Goal: Task Accomplishment & Management: Manage account settings

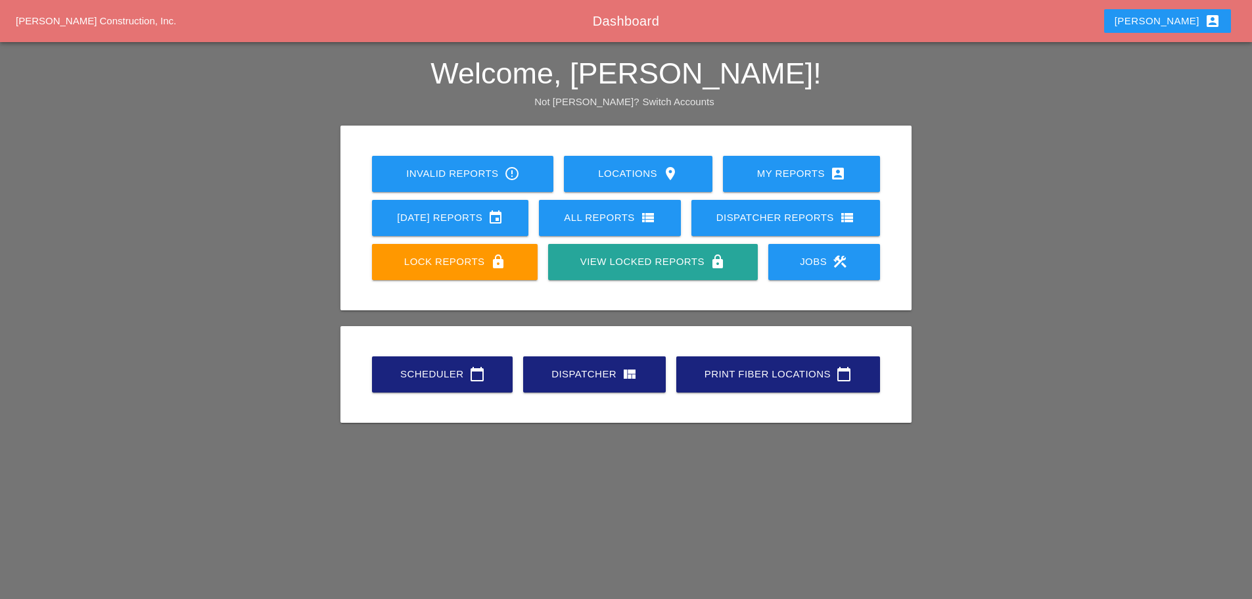
click at [461, 378] on div "Scheduler calendar_today" at bounding box center [442, 374] width 99 height 16
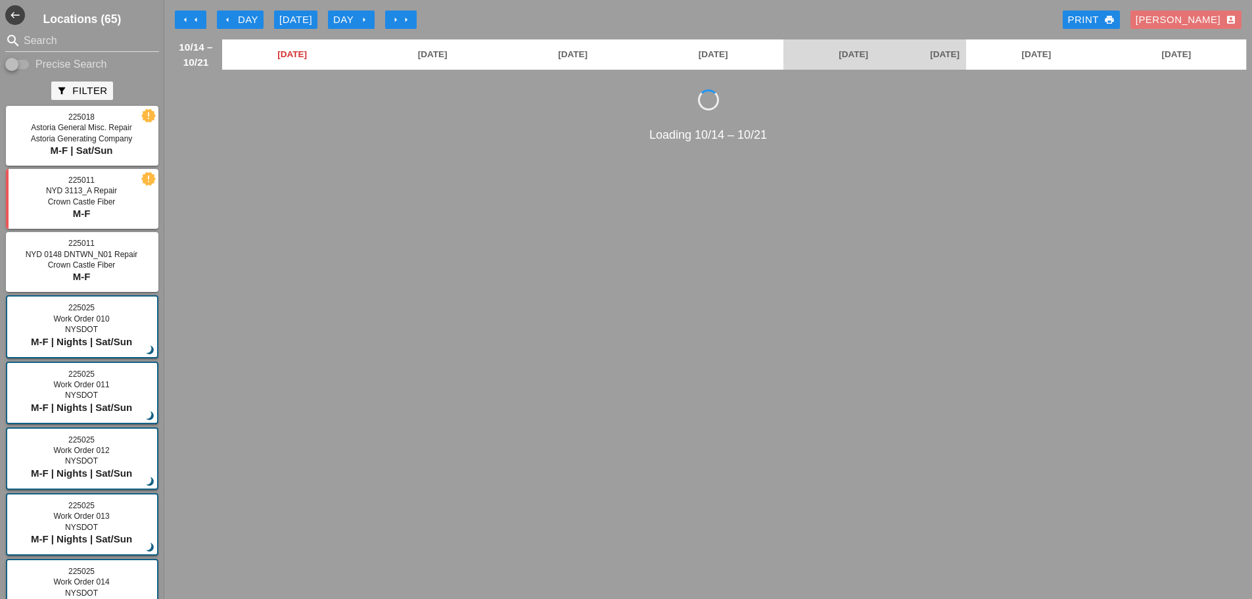
click at [226, 18] on icon "arrow_left" at bounding box center [227, 19] width 11 height 11
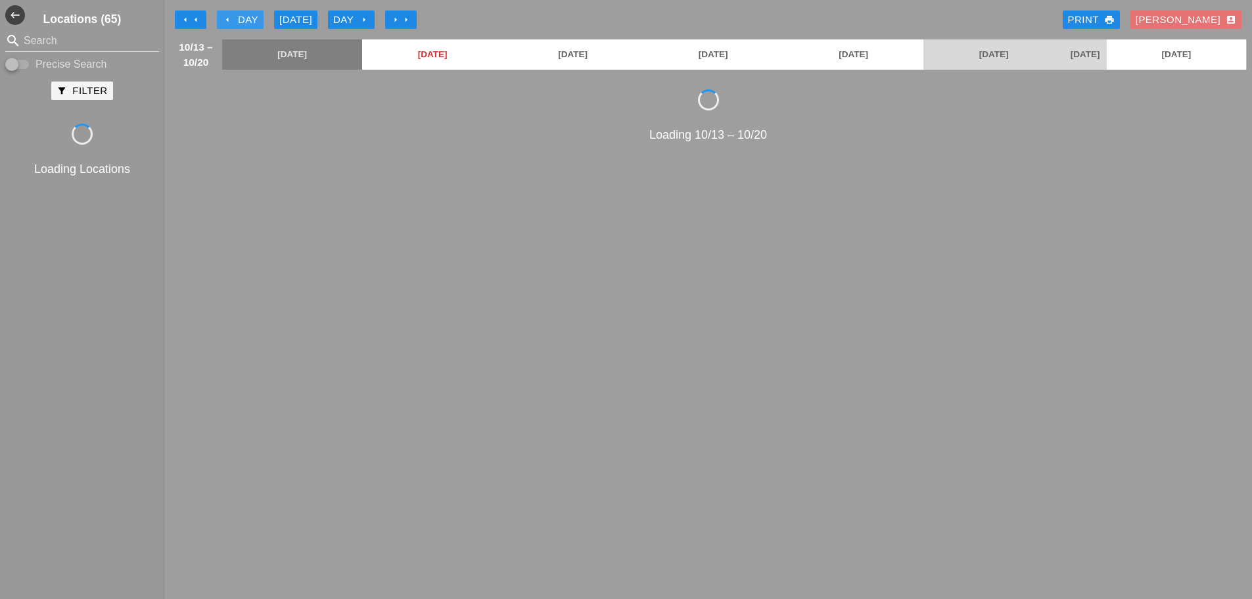
click at [226, 18] on icon "arrow_left" at bounding box center [227, 19] width 11 height 11
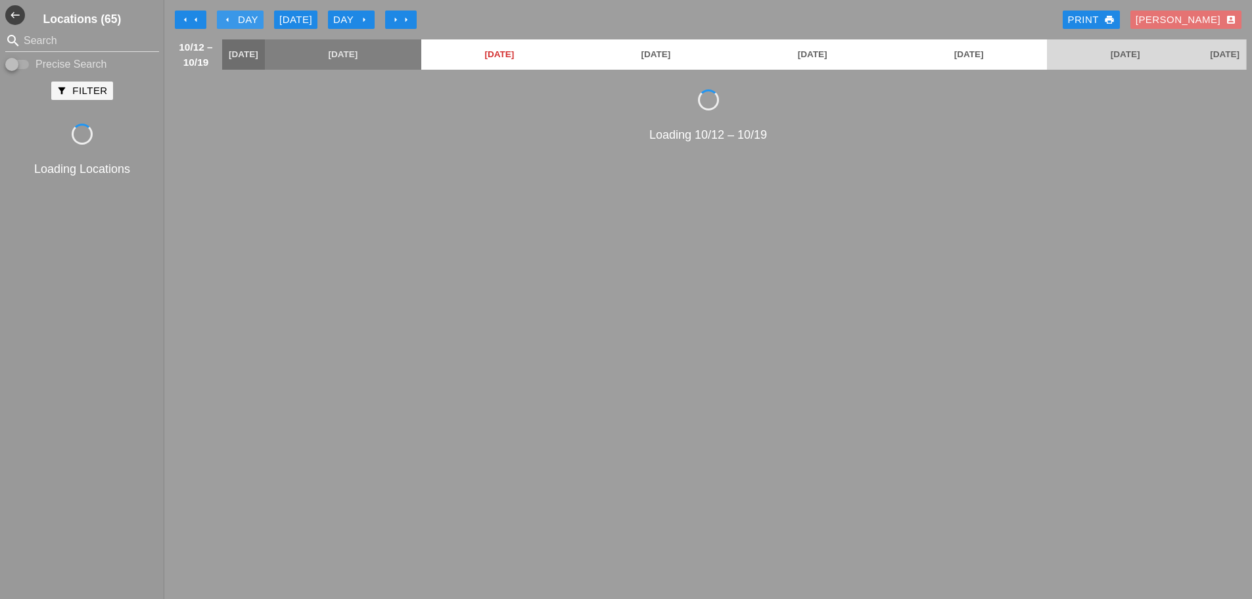
click at [226, 18] on icon "arrow_left" at bounding box center [227, 19] width 11 height 11
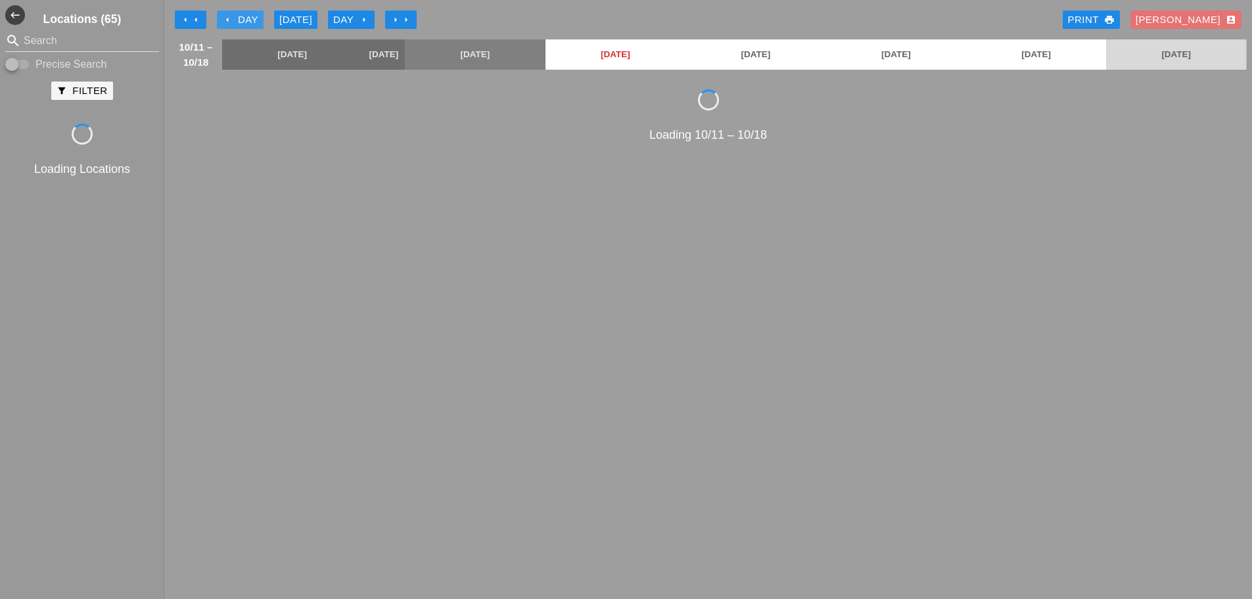
click at [226, 18] on icon "arrow_left" at bounding box center [227, 19] width 11 height 11
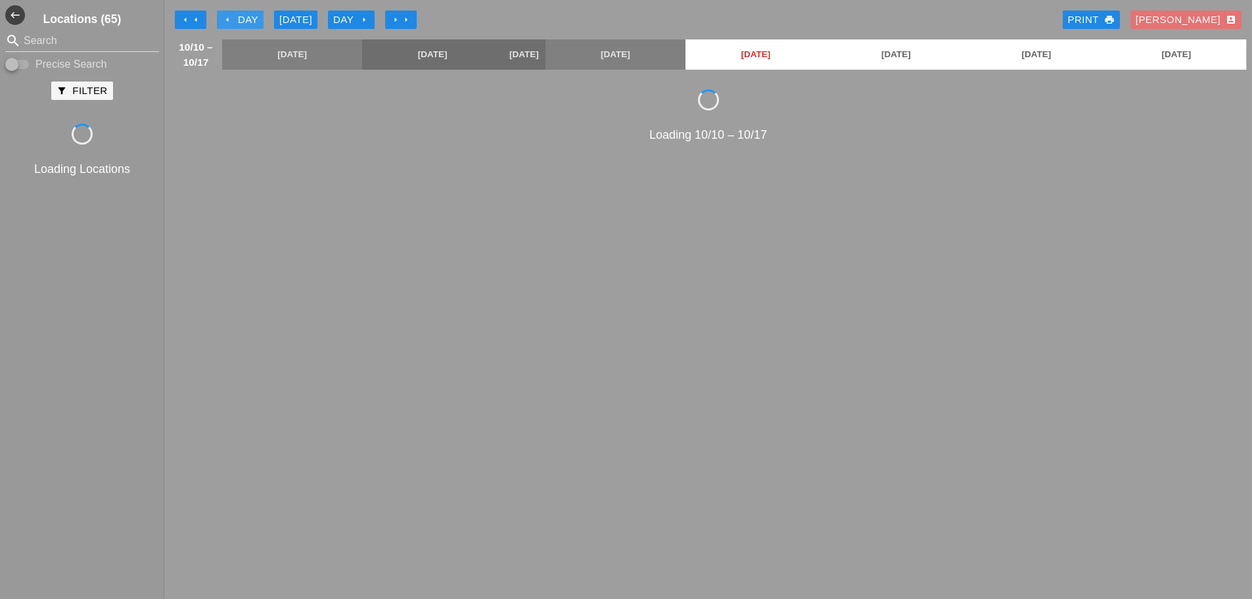
click at [226, 18] on icon "arrow_left" at bounding box center [227, 19] width 11 height 11
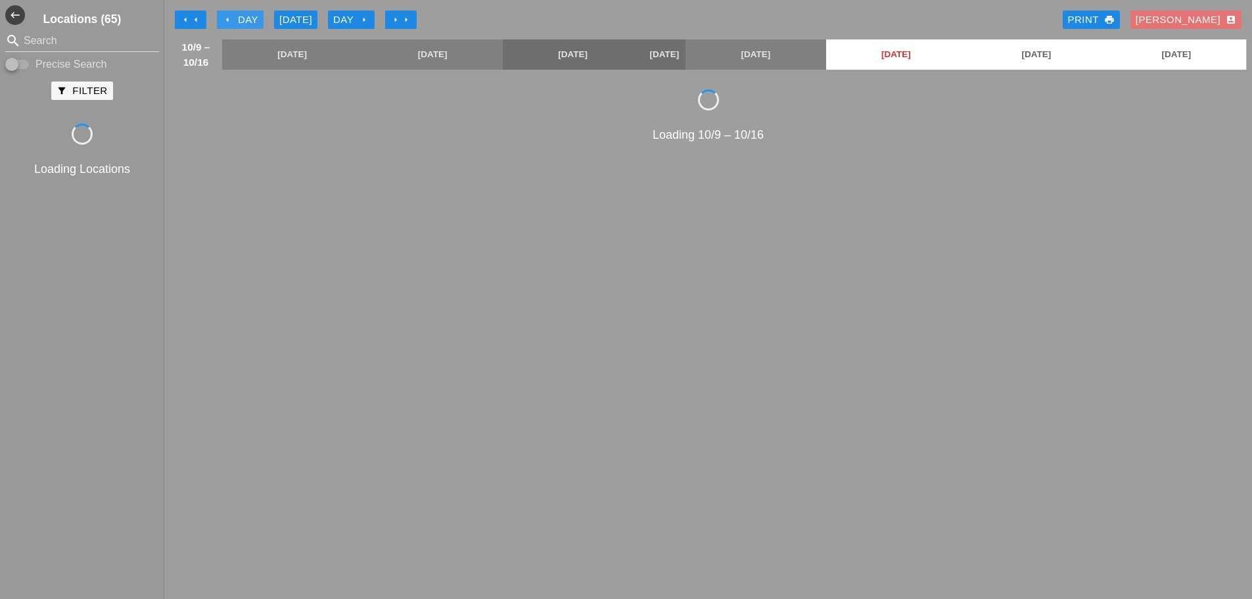
click at [226, 18] on icon "arrow_left" at bounding box center [227, 19] width 11 height 11
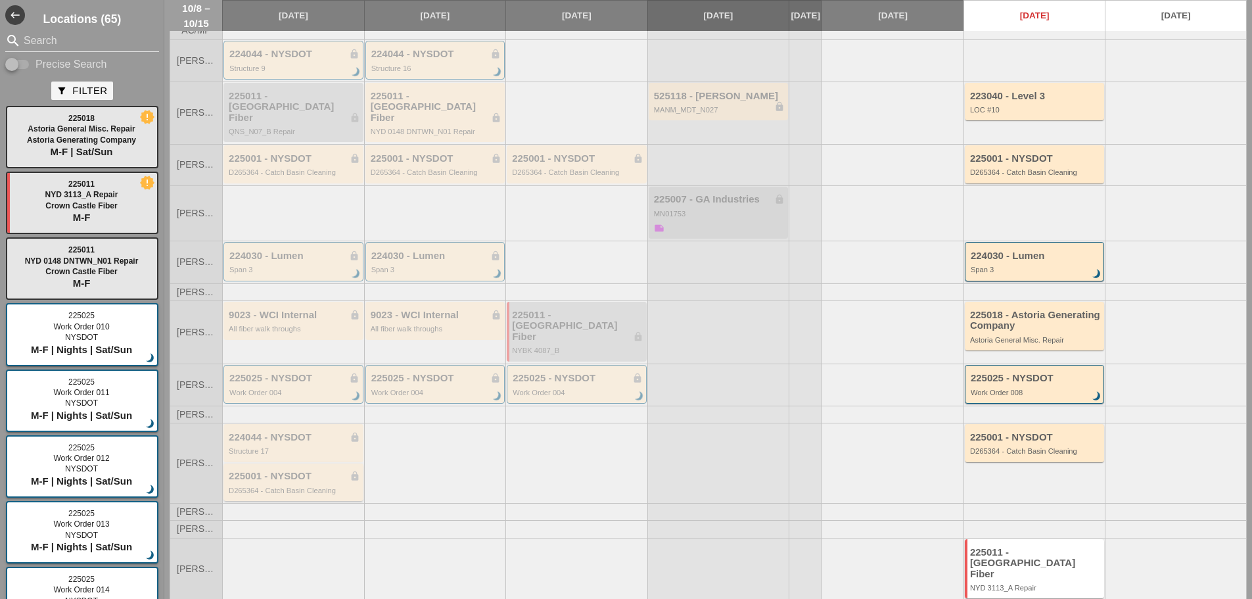
scroll to position [66, 0]
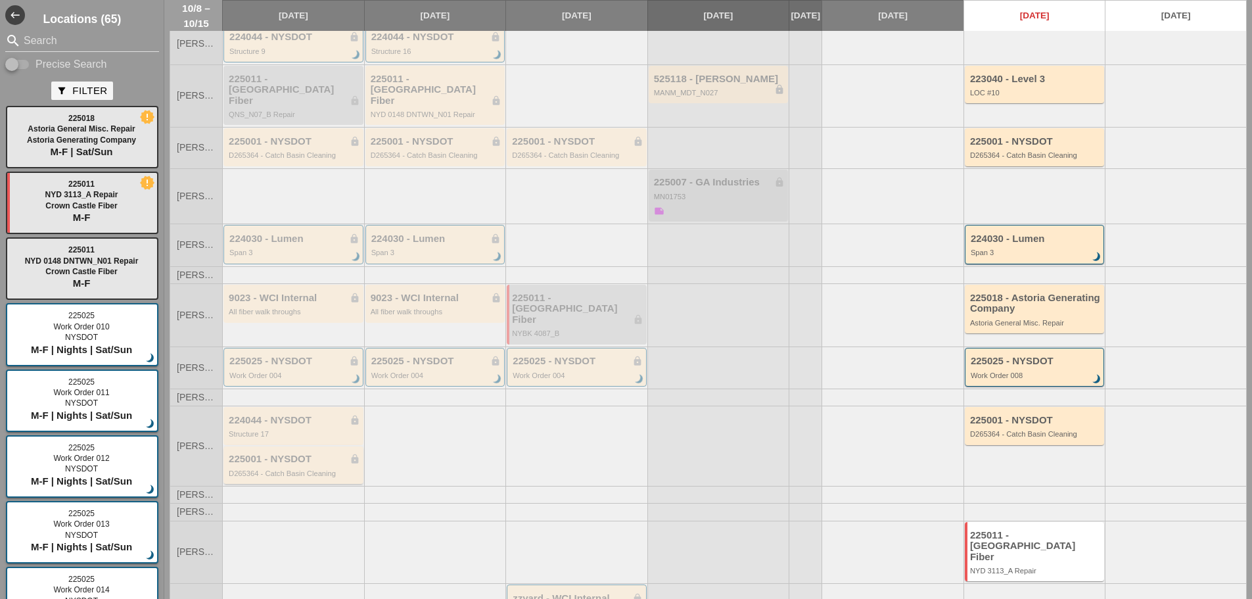
click at [284, 469] on div "D265364 - Catch Basin Cleaning" at bounding box center [294, 473] width 131 height 8
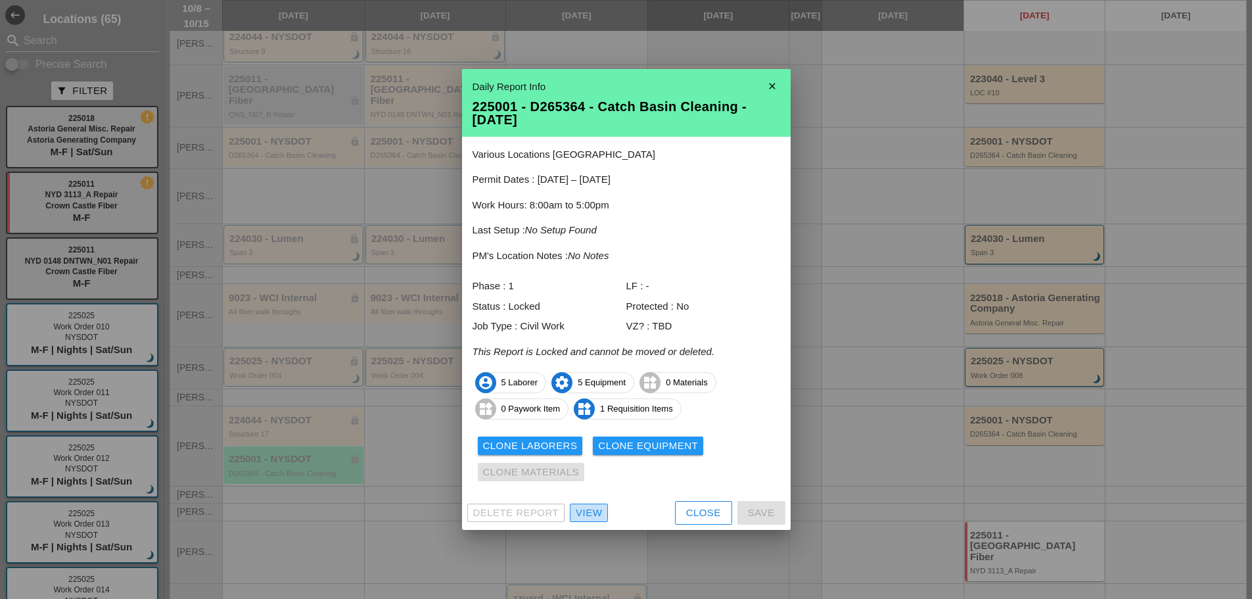
click at [587, 510] on div "View" at bounding box center [589, 512] width 26 height 15
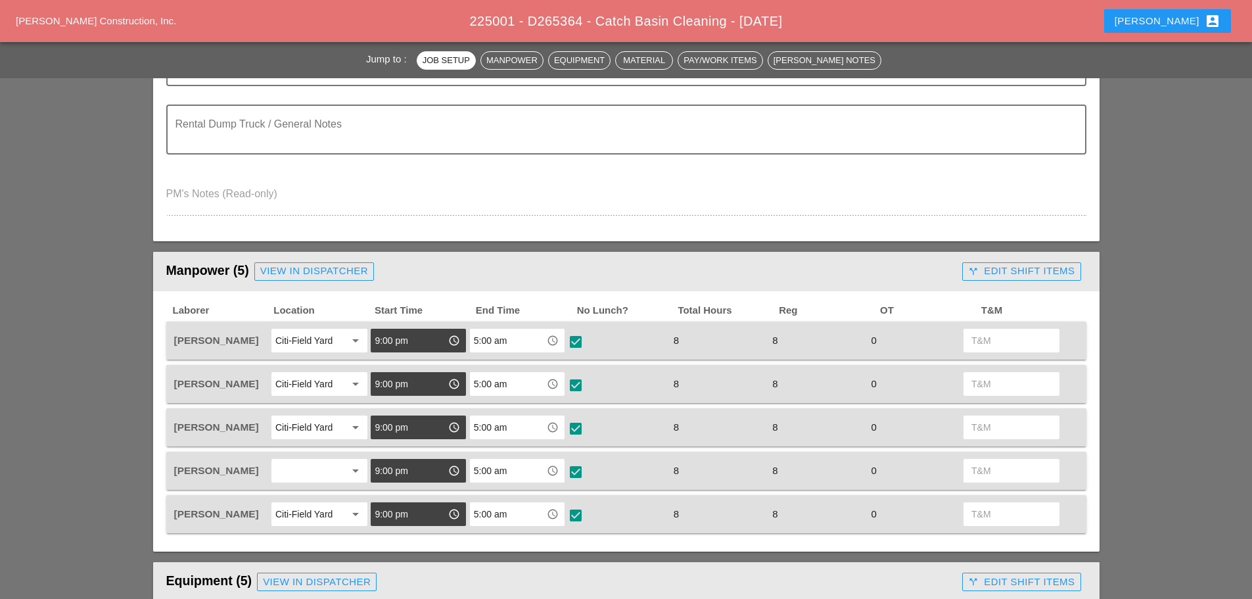
scroll to position [526, 0]
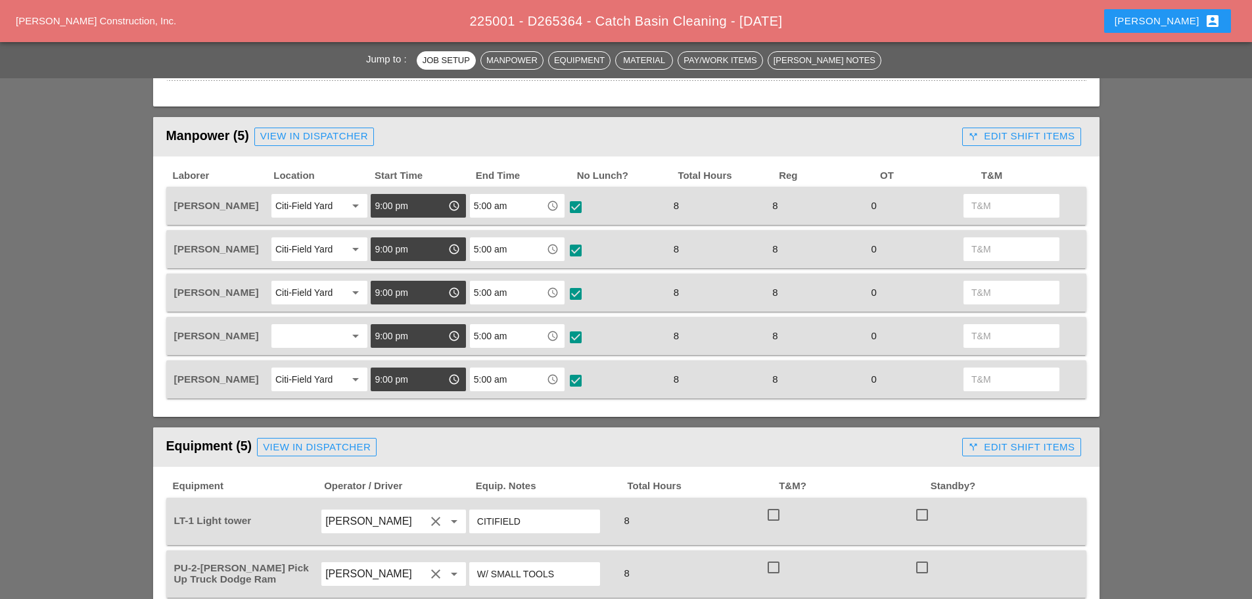
click at [1026, 135] on div "call_split Edit Shift Items" at bounding box center [1021, 136] width 106 height 15
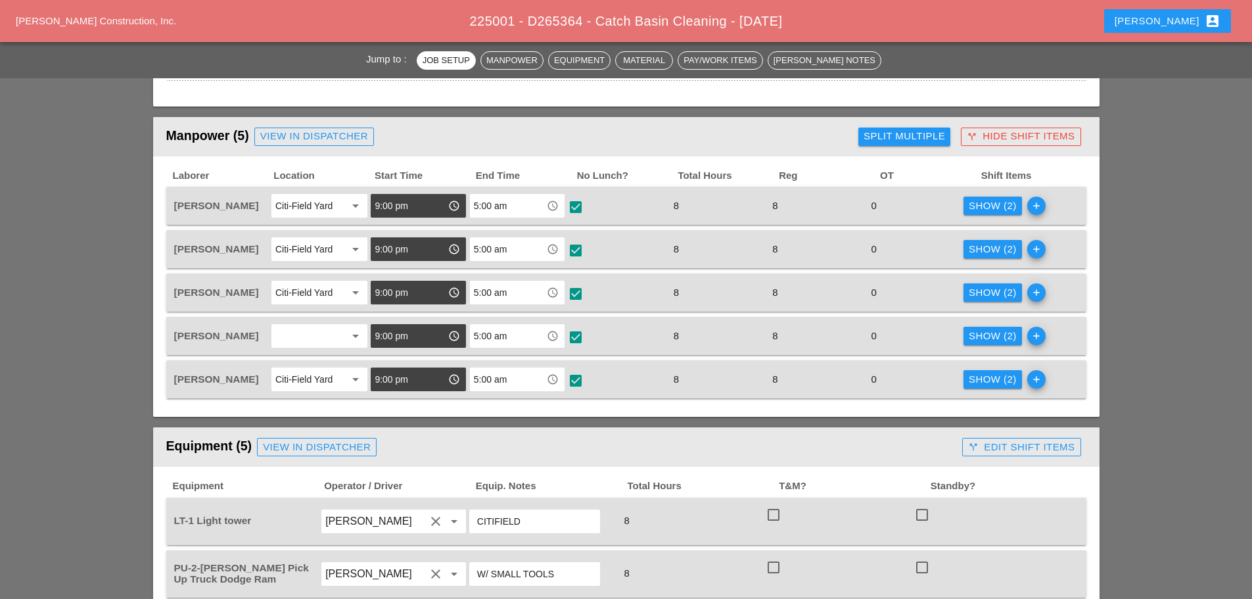
click at [999, 210] on div "Show (2)" at bounding box center [992, 205] width 48 height 15
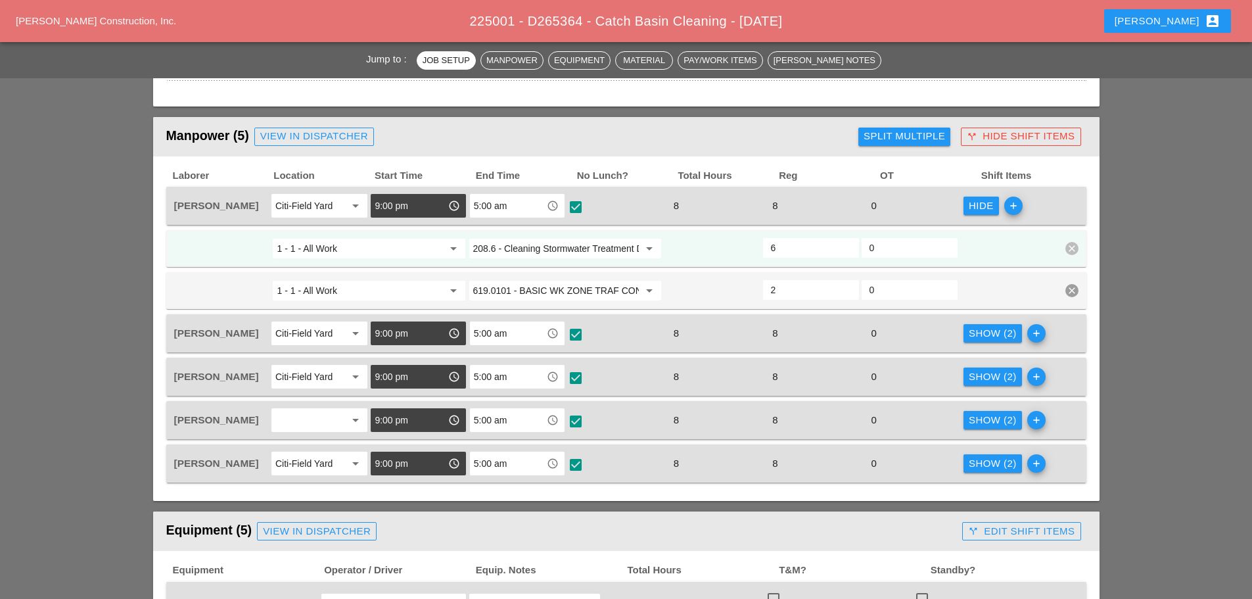
click at [999, 210] on span "add" at bounding box center [1011, 205] width 24 height 18
click at [1008, 141] on div "call_split Hide Shift Items" at bounding box center [1020, 136] width 108 height 15
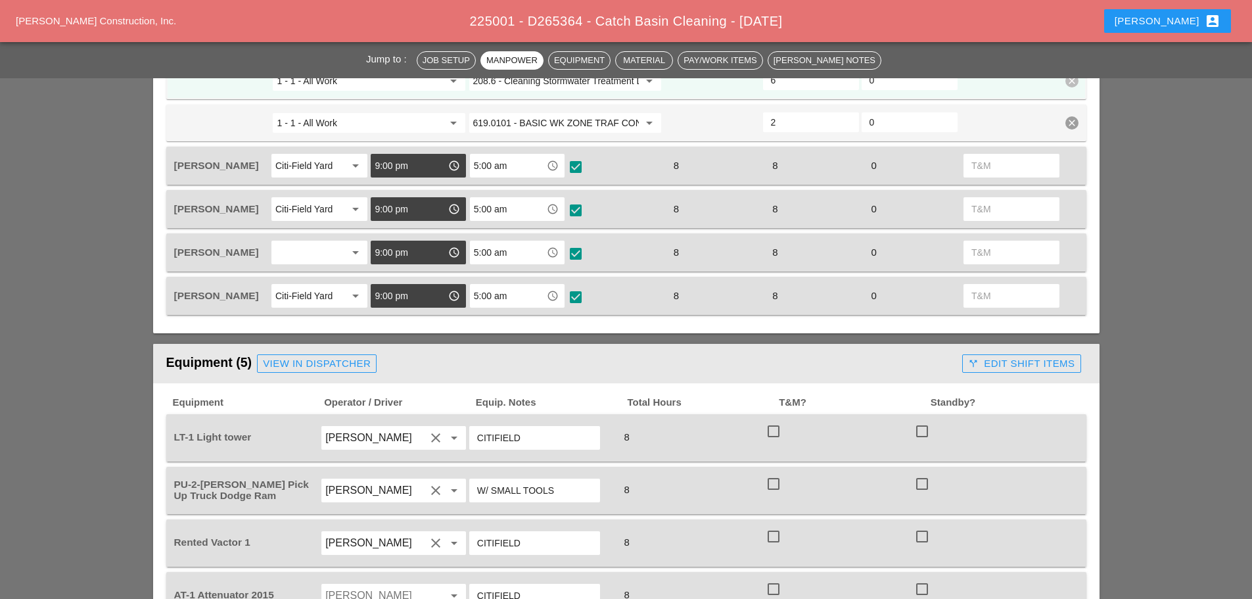
scroll to position [854, 0]
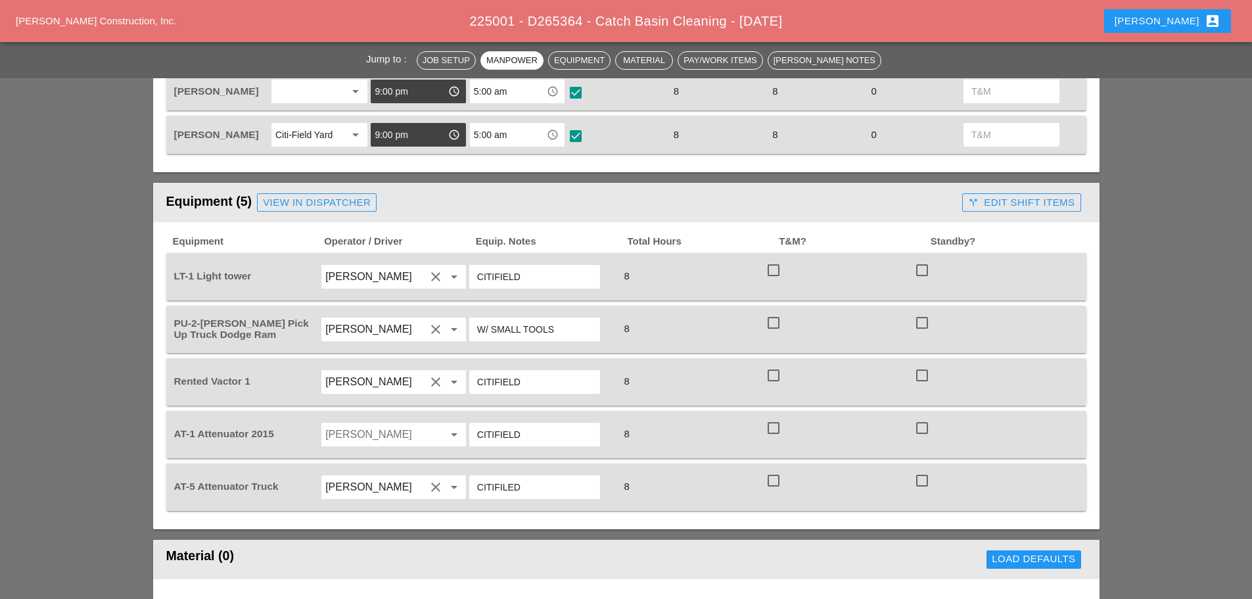
click at [1001, 198] on div "call_split Edit Shift Items" at bounding box center [1021, 202] width 106 height 15
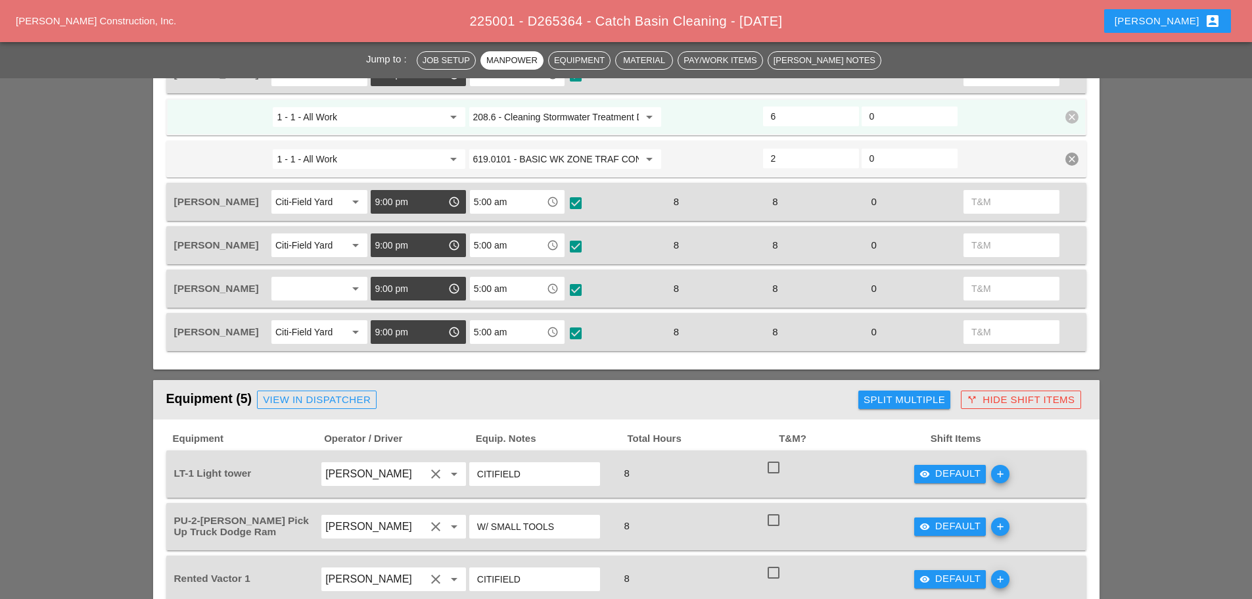
scroll to position [526, 0]
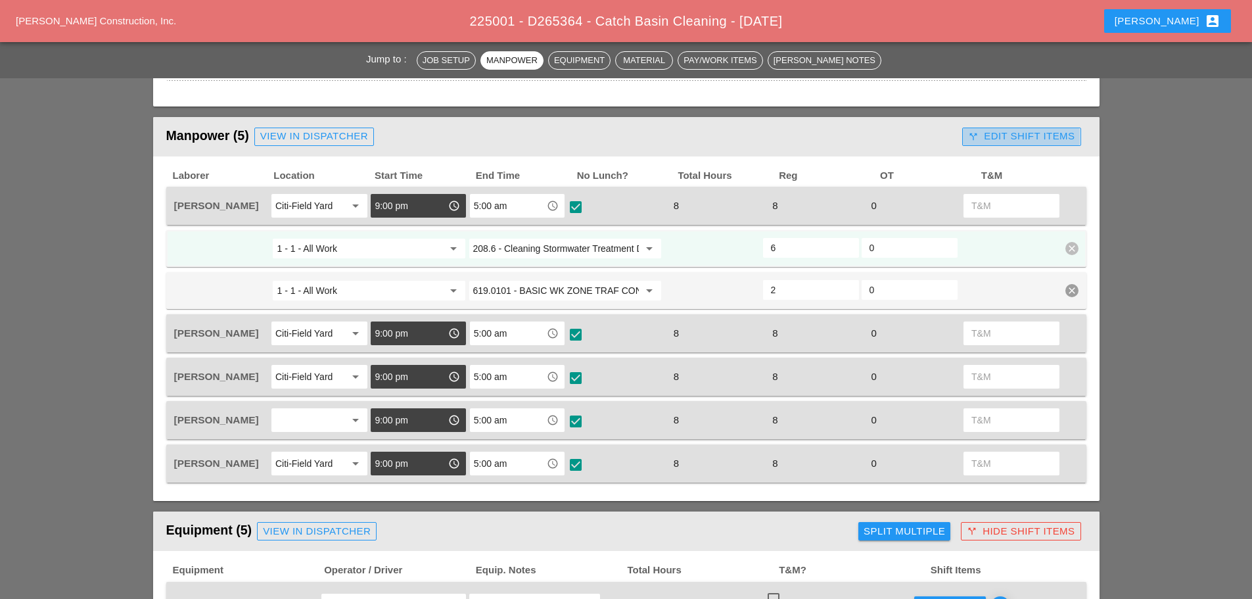
click at [985, 136] on div "call_split Edit Shift Items" at bounding box center [1021, 136] width 106 height 15
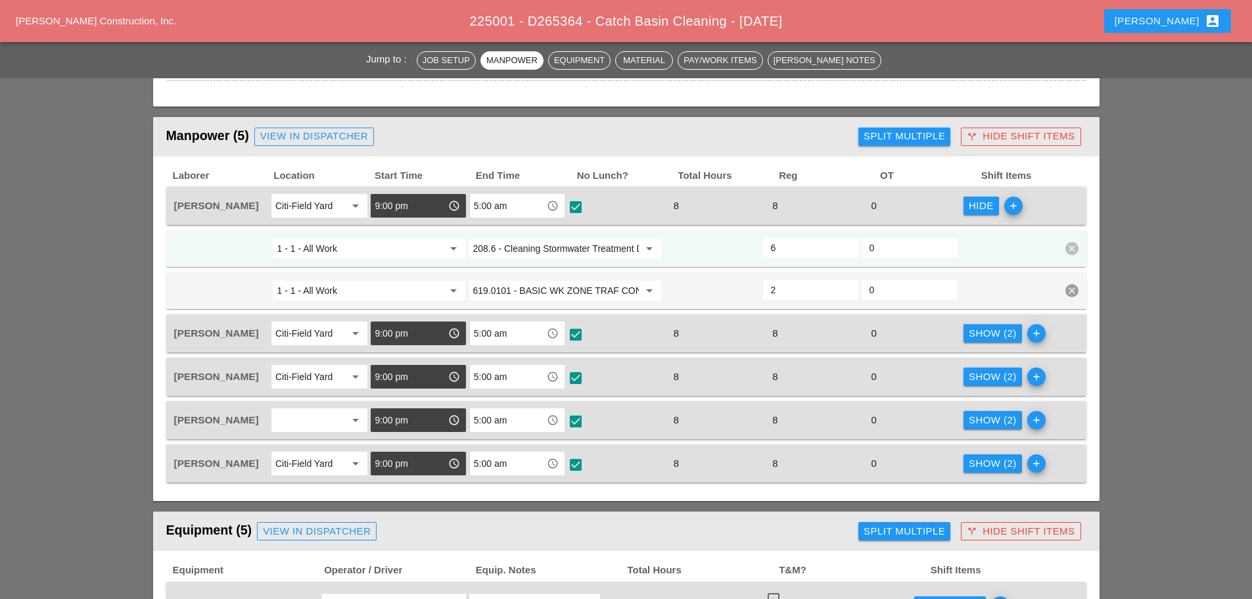
click at [979, 208] on div "Hide" at bounding box center [980, 205] width 25 height 15
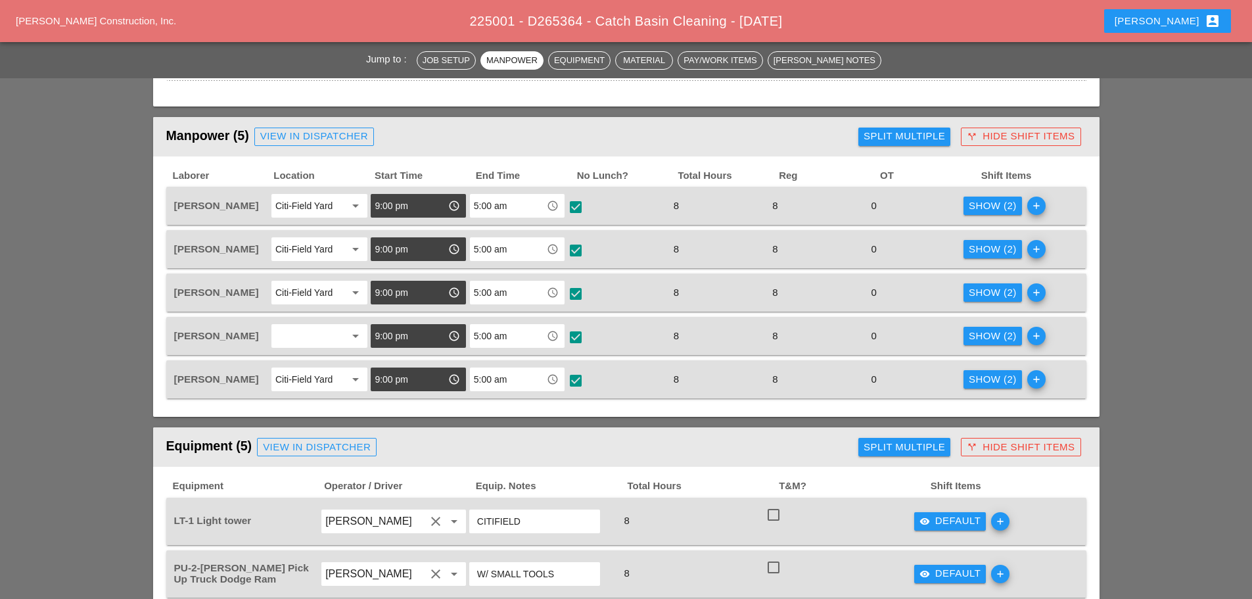
click at [1003, 245] on div "Show (2)" at bounding box center [992, 249] width 48 height 15
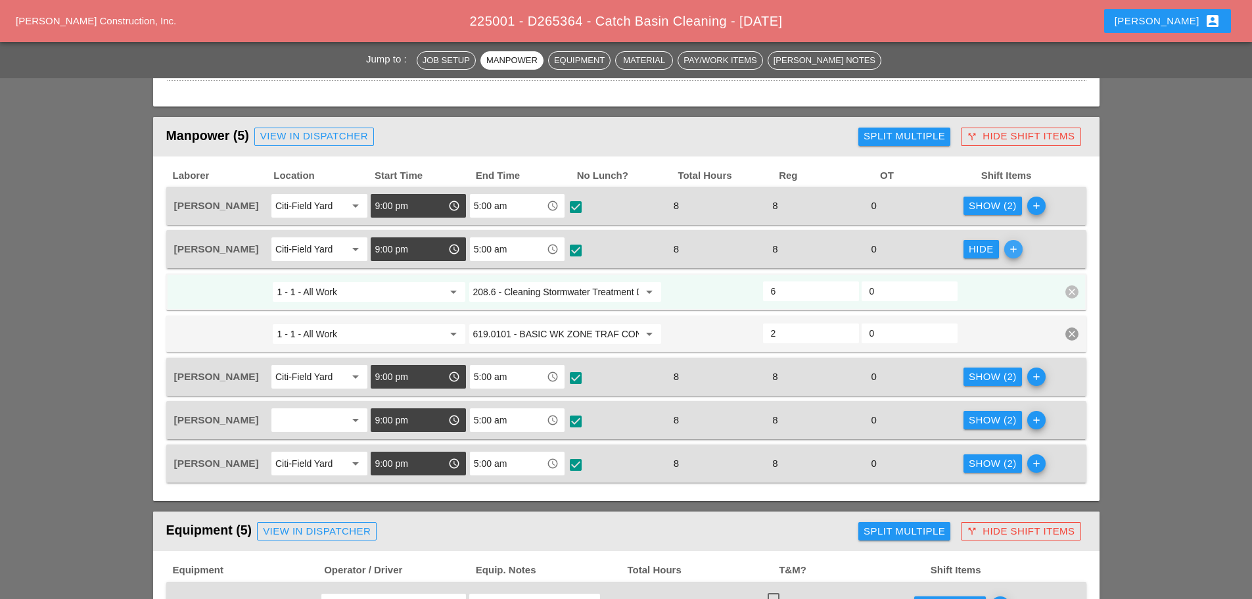
click at [1004, 245] on icon "add" at bounding box center [1013, 249] width 18 height 18
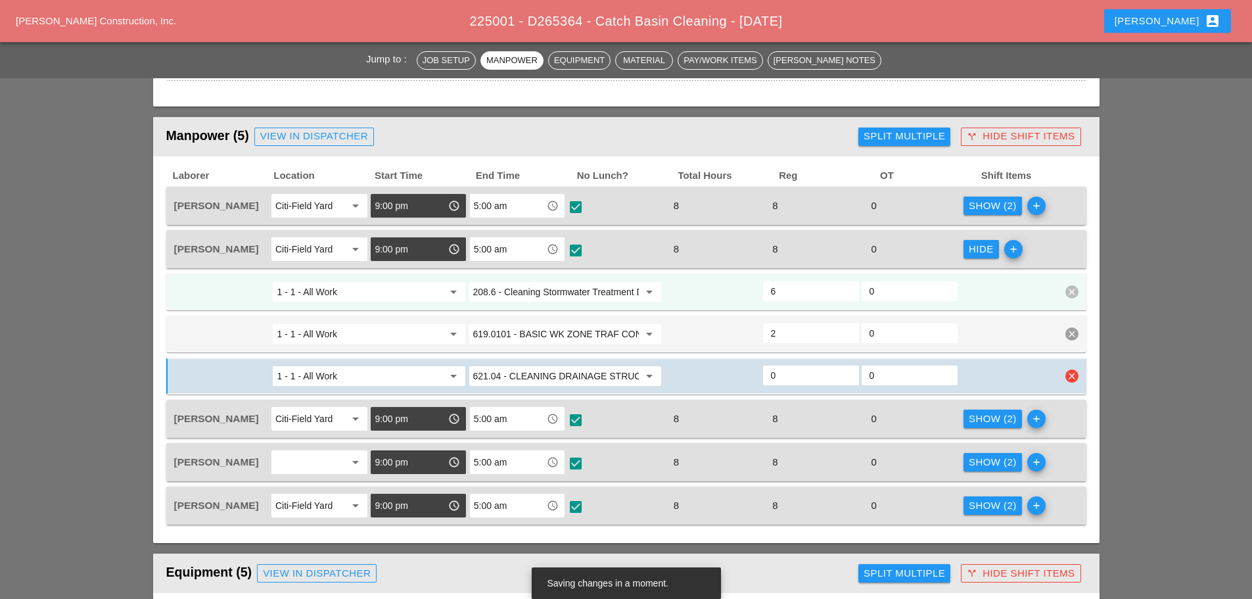
click at [1079, 375] on div "1 - 1 - All Work arrow_drop_down 621.04 - CLEANING DRAINAGE STRUCTURES arrow_dr…" at bounding box center [626, 375] width 920 height 37
click at [1074, 374] on icon "clear" at bounding box center [1071, 375] width 13 height 13
click at [1085, 348] on div "Confirm delete" at bounding box center [1072, 346] width 64 height 15
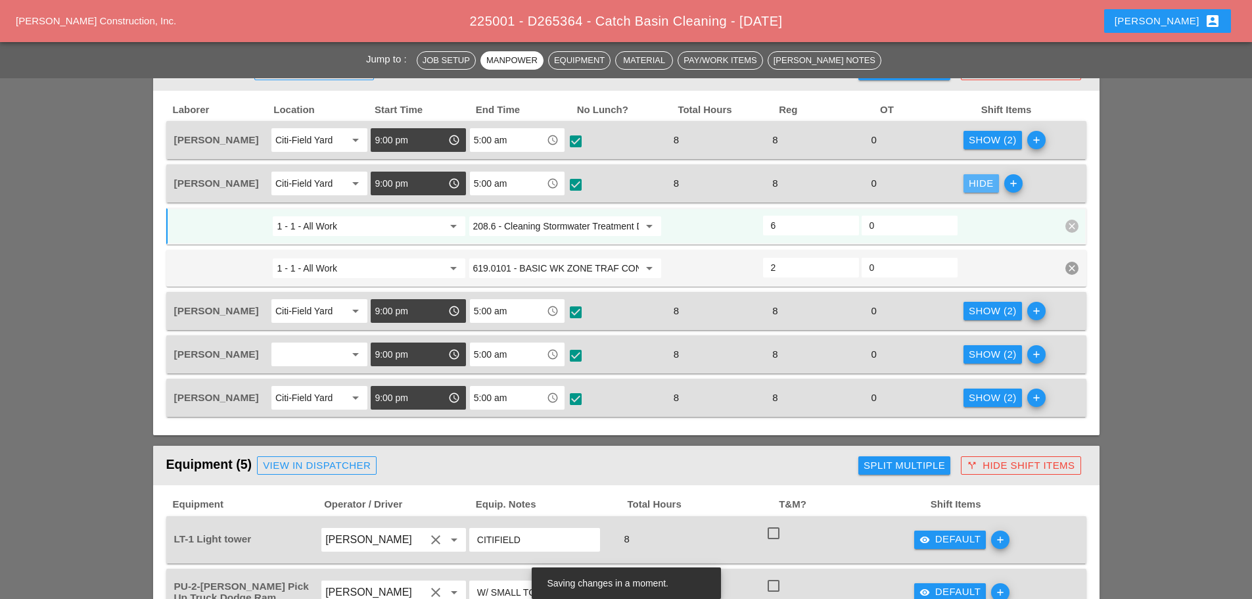
click at [972, 180] on div "Hide" at bounding box center [980, 183] width 25 height 15
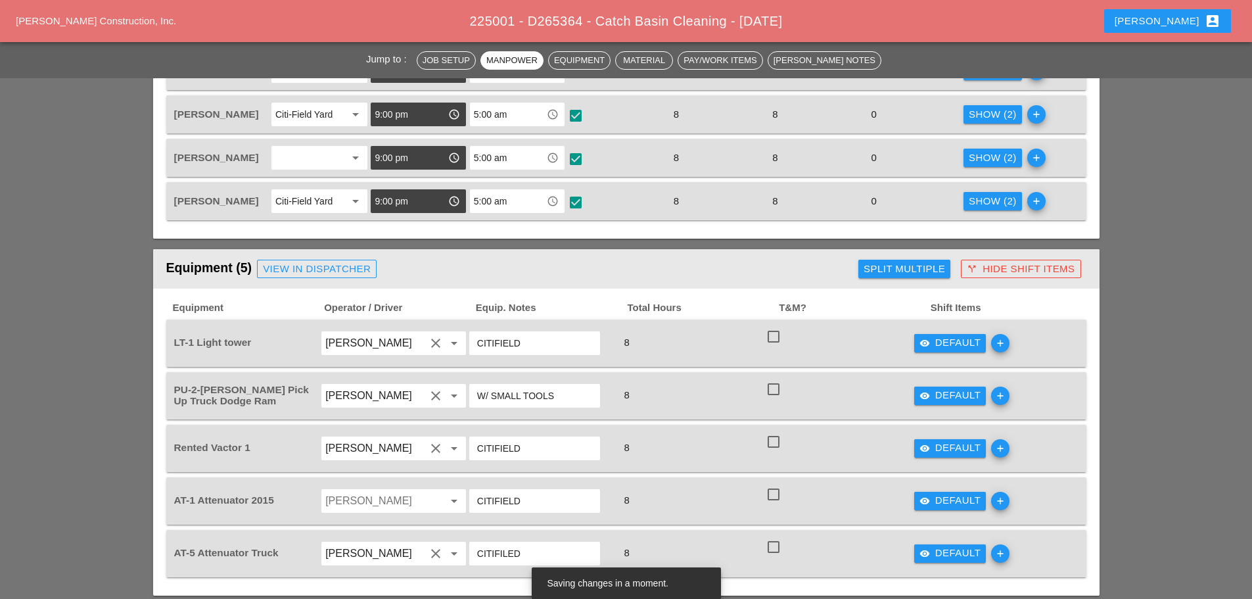
scroll to position [788, 0]
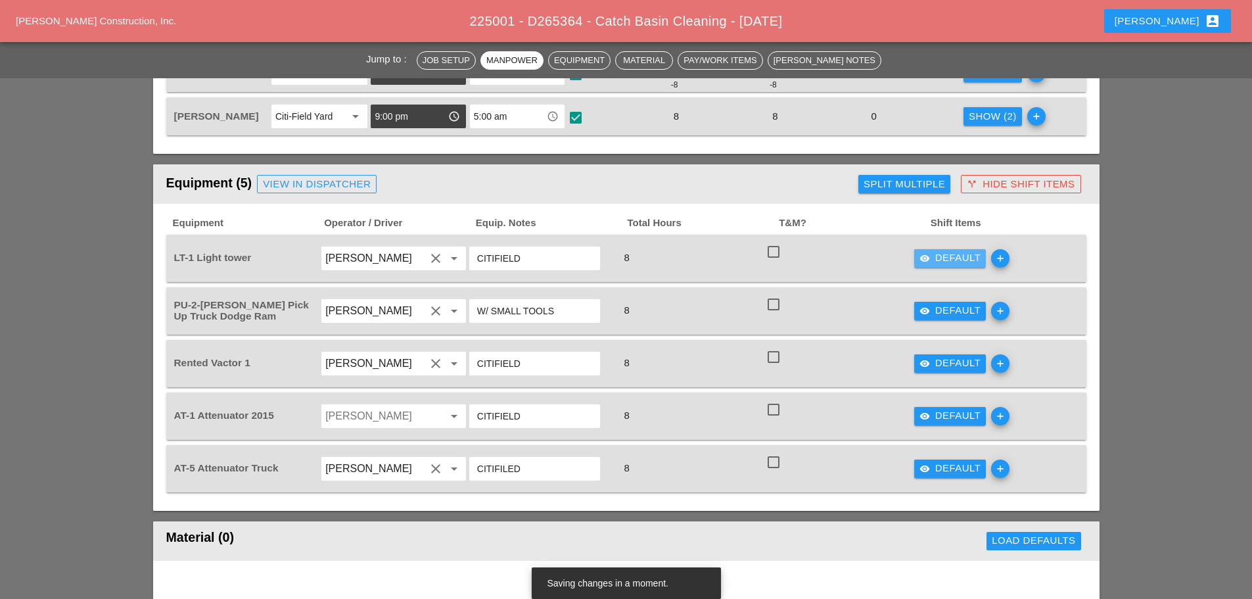
click at [938, 255] on div "visibility Default" at bounding box center [950, 257] width 62 height 15
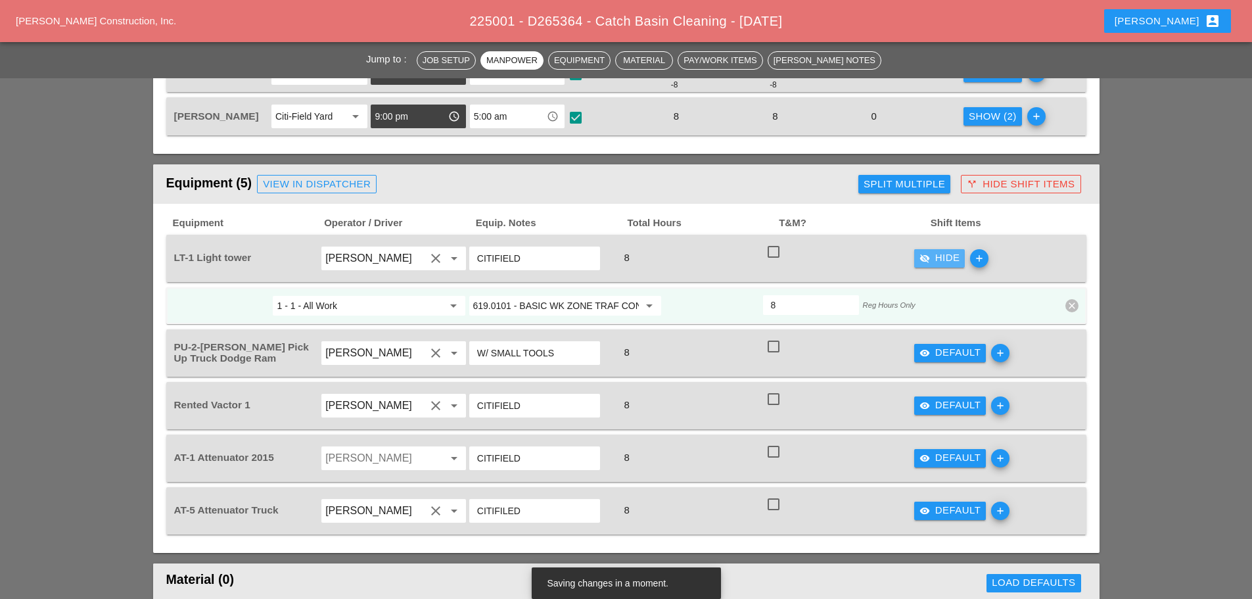
click at [938, 256] on div "visibility_off Hide" at bounding box center [939, 257] width 41 height 15
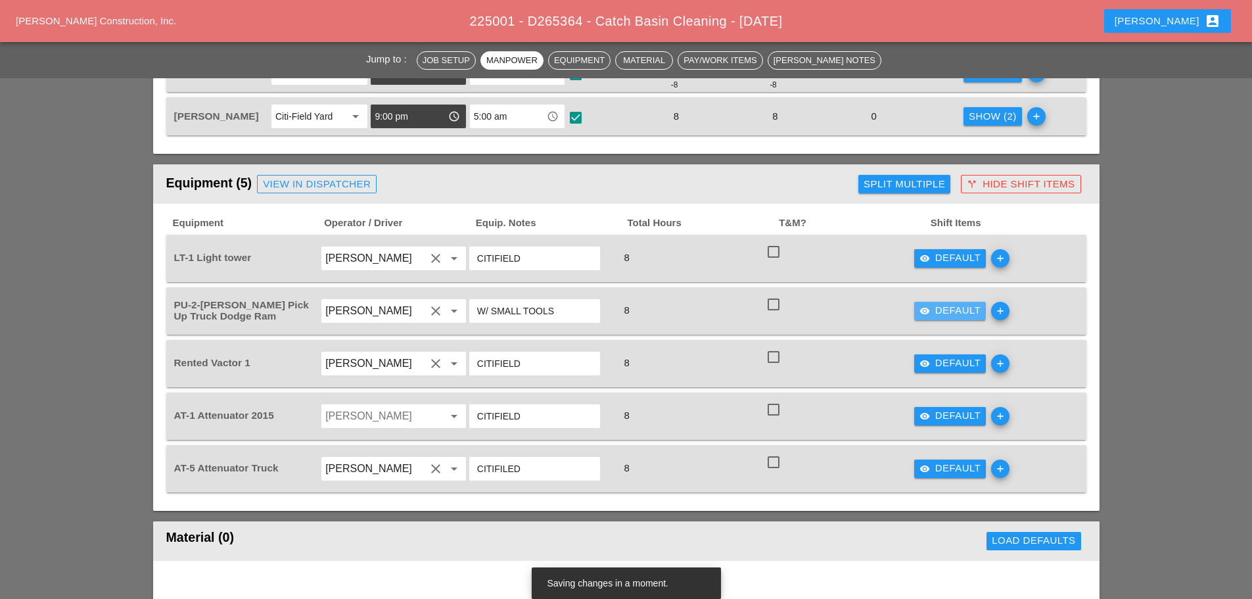
click at [922, 310] on icon "visibility" at bounding box center [924, 311] width 11 height 11
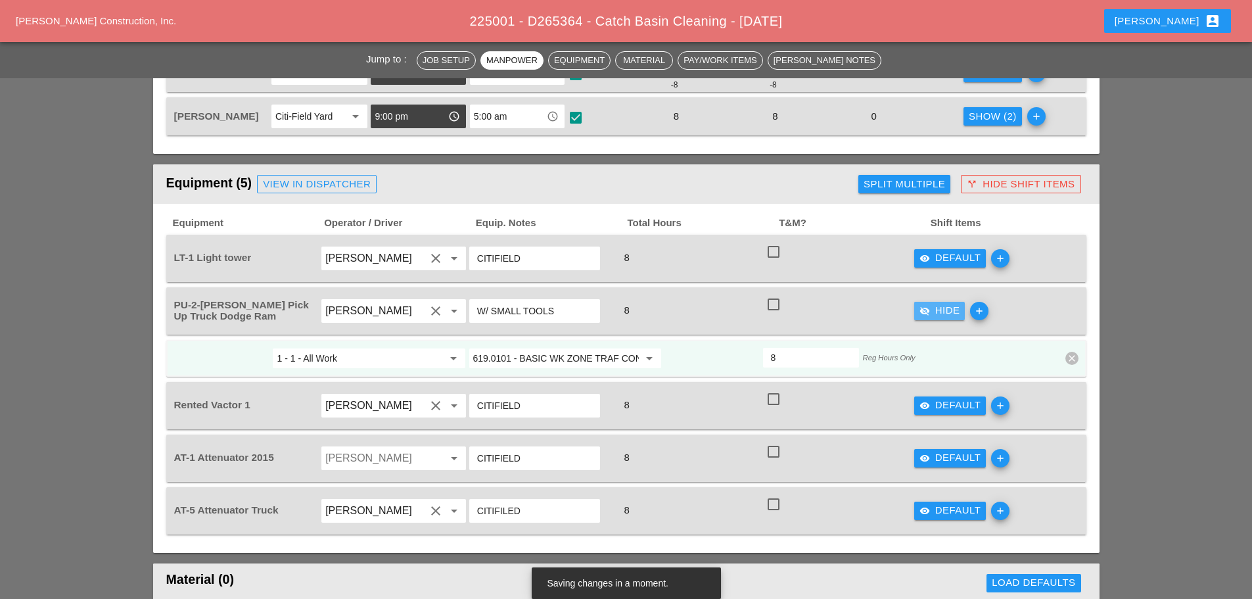
click at [922, 310] on icon "visibility_off" at bounding box center [924, 311] width 11 height 11
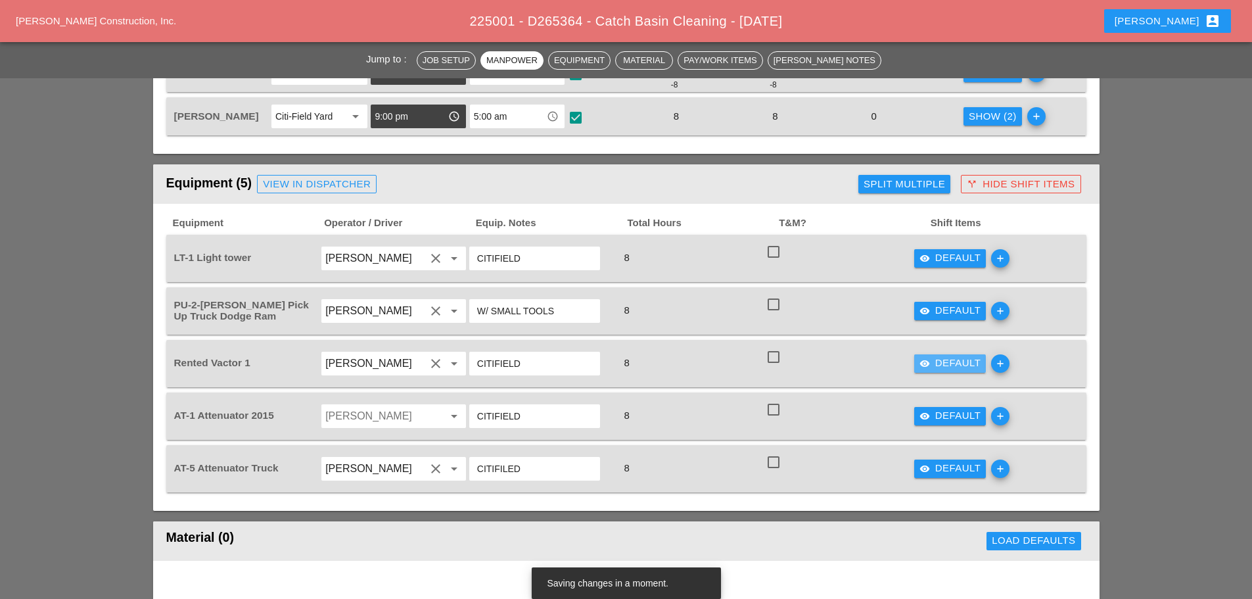
click at [929, 361] on icon "visibility" at bounding box center [924, 363] width 11 height 11
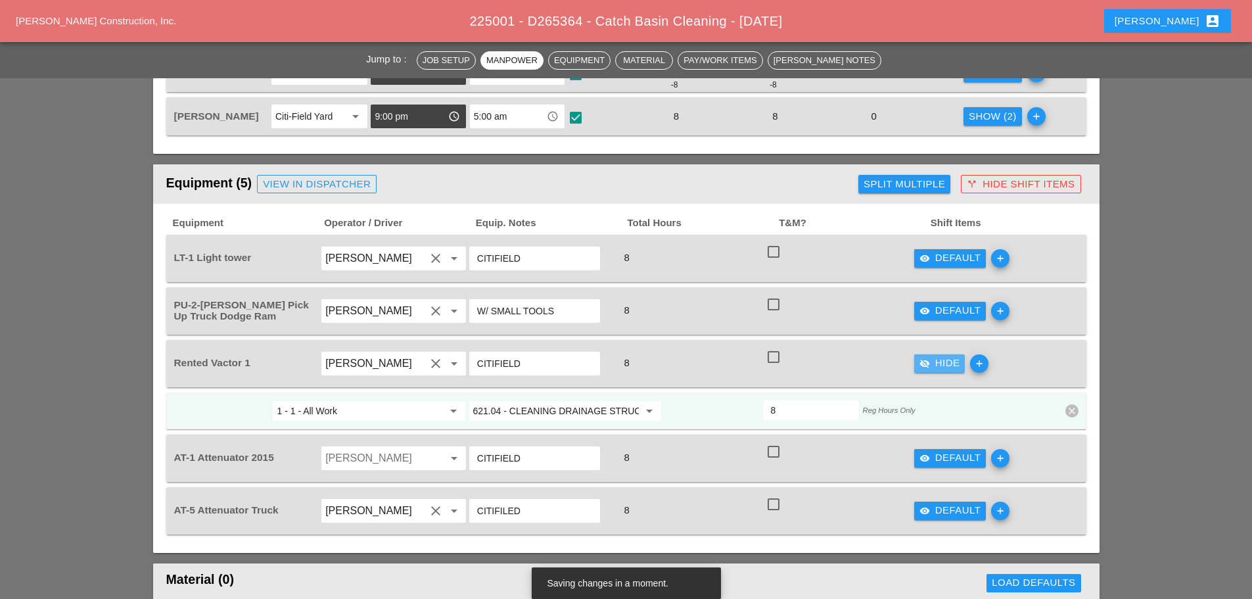
click at [929, 361] on icon "visibility_off" at bounding box center [924, 363] width 11 height 11
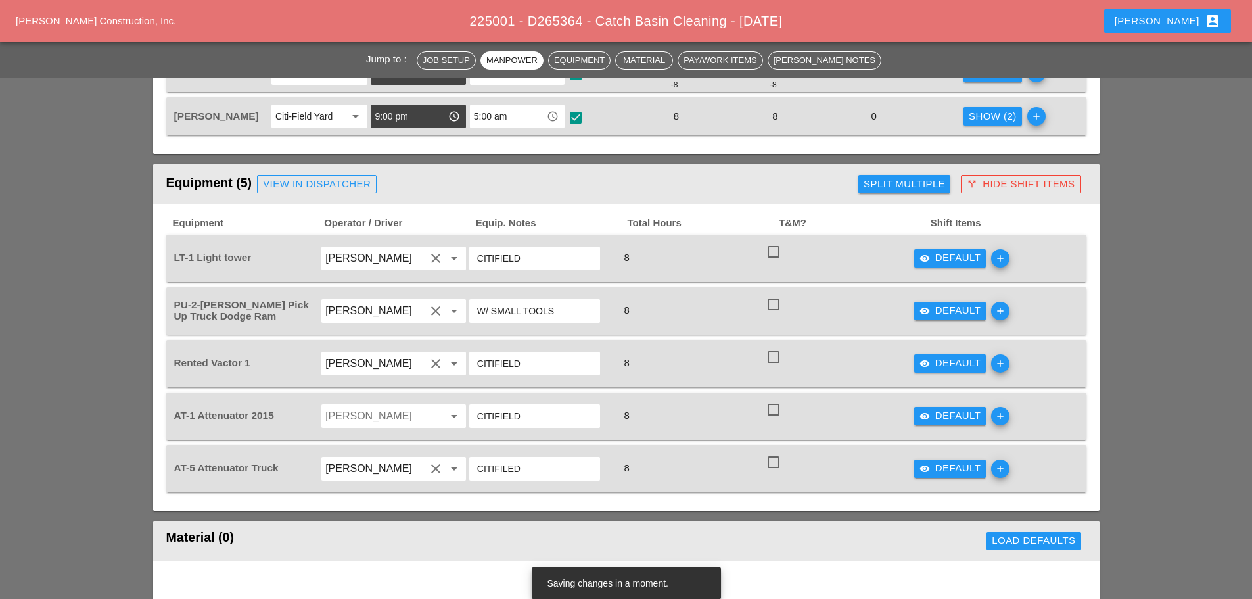
click at [943, 362] on div "visibility Default" at bounding box center [950, 362] width 62 height 15
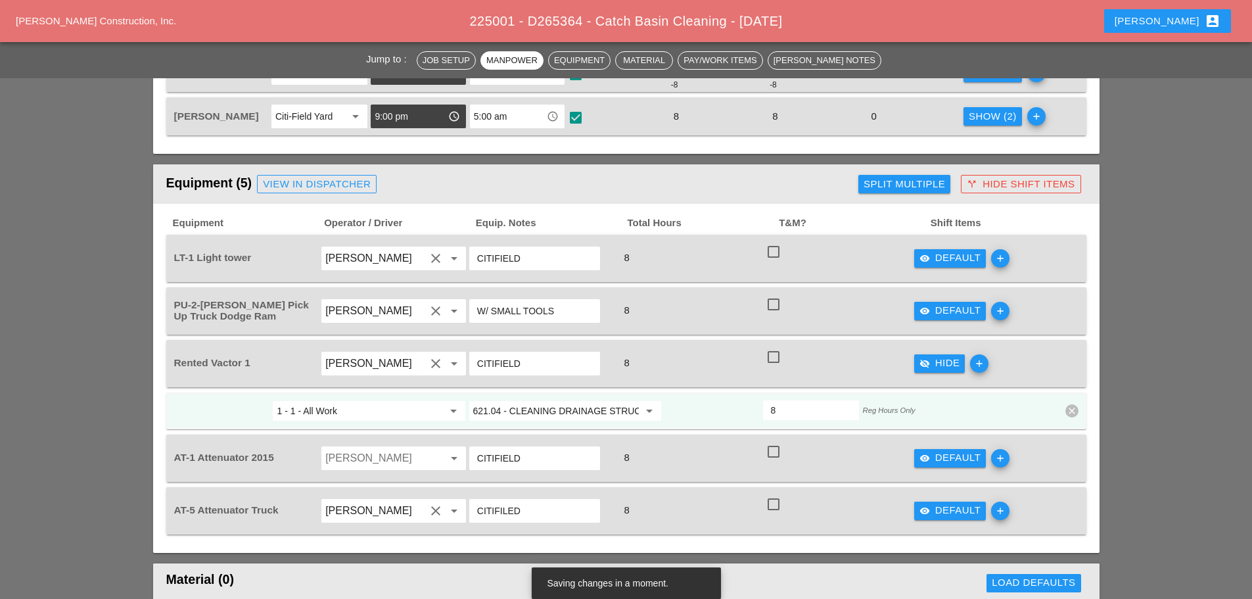
click at [554, 403] on input "621.04 - CLEANING DRAINAGE STRUCTURES" at bounding box center [556, 410] width 166 height 21
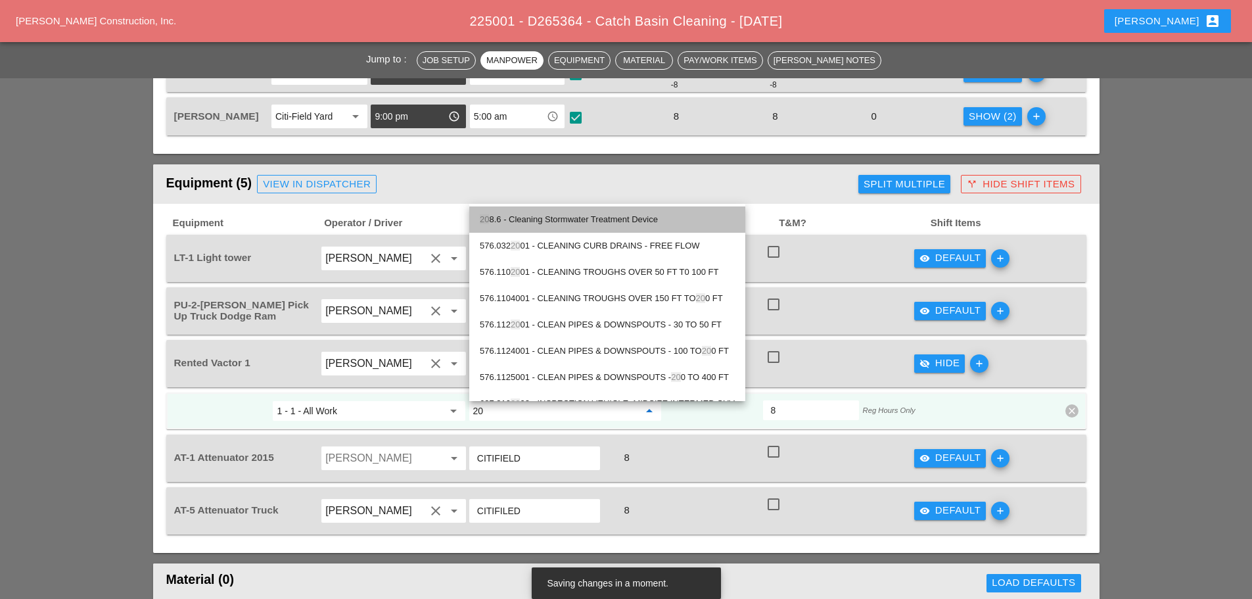
click at [578, 223] on div "20 8.6 - Cleaning Stormwater Treatment Device" at bounding box center [607, 220] width 255 height 16
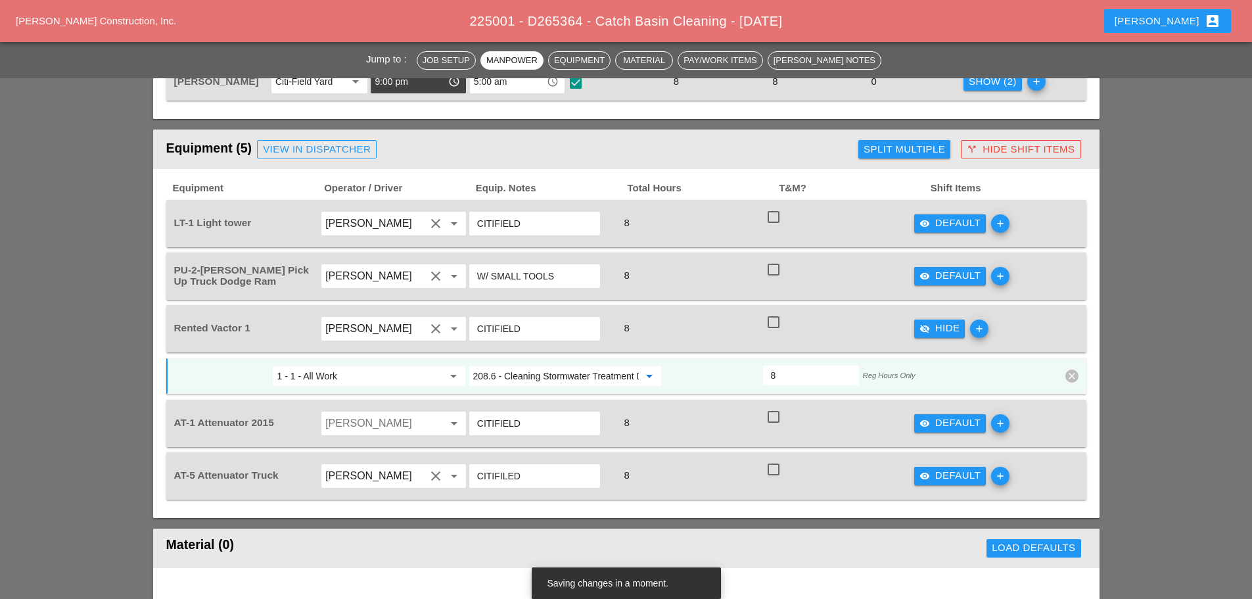
scroll to position [854, 0]
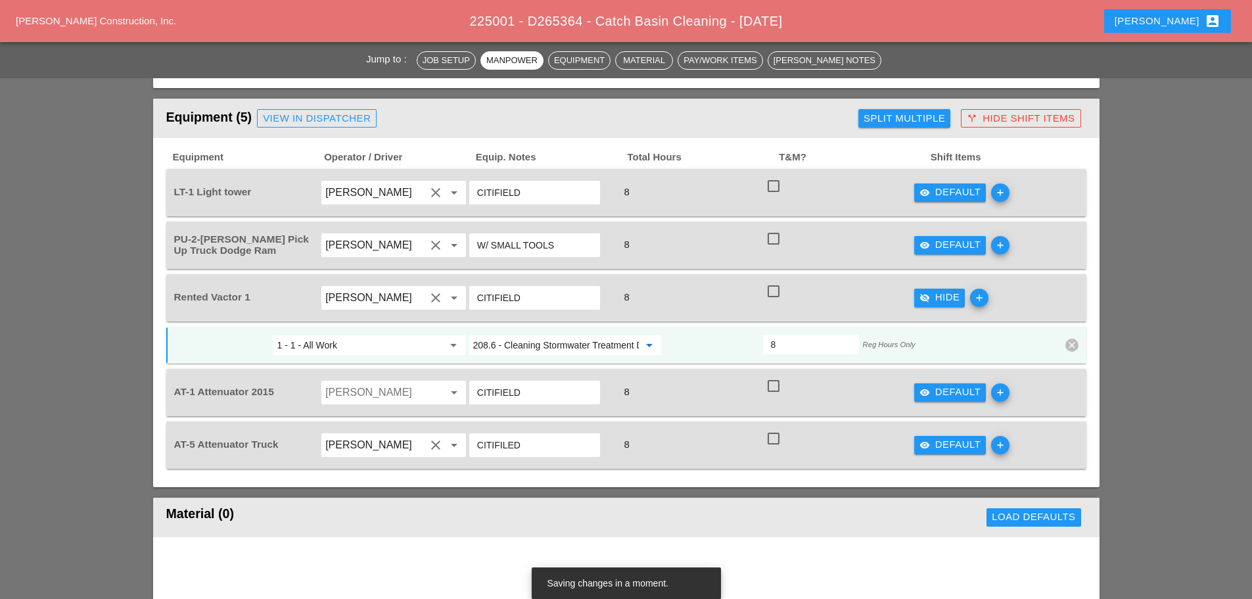
type input "208.6 - Cleaning Stormwater Treatment Device"
click at [938, 297] on div "visibility_off Hide" at bounding box center [939, 297] width 41 height 15
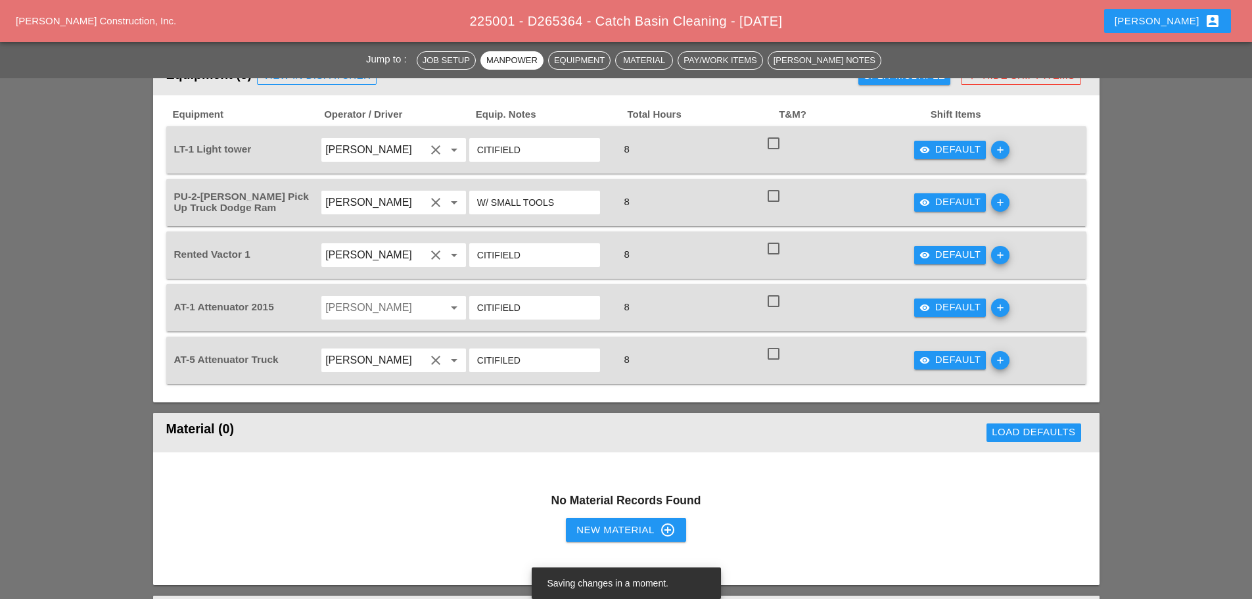
scroll to position [920, 0]
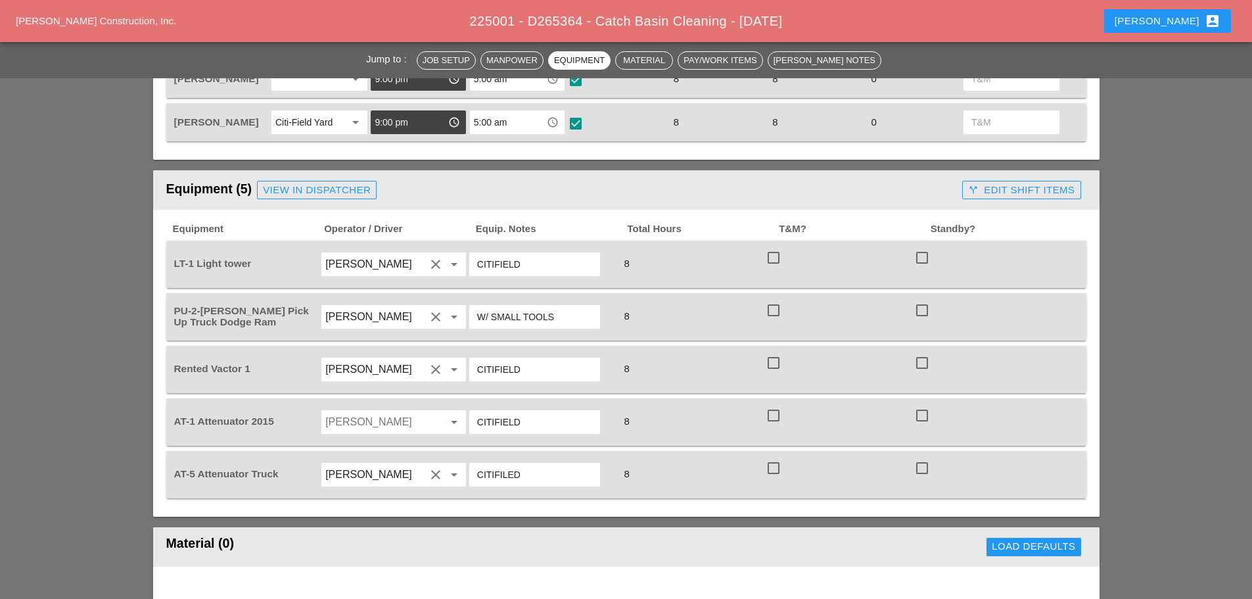
scroll to position [788, 0]
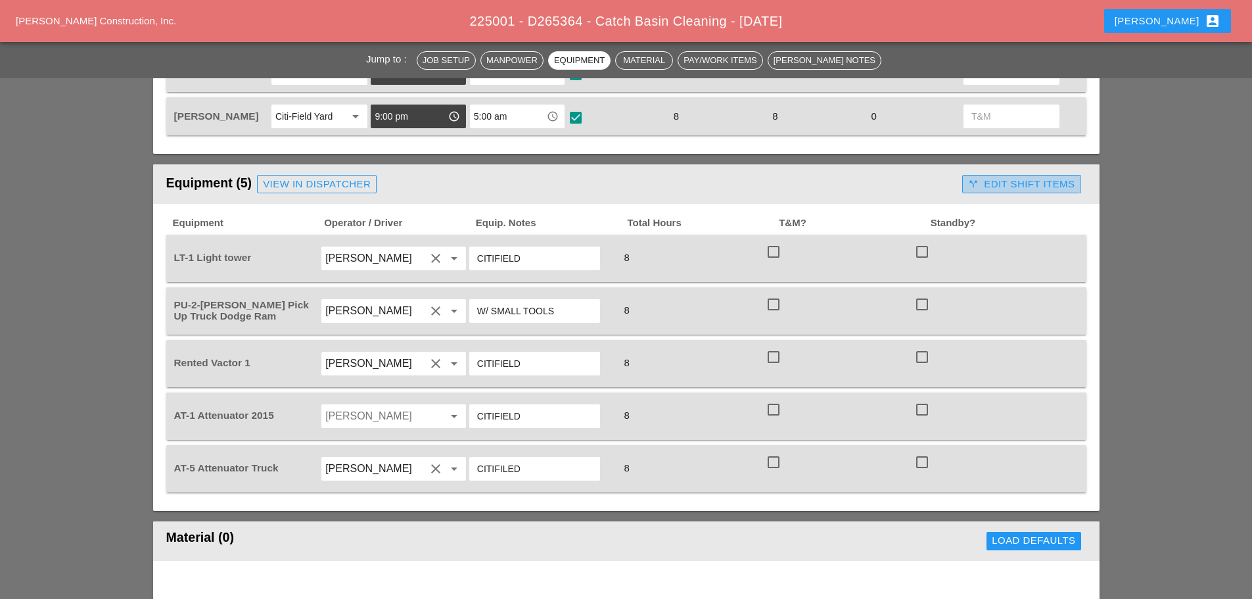
click at [1041, 188] on div "call_split Edit Shift Items" at bounding box center [1021, 184] width 106 height 15
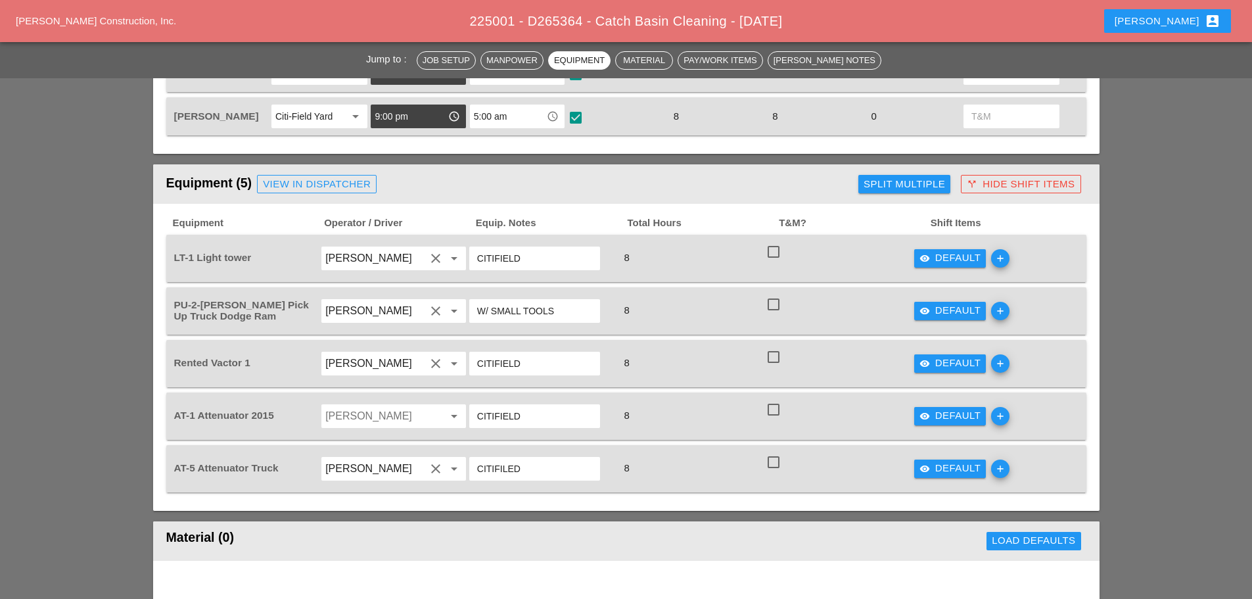
click at [945, 364] on div "visibility Default" at bounding box center [950, 362] width 62 height 15
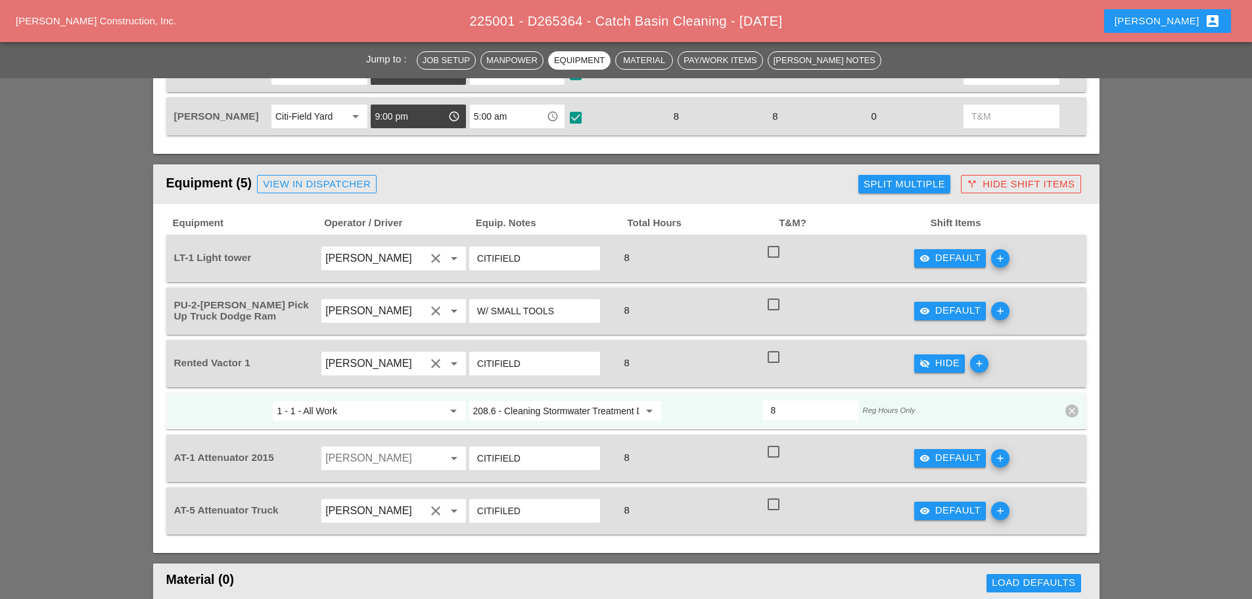
click at [945, 364] on div "visibility_off Hide" at bounding box center [939, 362] width 41 height 15
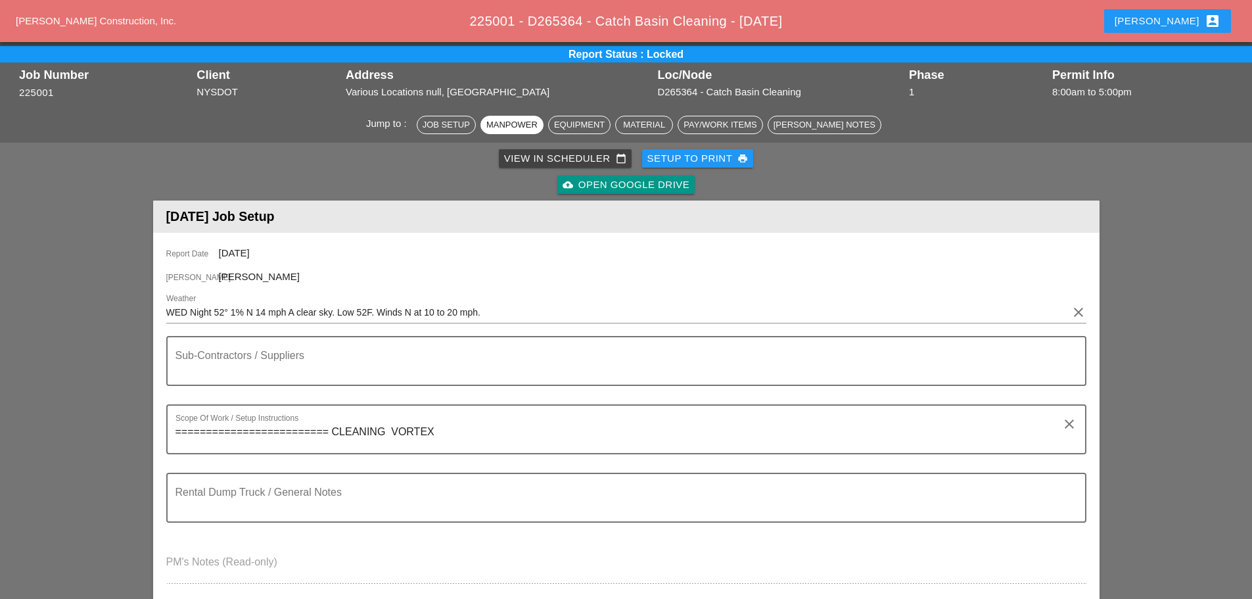
scroll to position [0, 0]
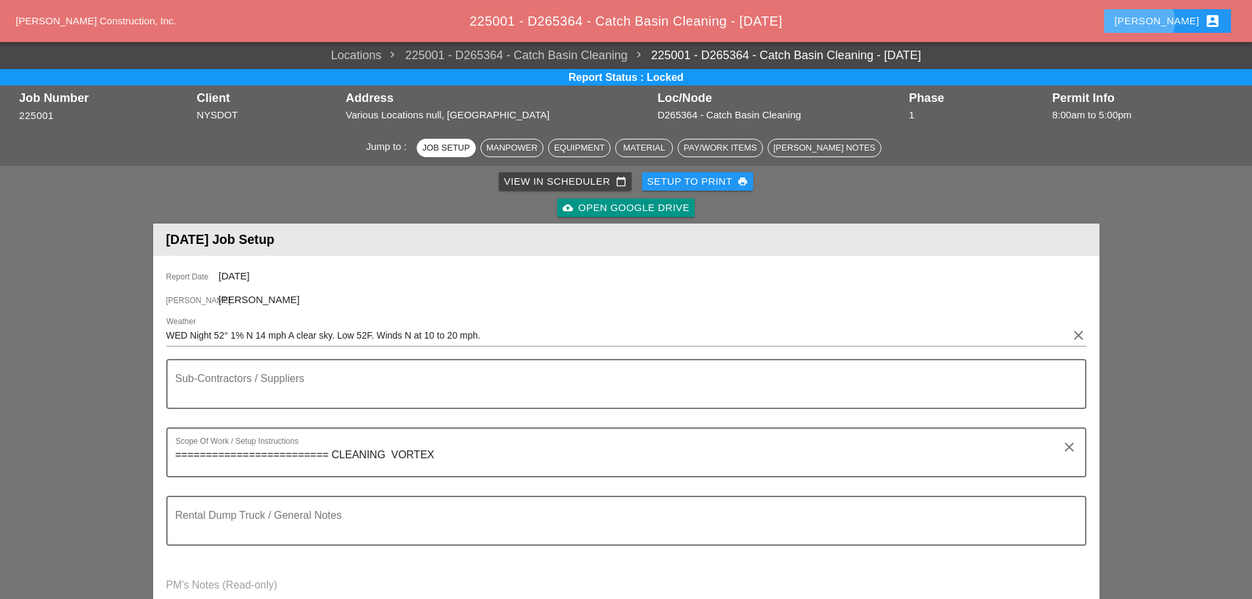
click at [1185, 15] on div "[PERSON_NAME] account_box" at bounding box center [1167, 21] width 106 height 16
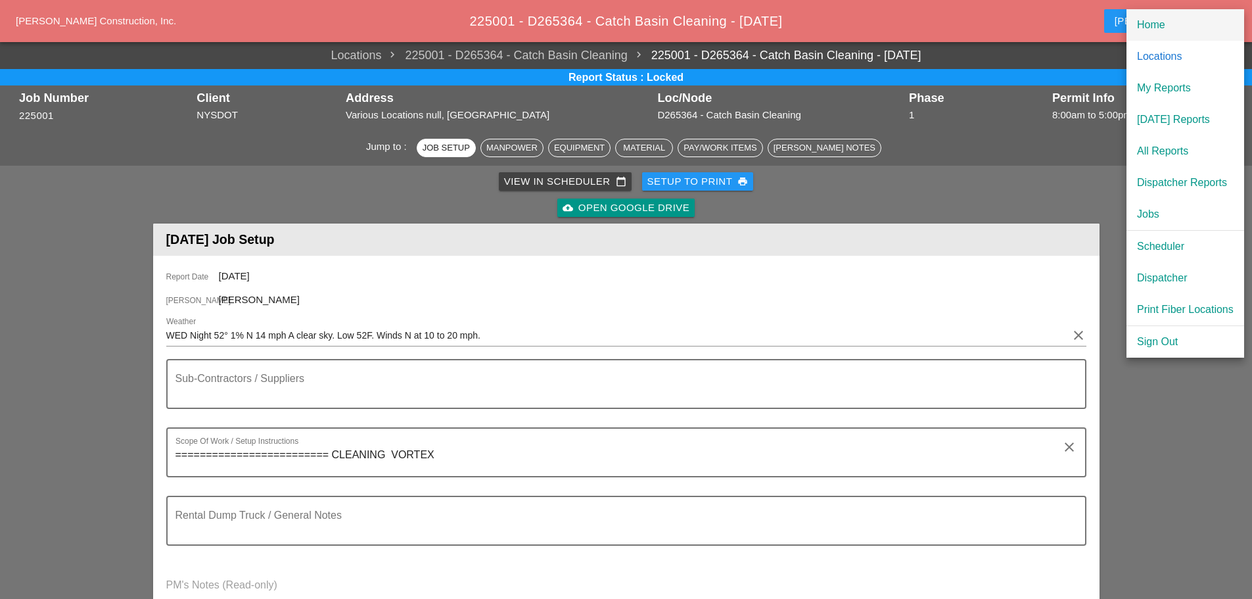
click at [1164, 29] on div "Home" at bounding box center [1185, 25] width 97 height 16
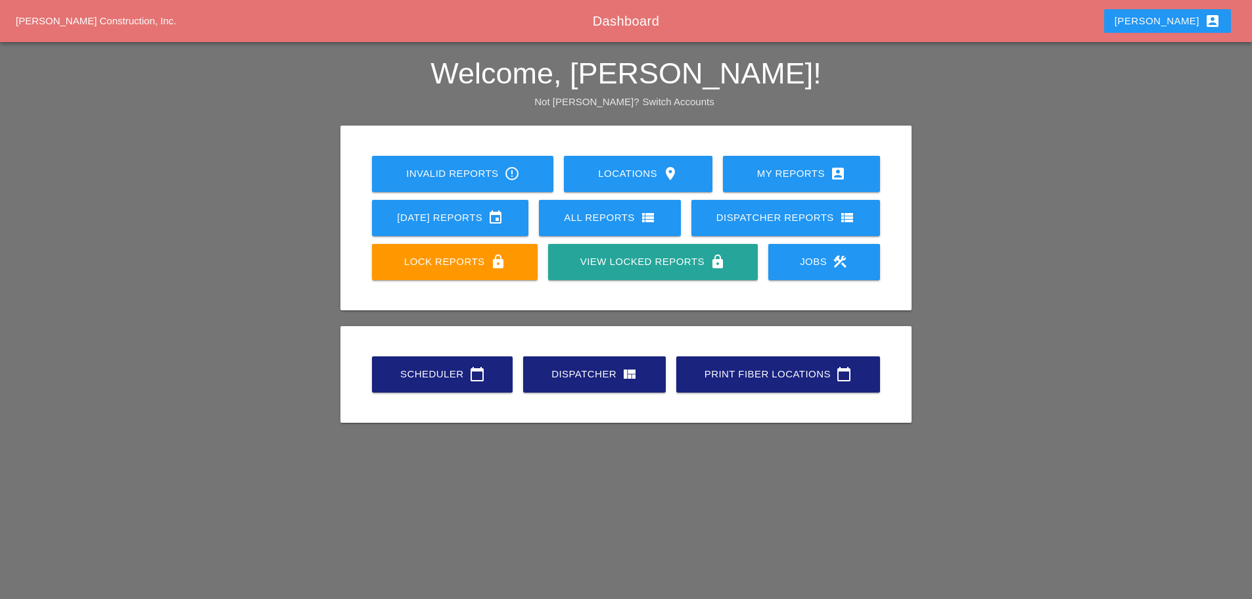
click at [424, 372] on div "Scheduler calendar_today" at bounding box center [442, 374] width 99 height 16
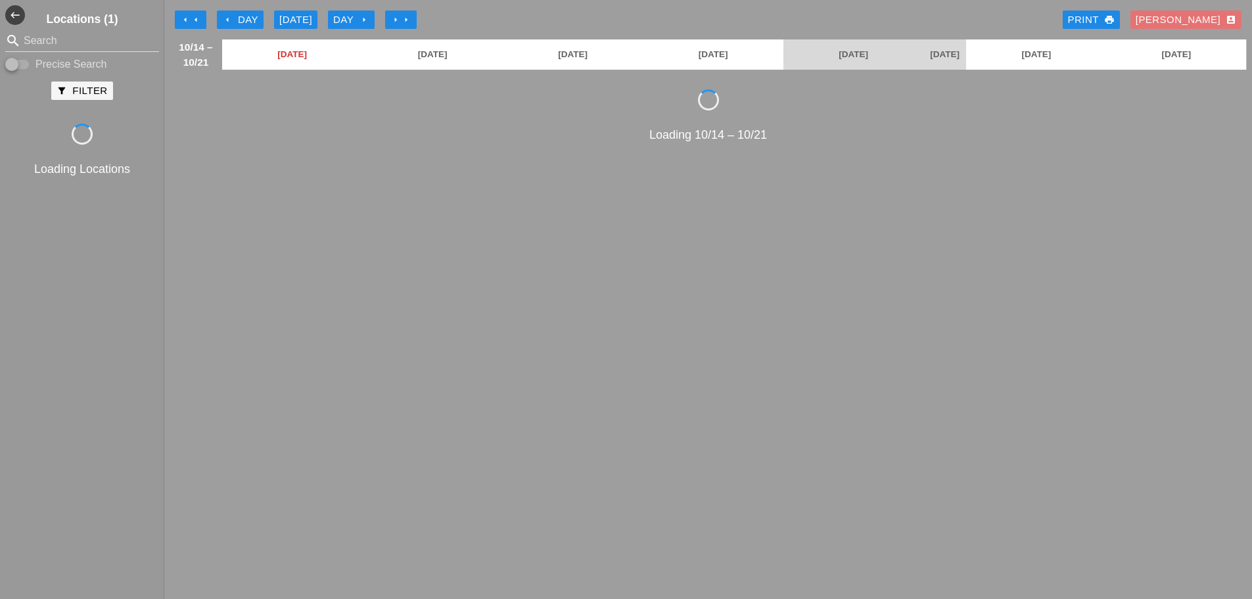
click at [229, 17] on icon "arrow_left" at bounding box center [227, 19] width 11 height 11
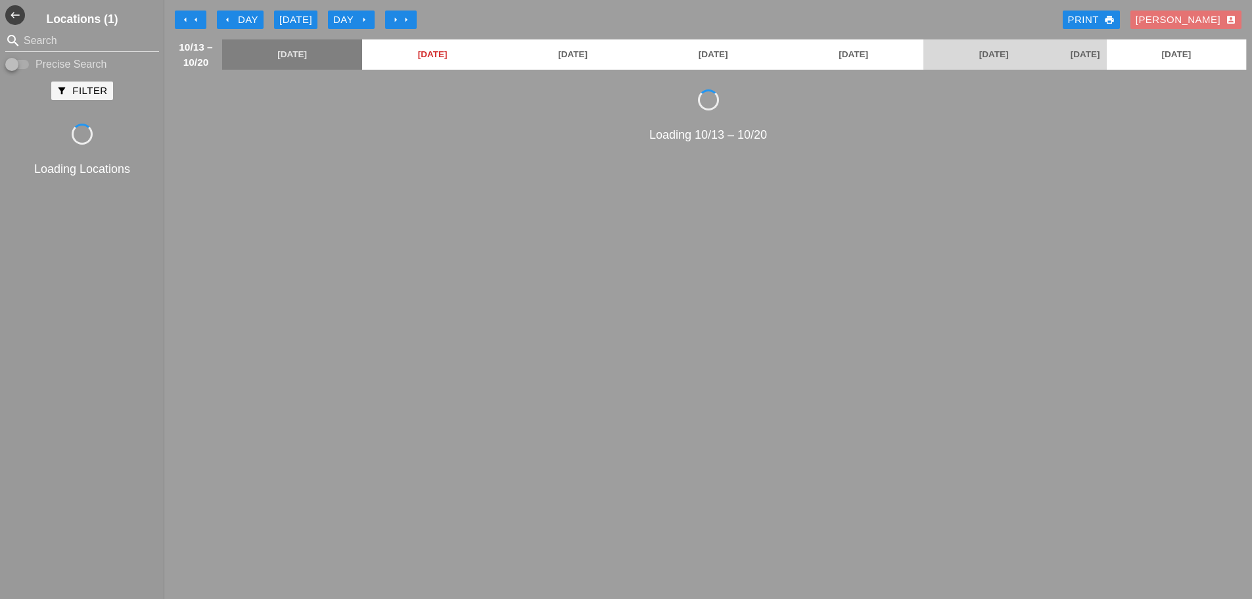
click at [228, 18] on icon "arrow_left" at bounding box center [227, 19] width 11 height 11
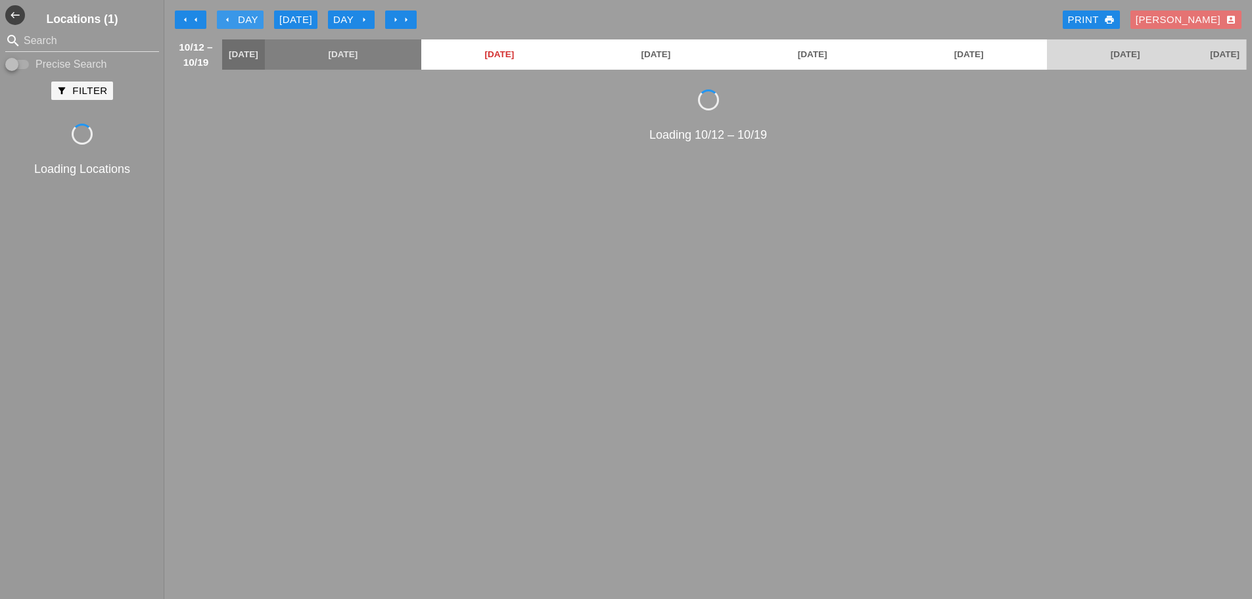
click at [228, 18] on icon "arrow_left" at bounding box center [227, 19] width 11 height 11
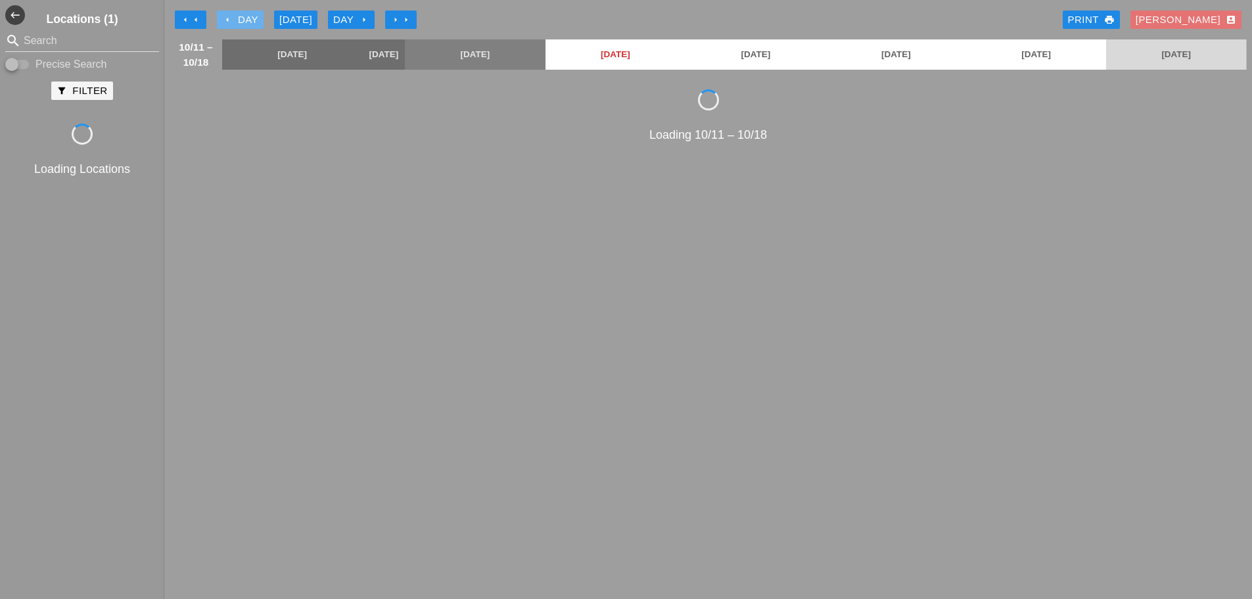
click at [228, 18] on icon "arrow_left" at bounding box center [227, 19] width 11 height 11
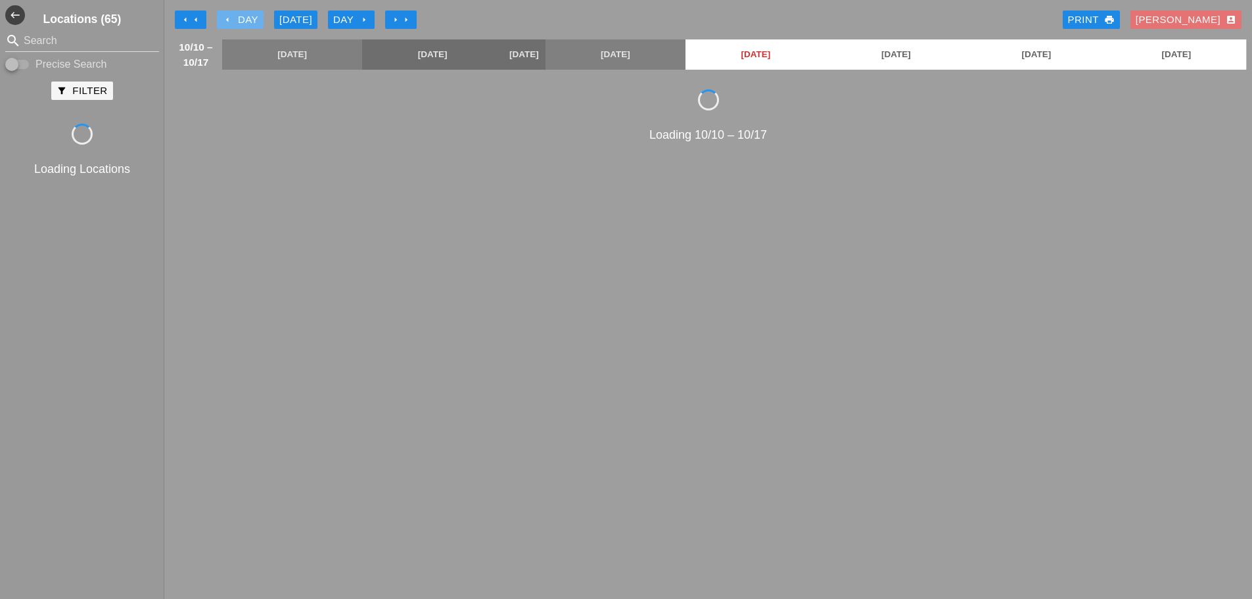
click at [228, 18] on icon "arrow_left" at bounding box center [227, 19] width 11 height 11
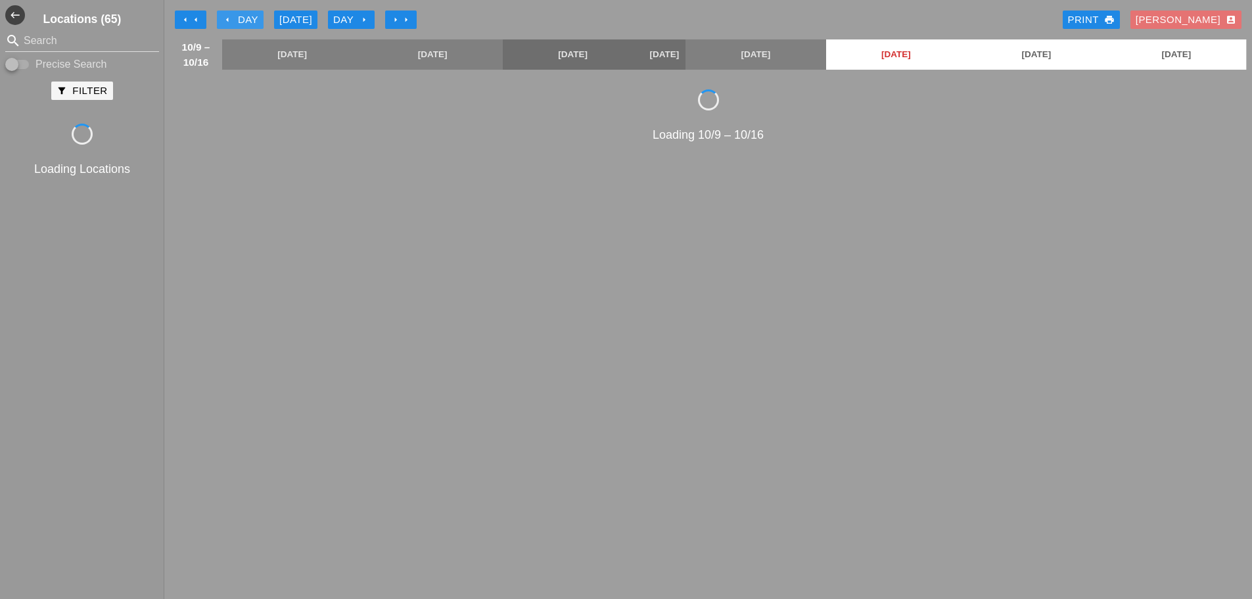
click at [228, 18] on icon "arrow_left" at bounding box center [227, 19] width 11 height 11
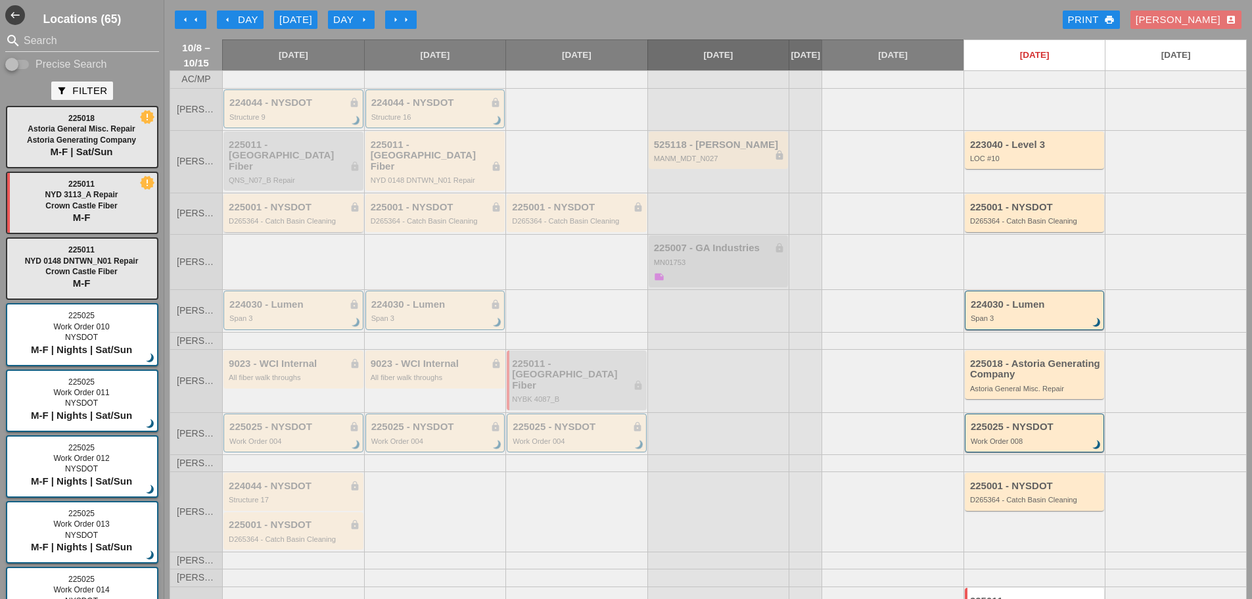
click at [288, 217] on div "D265364 - Catch Basin Cleaning" at bounding box center [294, 221] width 131 height 8
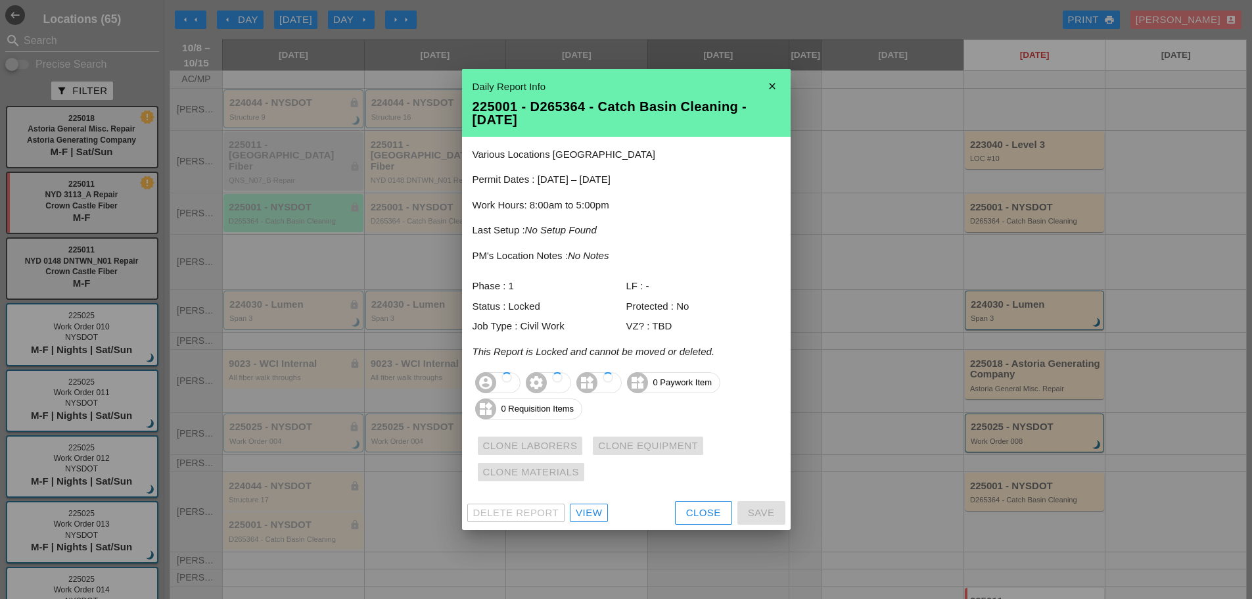
click at [586, 512] on div "View" at bounding box center [589, 512] width 26 height 15
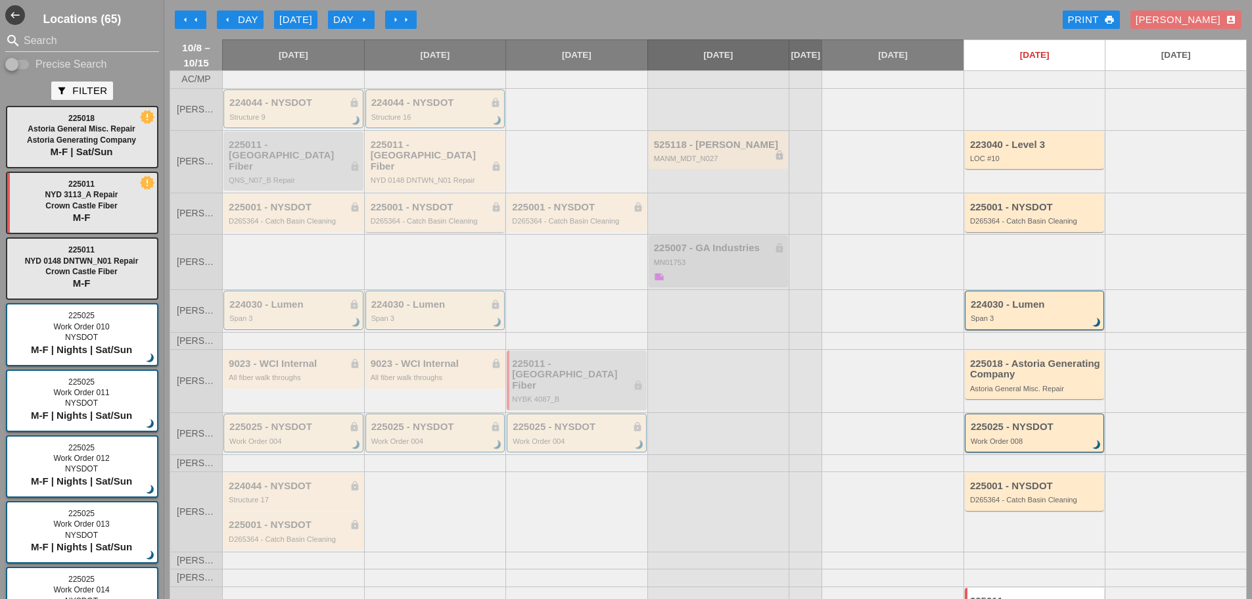
click at [414, 204] on div "225001 - NYSDOT lock" at bounding box center [436, 207] width 131 height 11
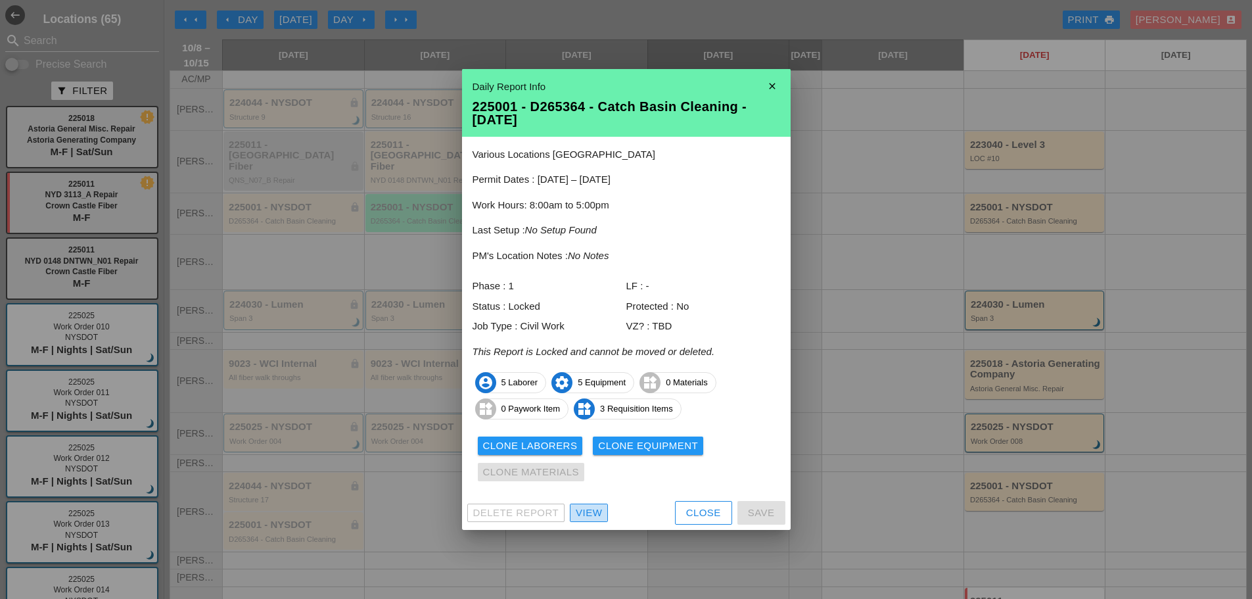
click at [591, 515] on div "View" at bounding box center [589, 512] width 26 height 15
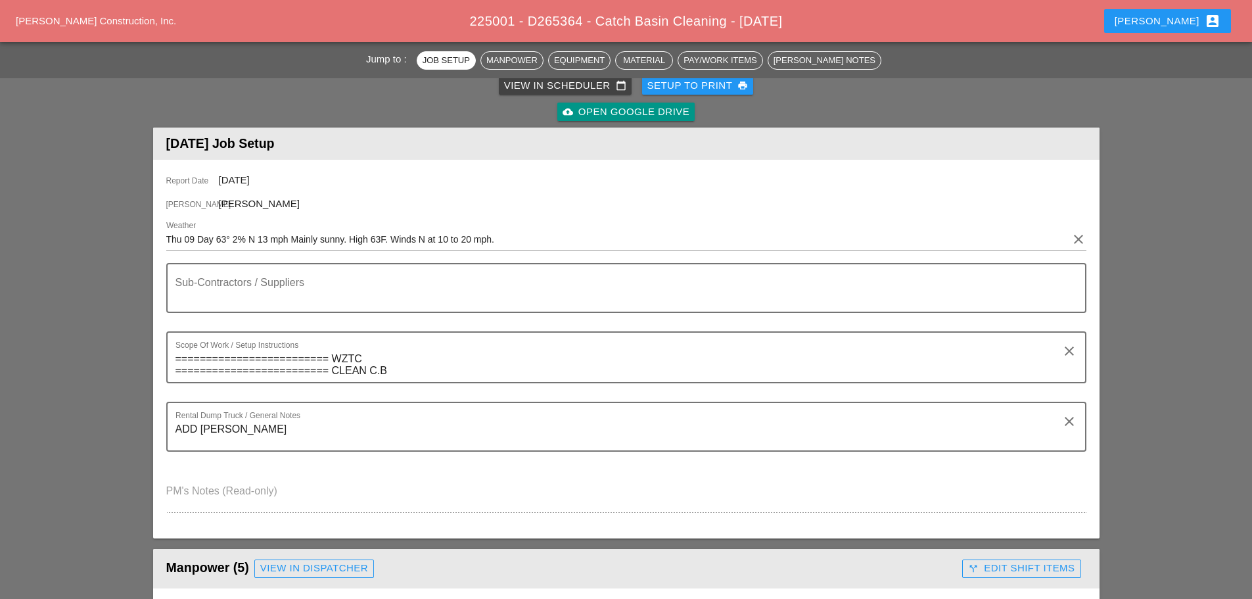
scroll to position [460, 0]
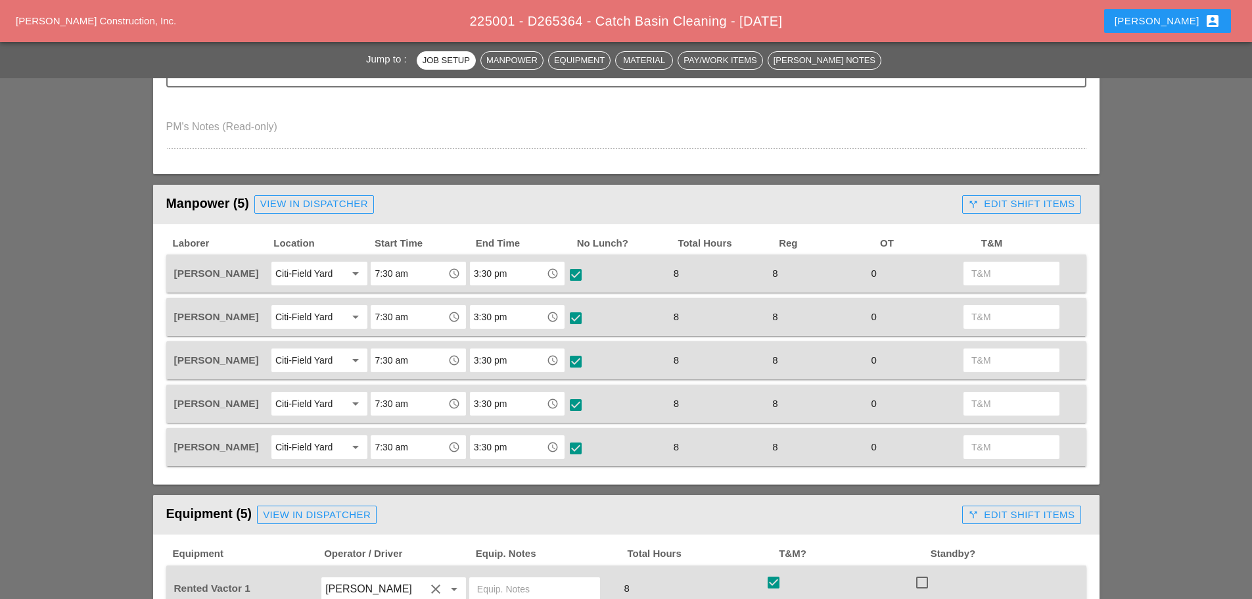
click at [995, 200] on div "call_split Edit Shift Items" at bounding box center [1021, 203] width 106 height 15
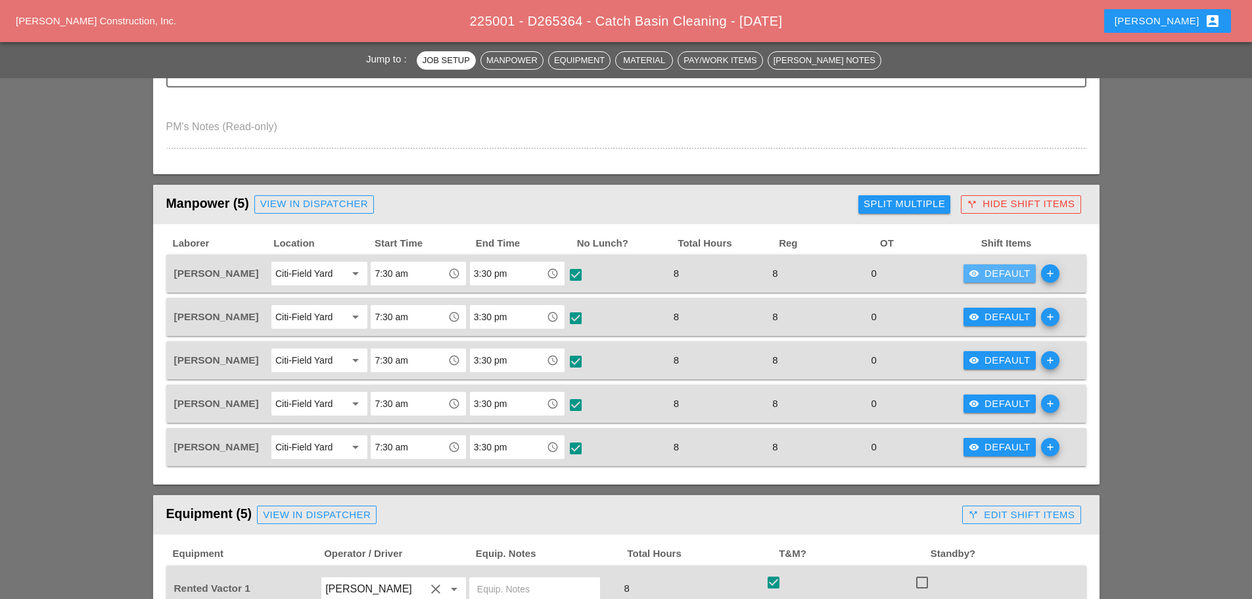
click at [1001, 270] on div "visibility Default" at bounding box center [999, 273] width 62 height 15
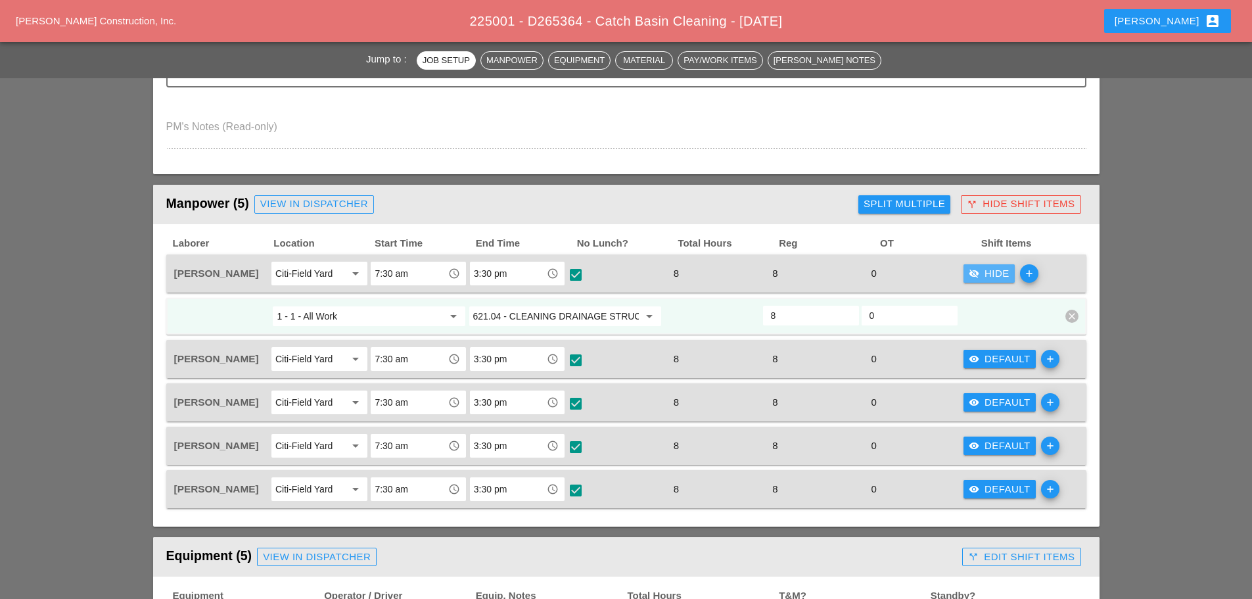
click at [1001, 270] on div "visibility_off Hide" at bounding box center [988, 273] width 41 height 15
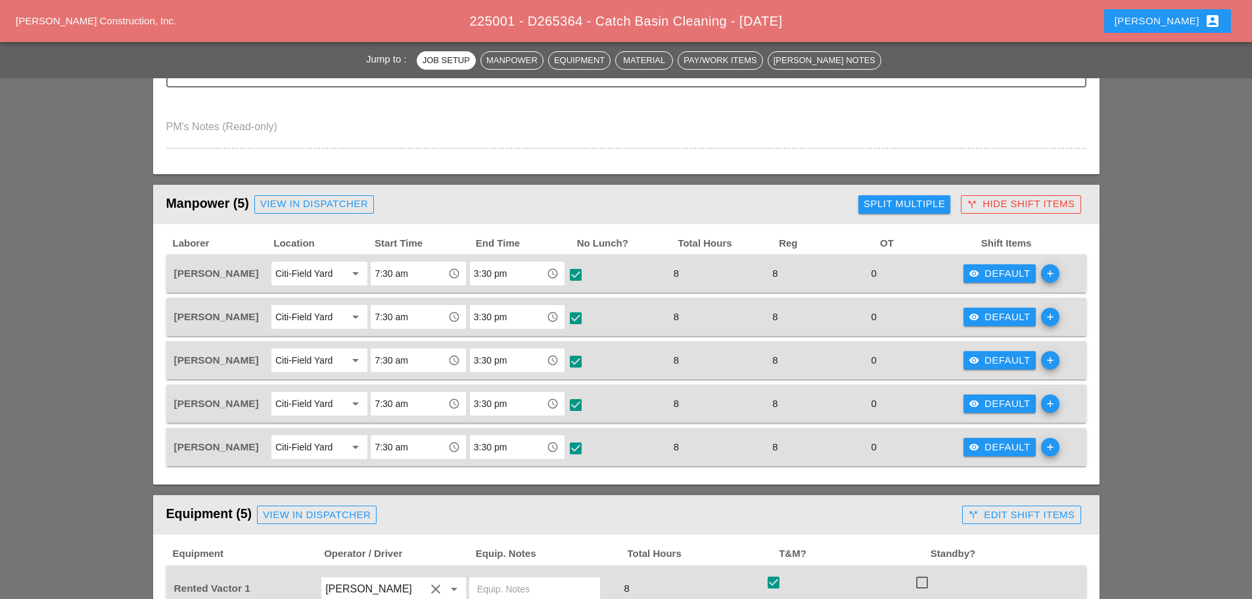
click at [903, 207] on div "Split Multiple" at bounding box center [903, 203] width 81 height 15
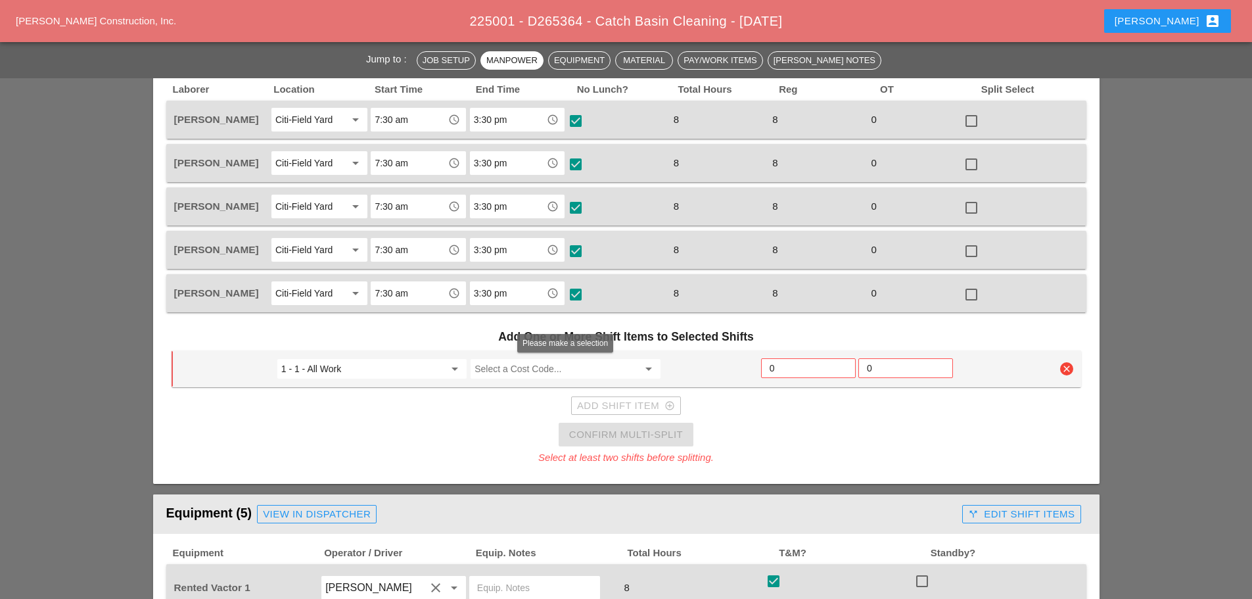
scroll to position [591, 0]
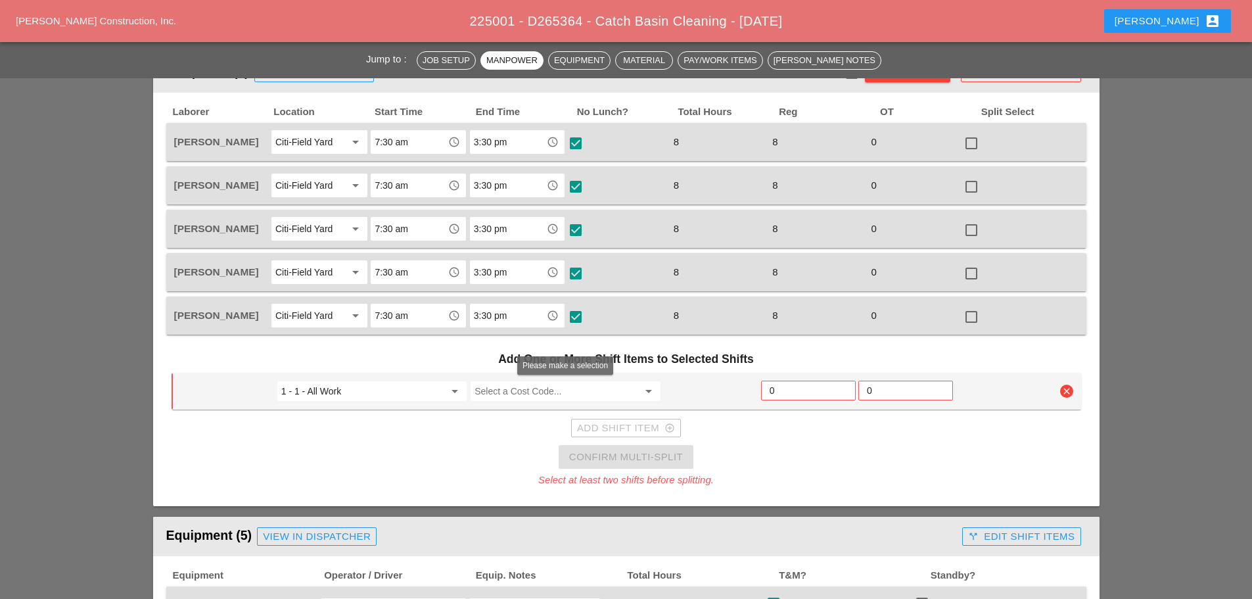
click at [568, 392] on input "Select a Cost Code..." at bounding box center [555, 390] width 163 height 21
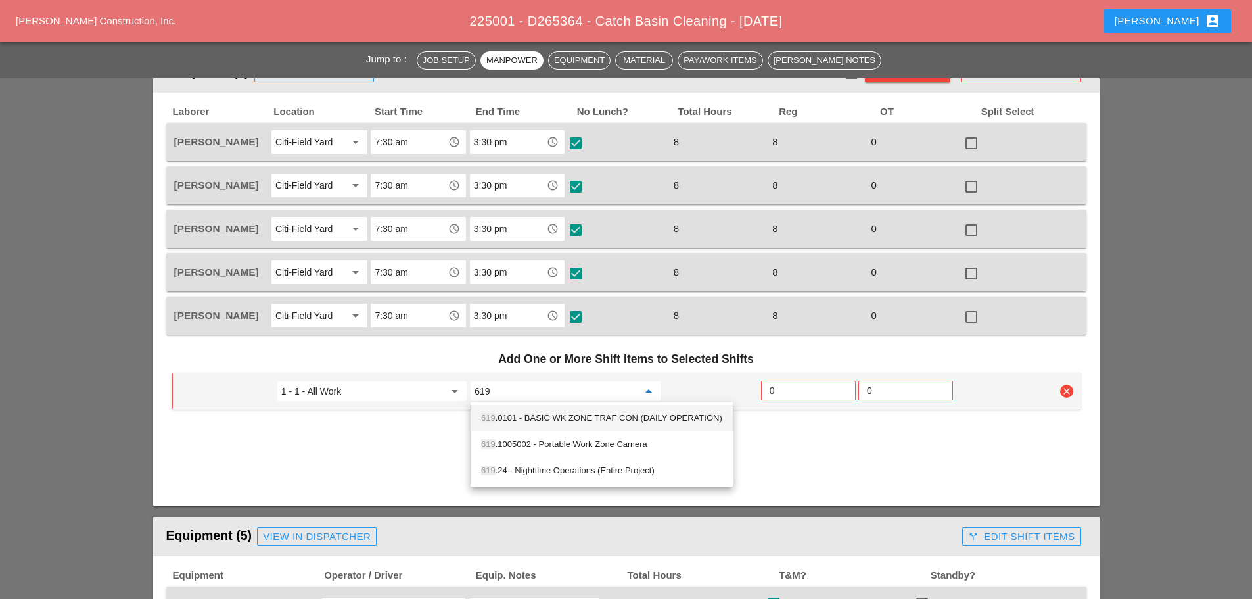
click at [583, 421] on div "619 .0101 - BASIC WK ZONE TRAF CON (DAILY OPERATION)" at bounding box center [601, 418] width 241 height 16
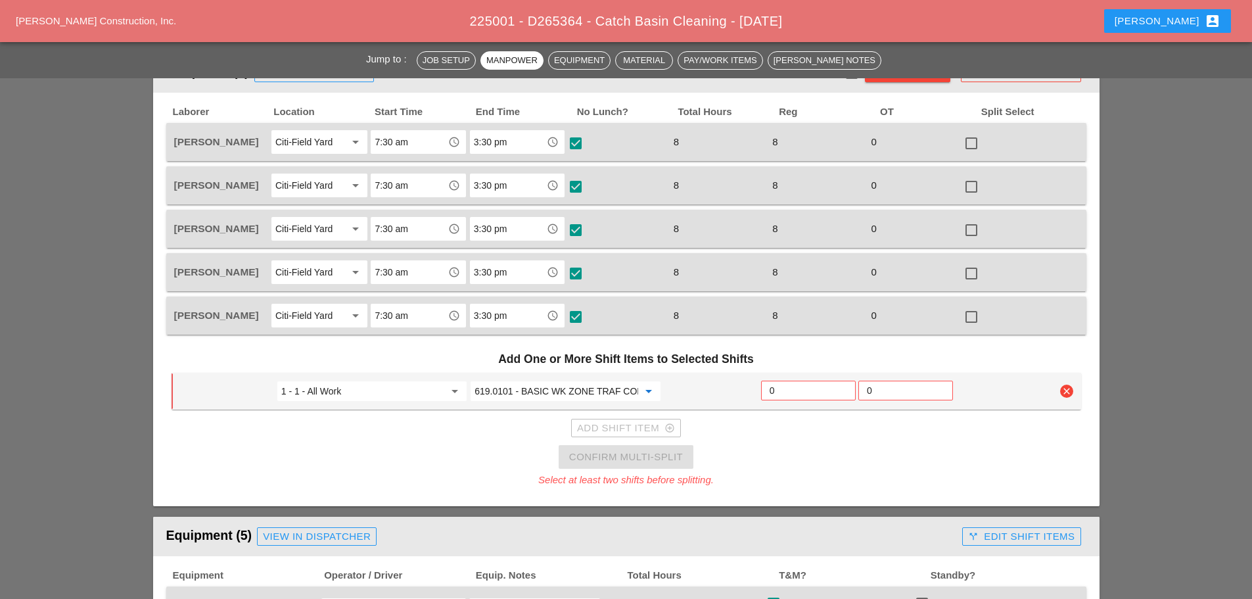
type input "619.0101 - BASIC WK ZONE TRAF CON (DAILY OPERATION)"
click at [772, 390] on input "0" at bounding box center [808, 390] width 78 height 21
type input "2"
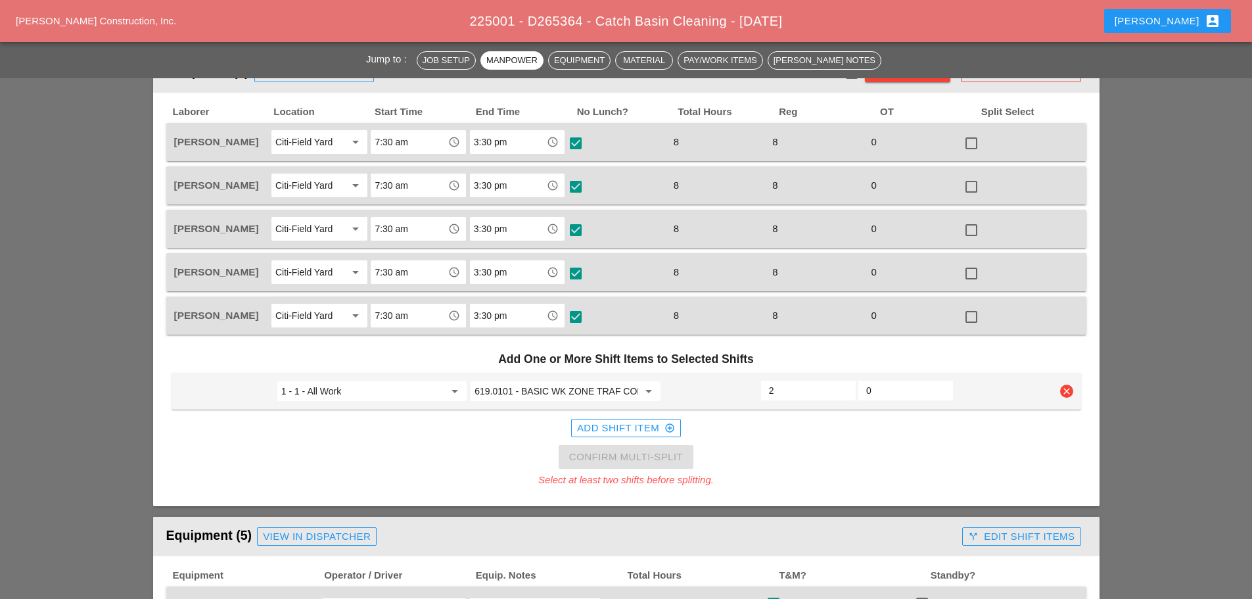
click at [635, 428] on div "Add Shift Item add_circle_outline" at bounding box center [626, 427] width 98 height 15
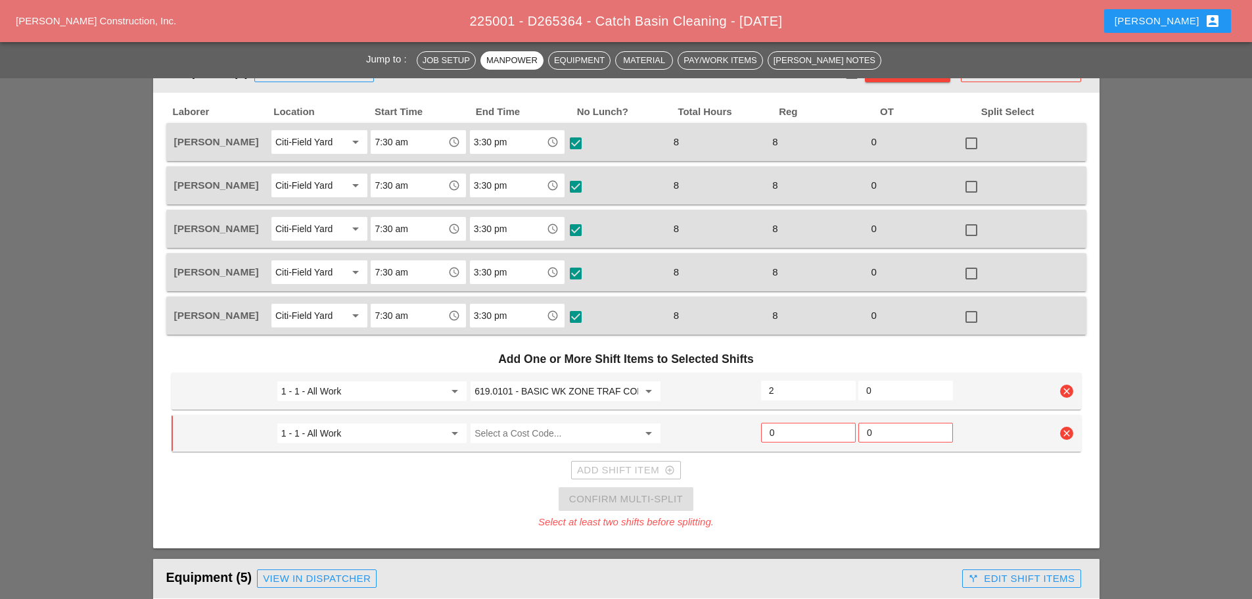
click at [1070, 434] on icon "clear" at bounding box center [1066, 432] width 13 height 13
click at [1068, 404] on div "Confirm delete" at bounding box center [1067, 404] width 64 height 15
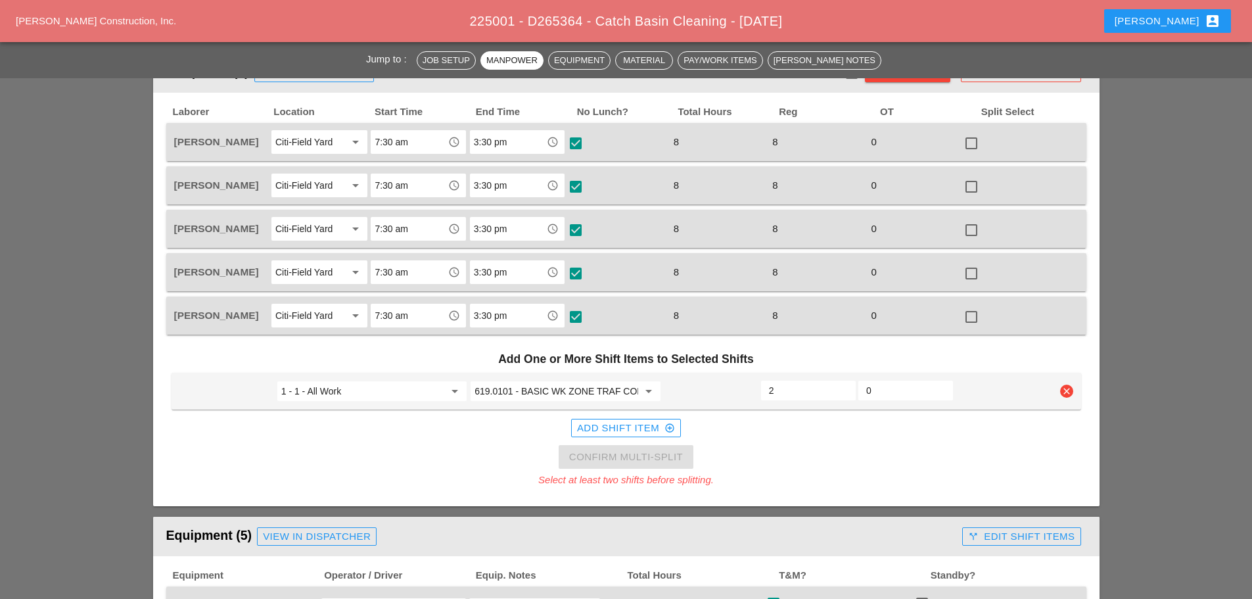
click at [848, 364] on h3 "Add One or More Shift Items to Selected Shifts" at bounding box center [625, 359] width 909 height 28
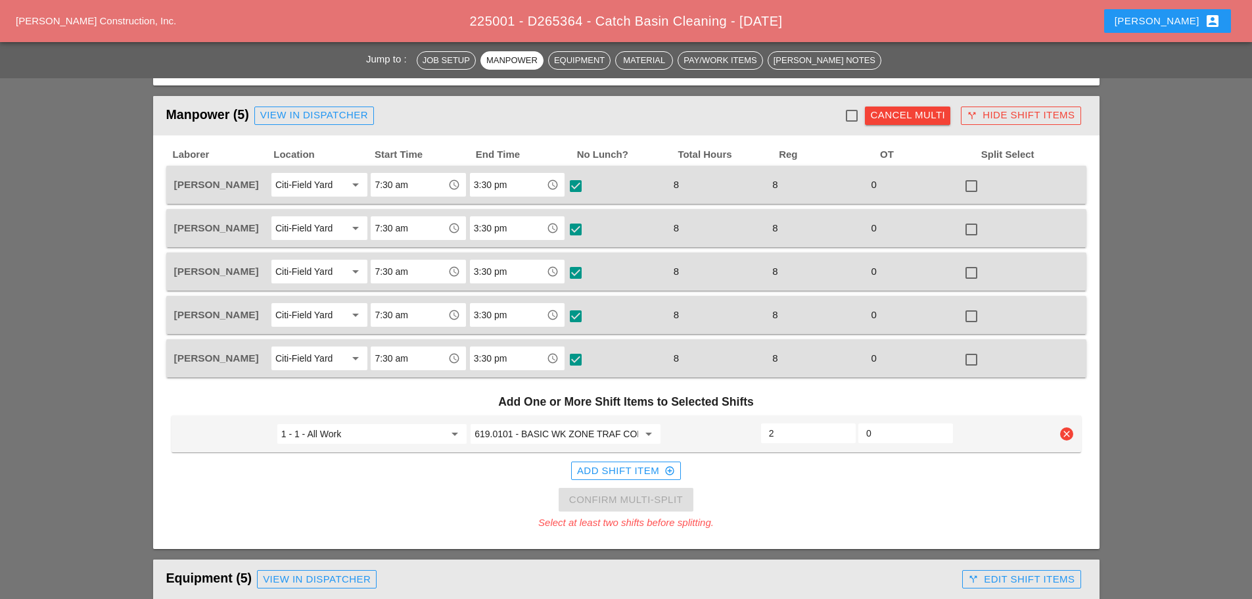
scroll to position [526, 0]
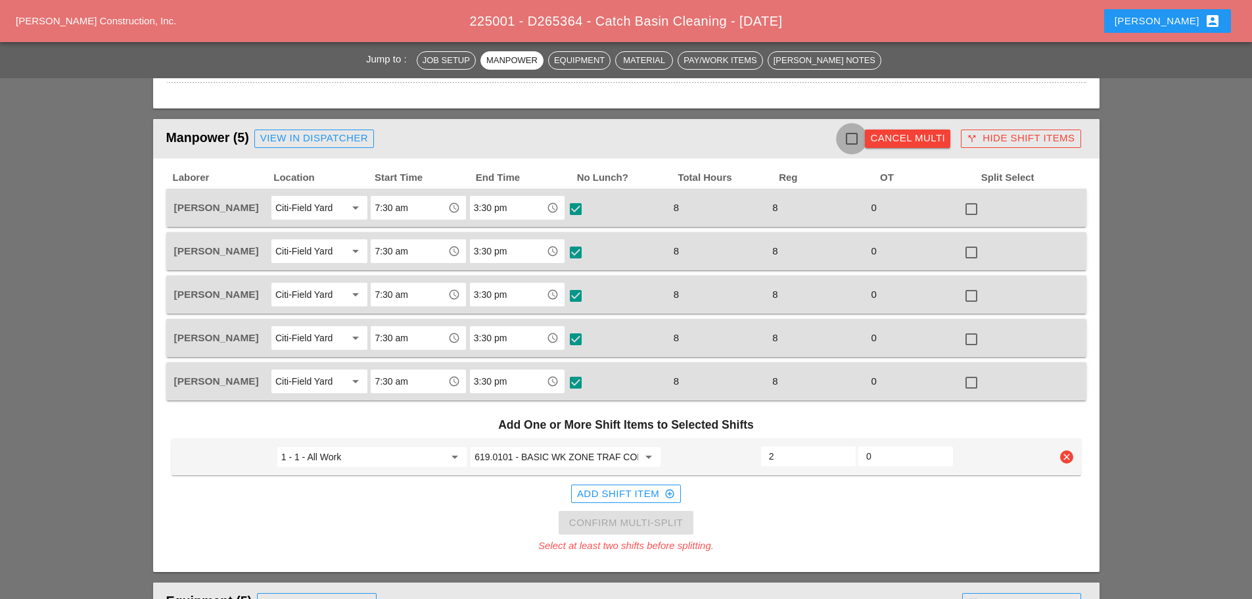
click at [851, 139] on div at bounding box center [851, 138] width 22 height 22
checkbox input "true"
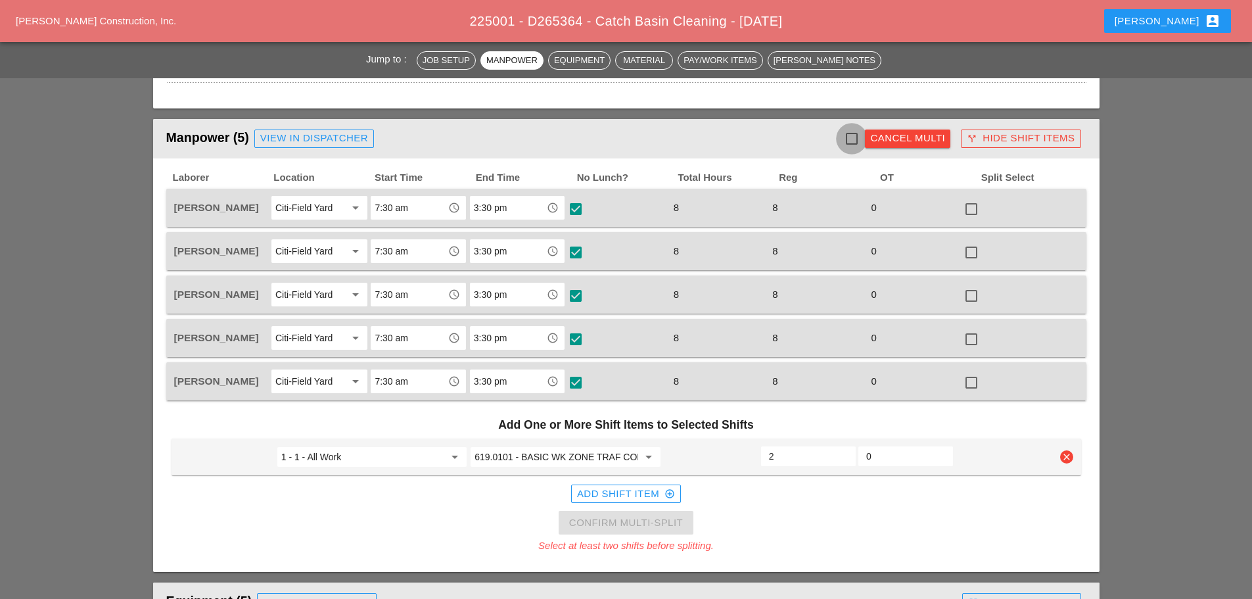
checkbox input "true"
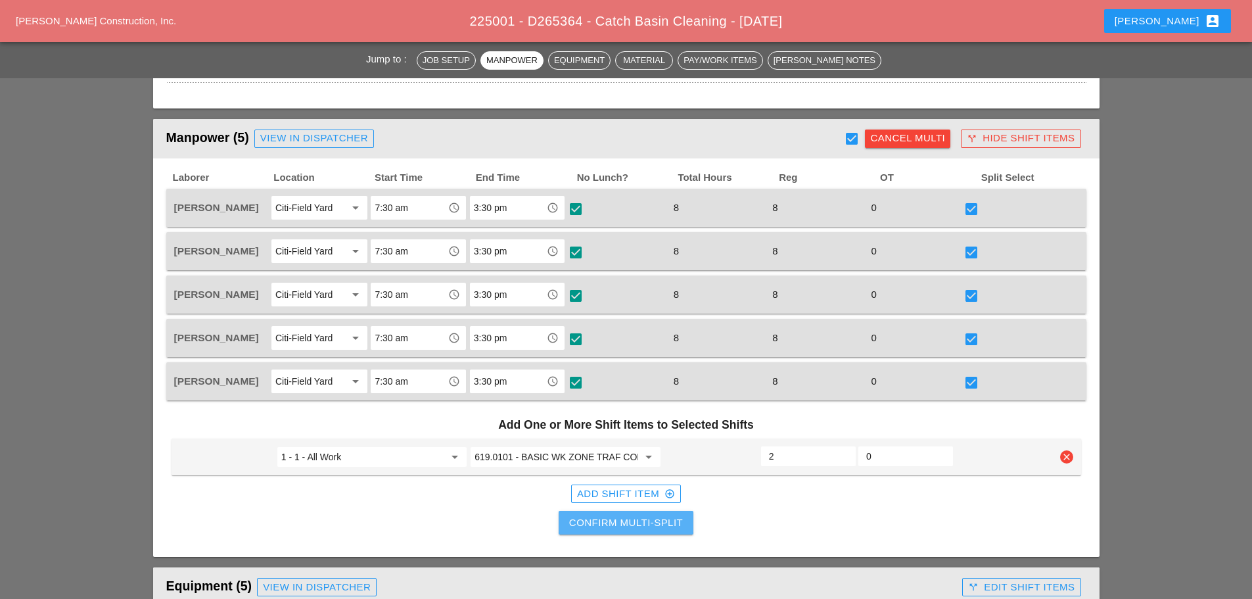
click at [645, 522] on div "Confirm Multi-Split" at bounding box center [626, 522] width 114 height 15
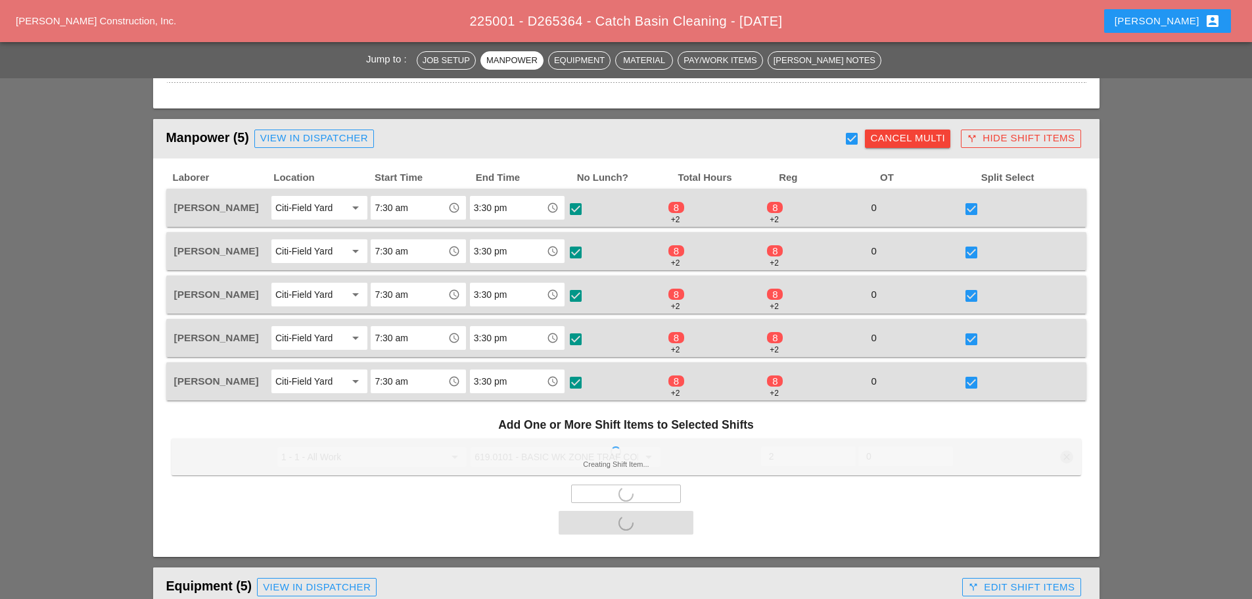
checkbox input "false"
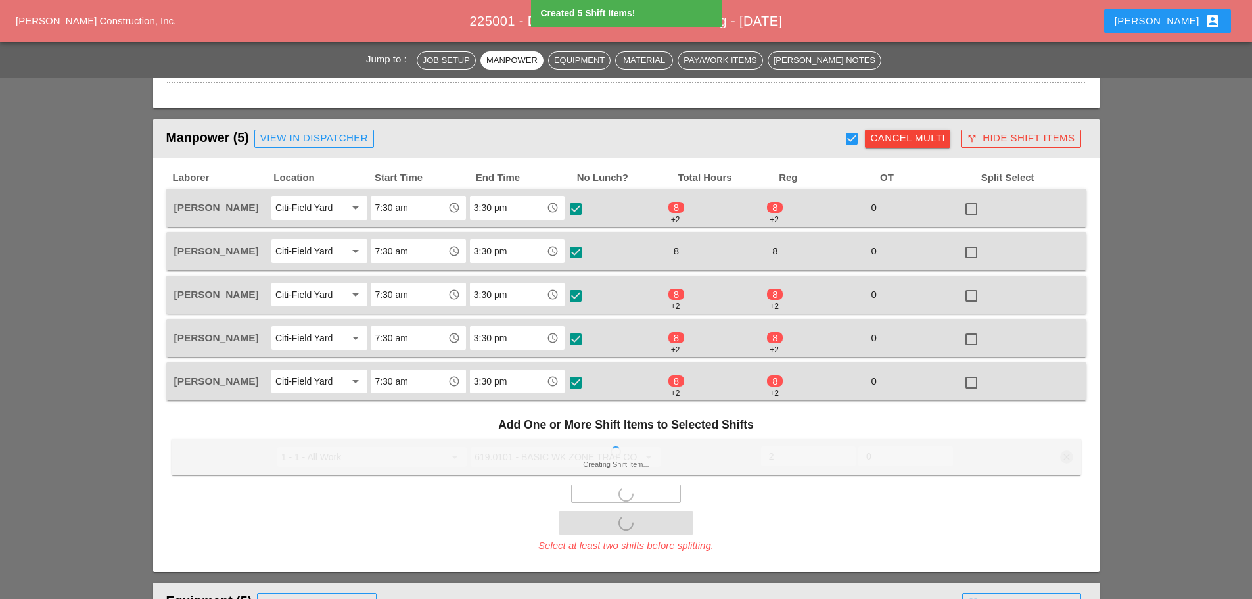
click at [918, 210] on div "0" at bounding box center [913, 208] width 96 height 18
click at [915, 210] on div "0" at bounding box center [913, 208] width 96 height 18
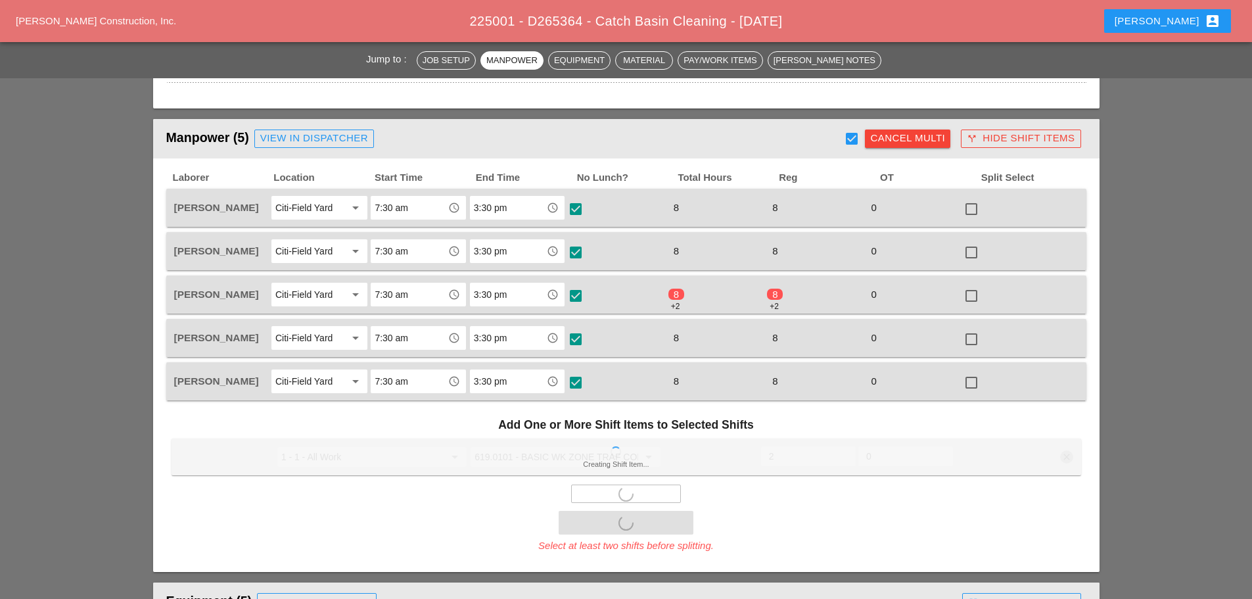
click at [973, 209] on div at bounding box center [971, 209] width 22 height 22
checkbox input "true"
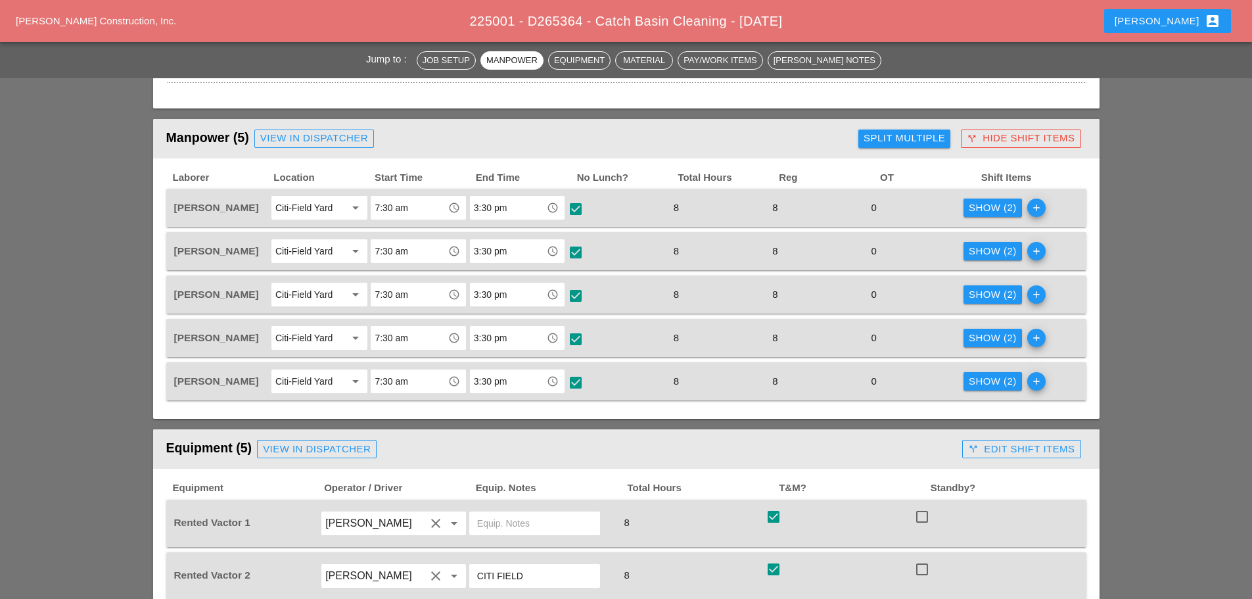
click at [973, 209] on div "Show (2)" at bounding box center [992, 207] width 48 height 15
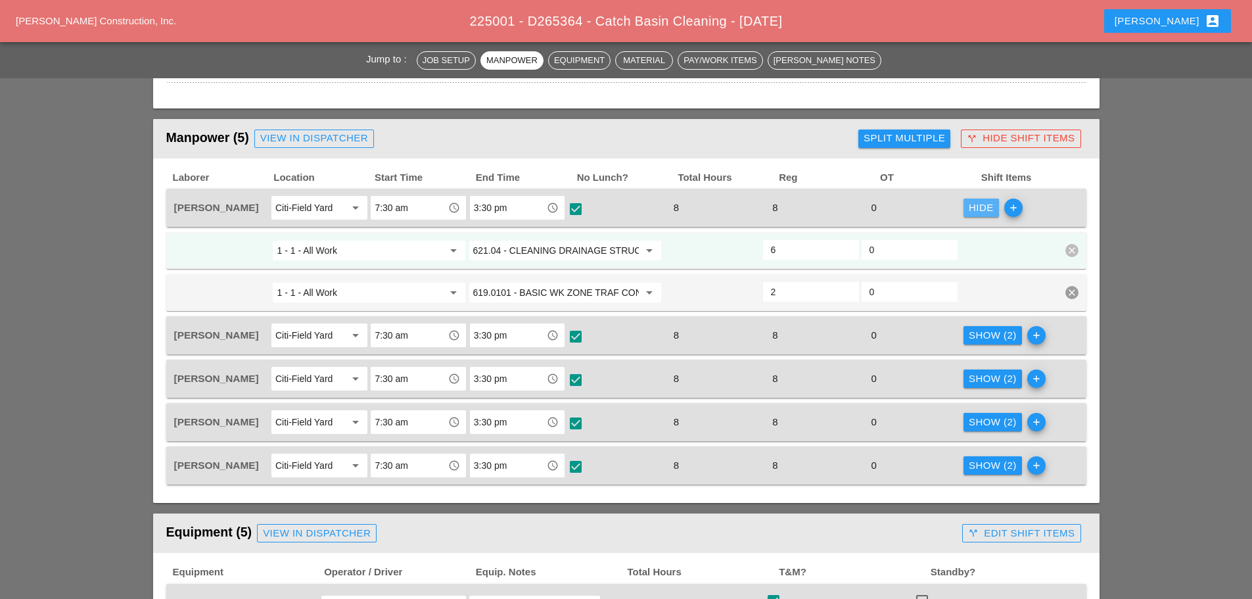
click at [973, 209] on div "Hide" at bounding box center [980, 207] width 25 height 15
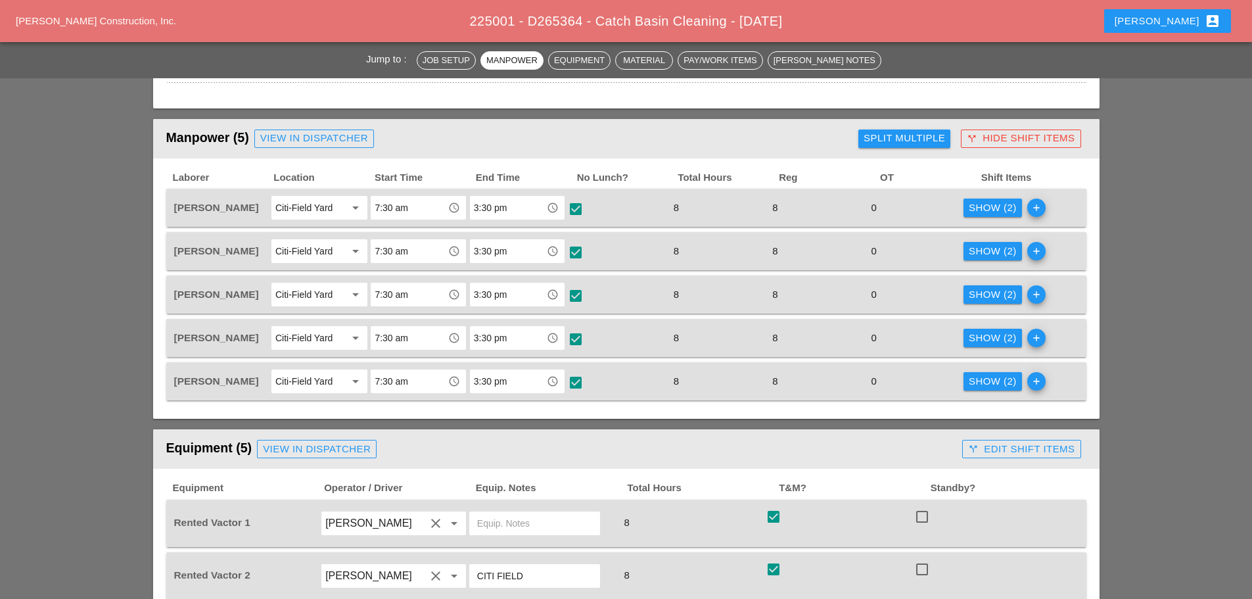
click at [979, 139] on div "call_split Hide Shift Items" at bounding box center [1020, 138] width 108 height 15
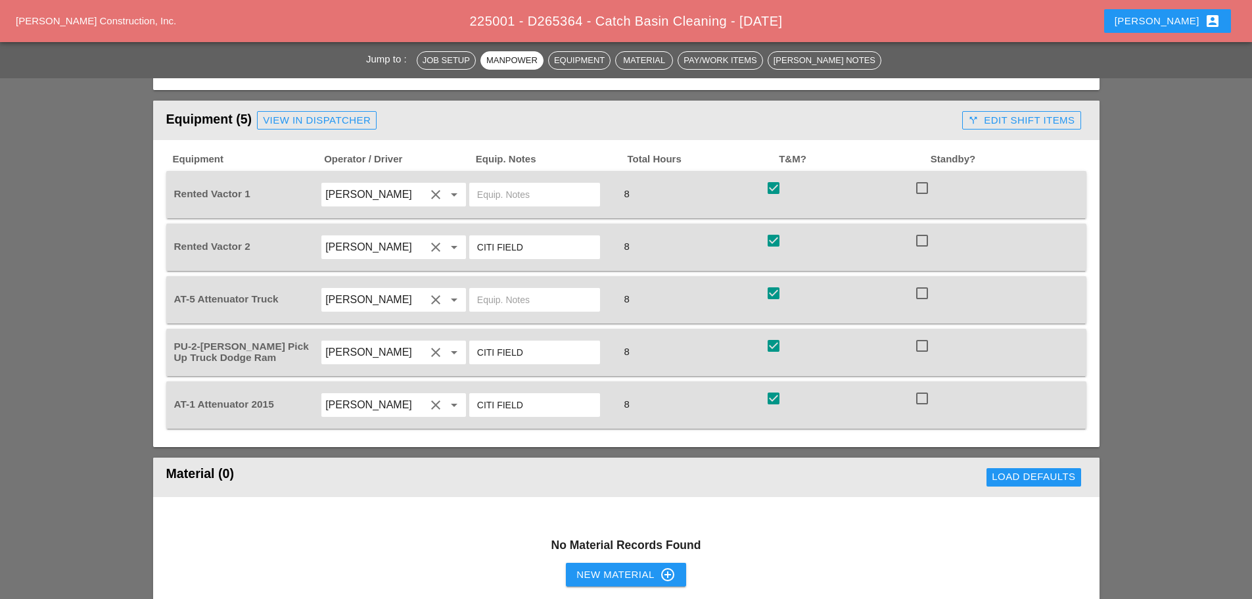
scroll to position [788, 0]
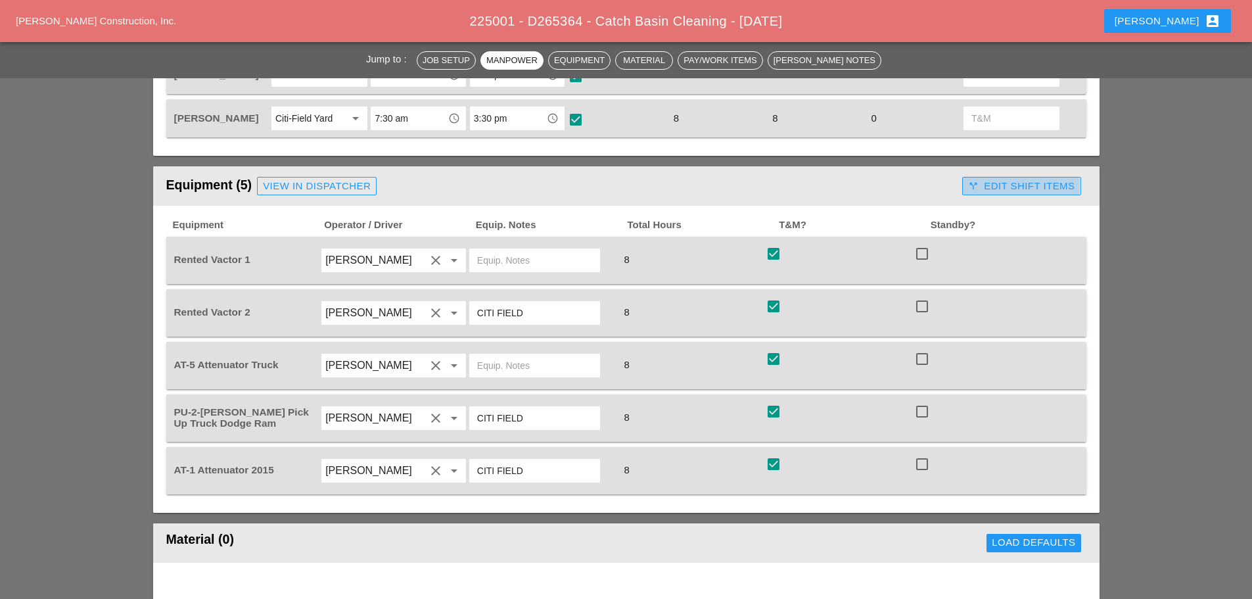
click at [1024, 191] on div "call_split Edit Shift Items" at bounding box center [1021, 186] width 106 height 15
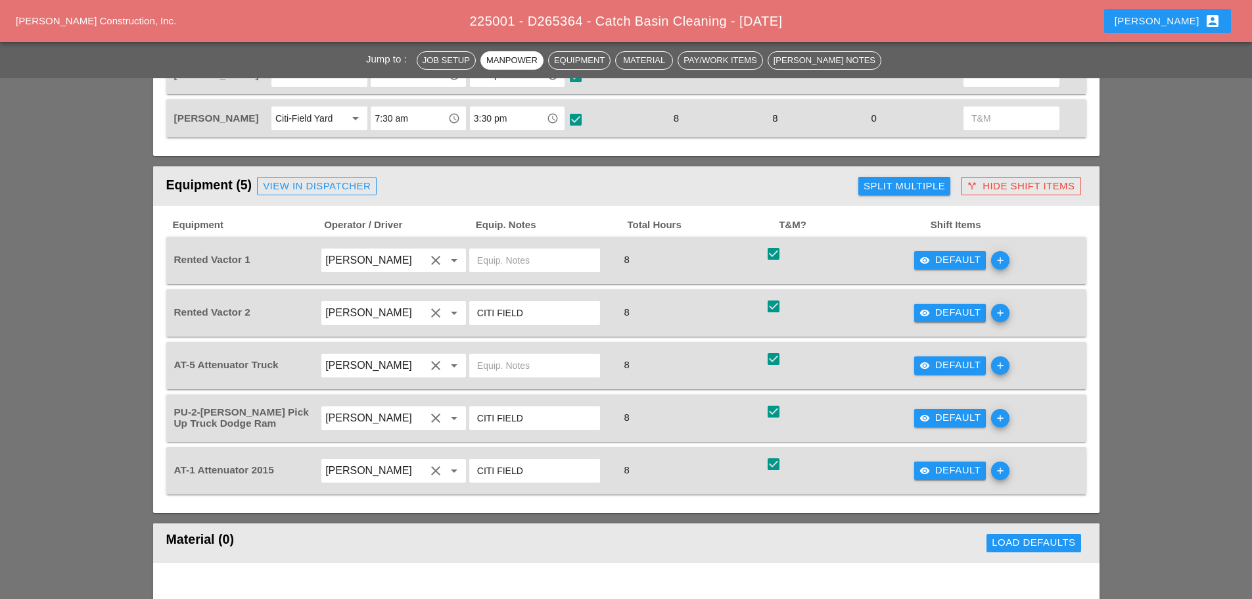
click at [943, 256] on div "visibility Default" at bounding box center [950, 259] width 62 height 15
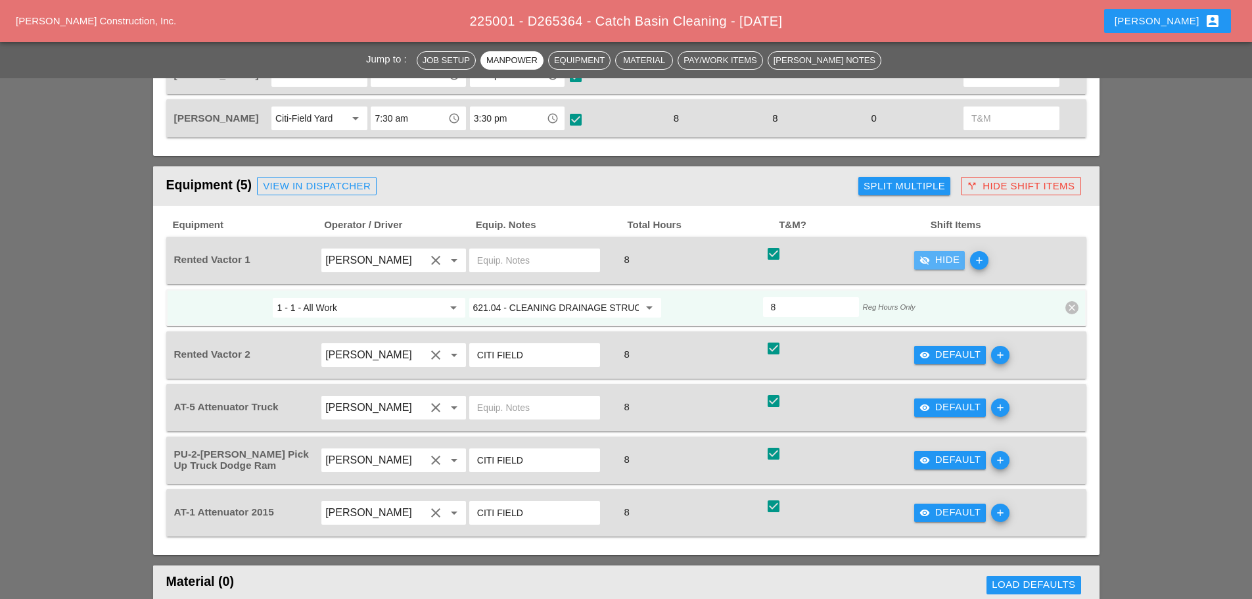
click at [943, 255] on div "visibility_off Hide" at bounding box center [939, 259] width 41 height 15
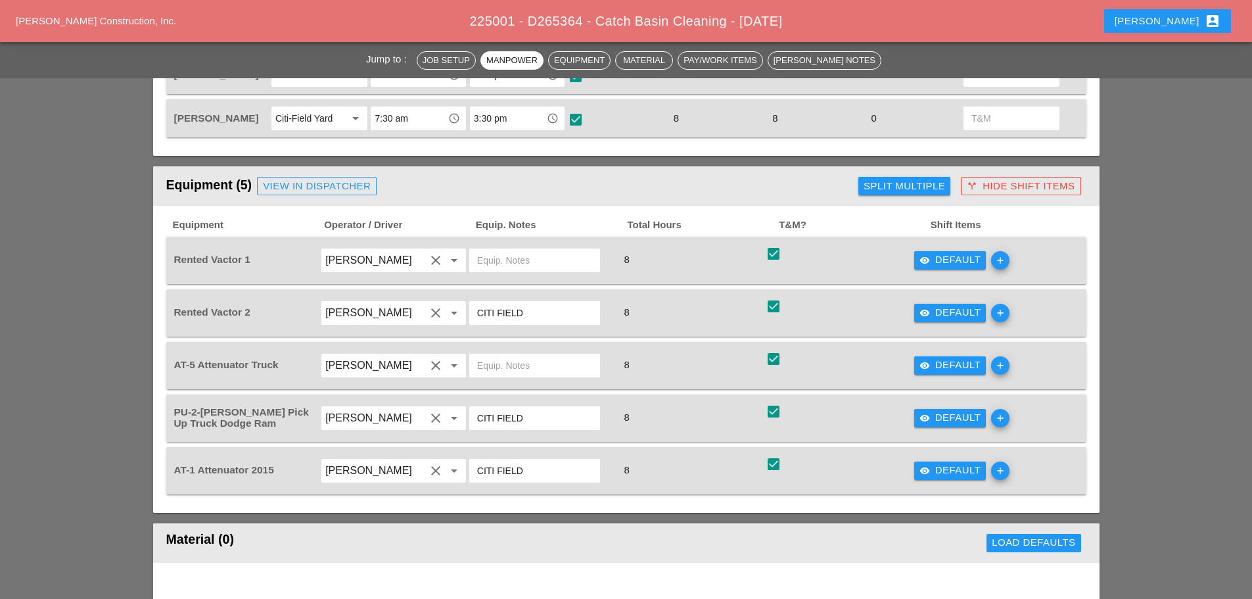
click at [922, 363] on icon "visibility" at bounding box center [924, 365] width 11 height 11
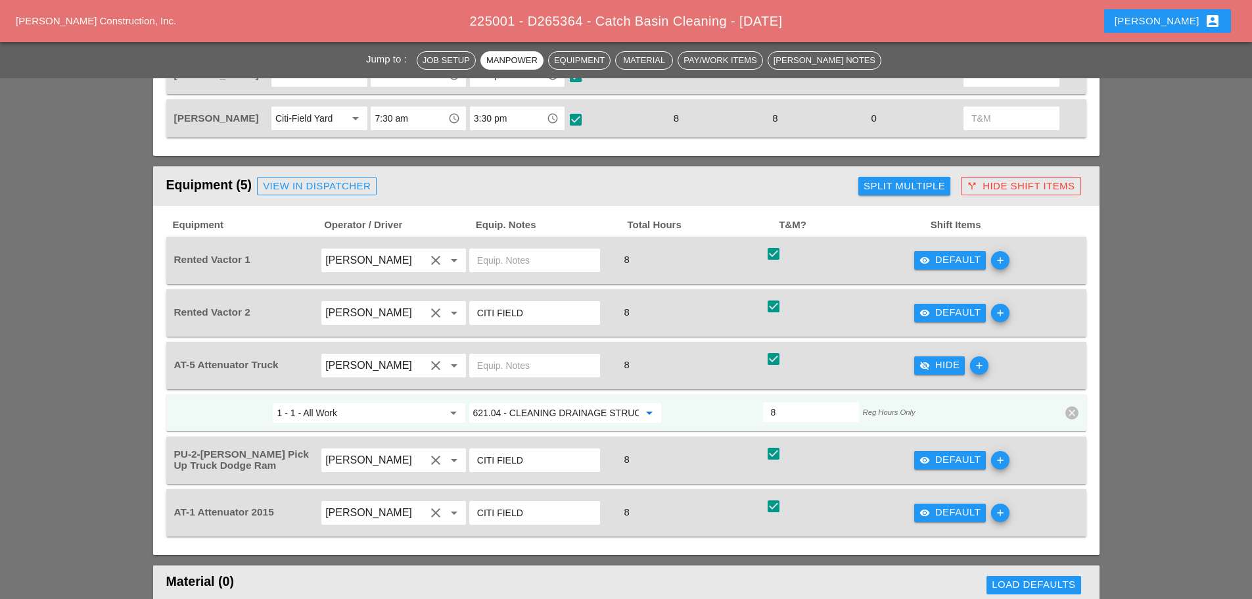
click at [573, 407] on input "621.04 - CLEANING DRAINAGE STRUCTURES" at bounding box center [556, 412] width 166 height 21
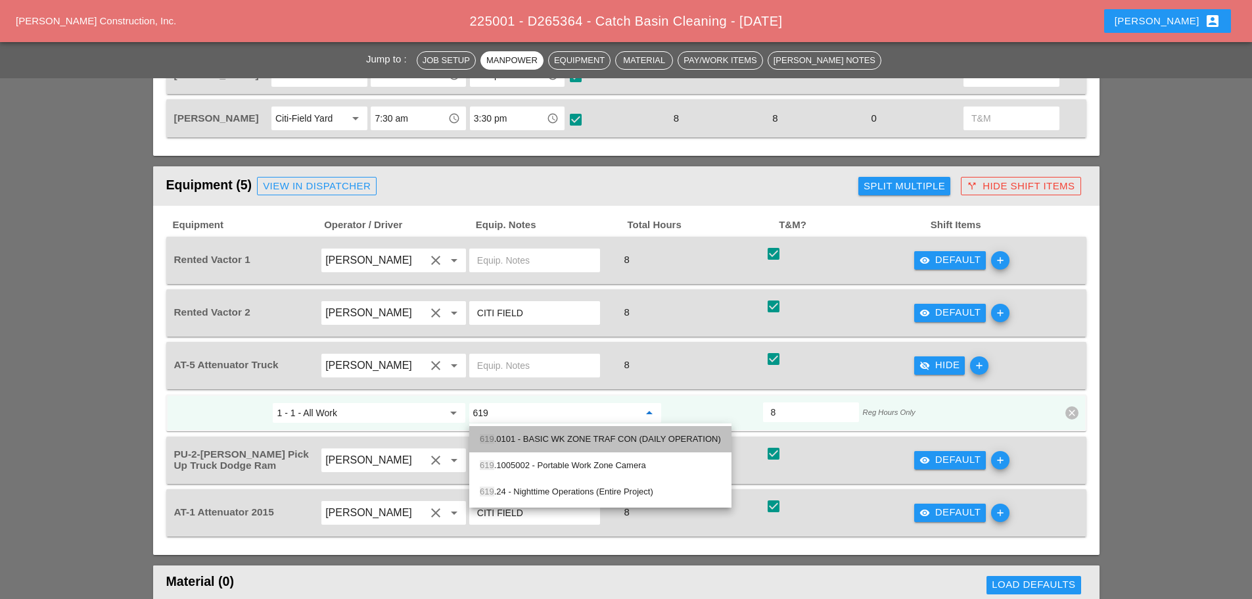
click at [564, 433] on div "619 .0101 - BASIC WK ZONE TRAF CON (DAILY OPERATION)" at bounding box center [600, 439] width 241 height 16
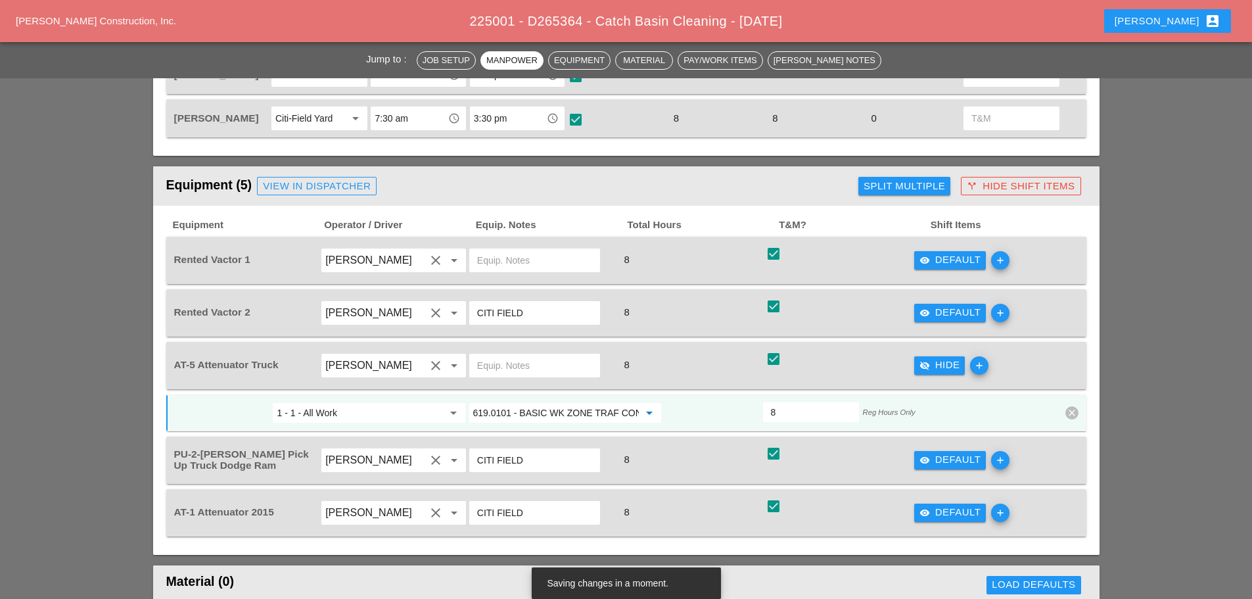
type input "619.0101 - BASIC WK ZONE TRAF CON (DAILY OPERATION)"
click at [926, 369] on icon "visibility_off" at bounding box center [924, 365] width 11 height 11
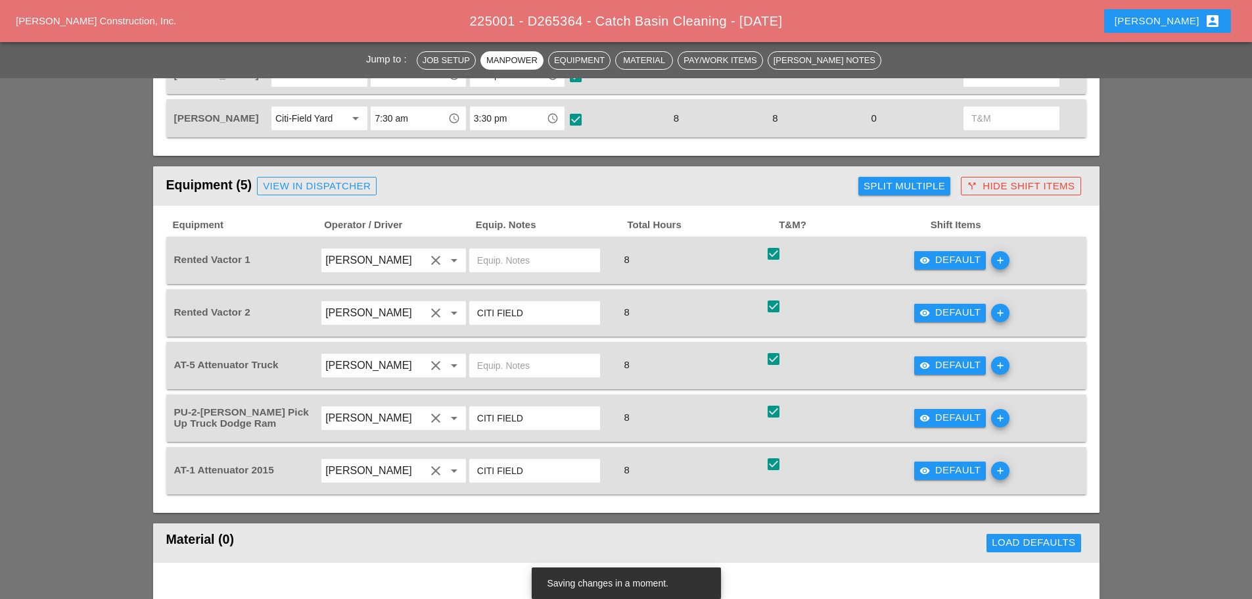
click at [938, 422] on div "visibility Default" at bounding box center [950, 417] width 62 height 15
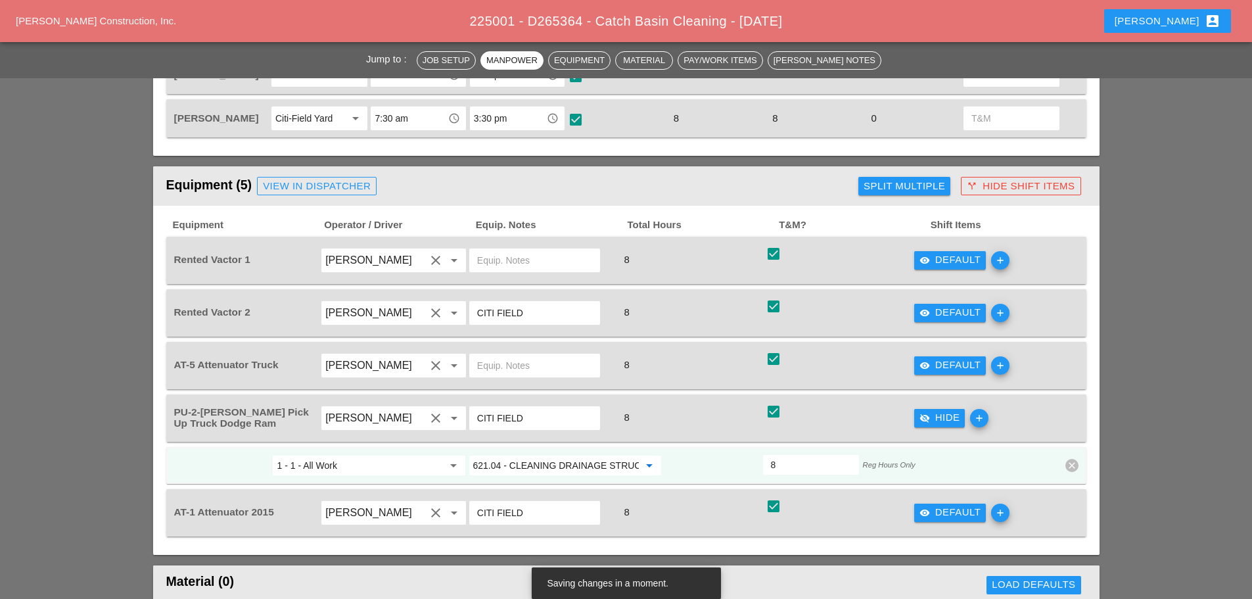
click at [575, 465] on input "621.04 - CLEANING DRAINAGE STRUCTURES" at bounding box center [556, 465] width 166 height 21
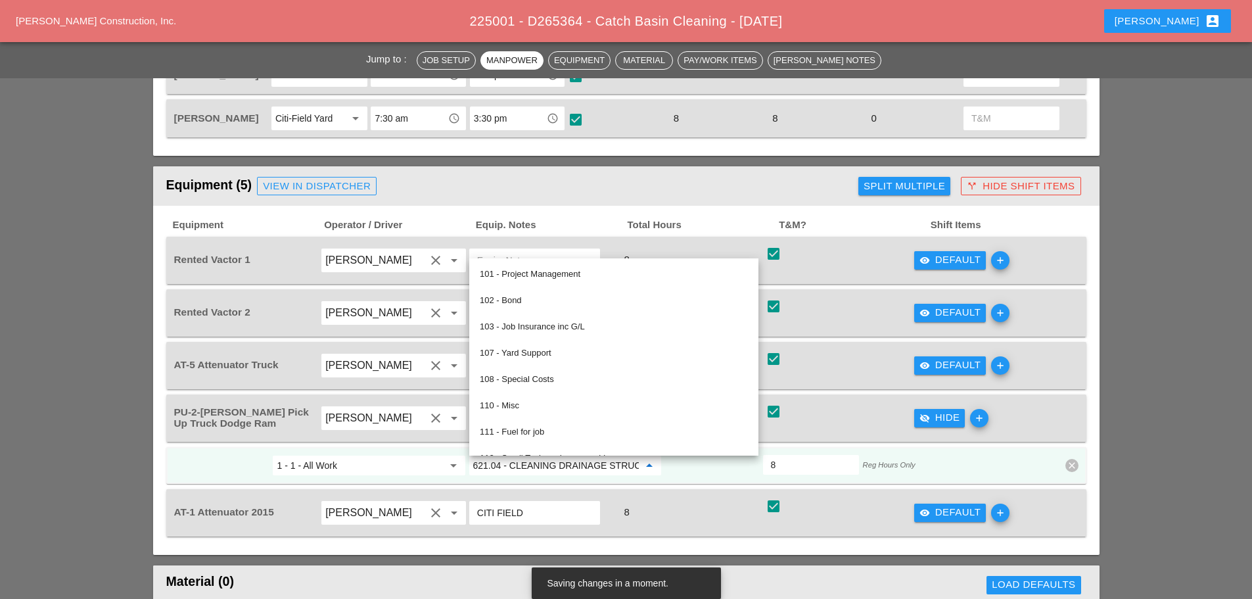
click at [575, 465] on input "621.04 - CLEANING DRAINAGE STRUCTURES" at bounding box center [556, 465] width 166 height 21
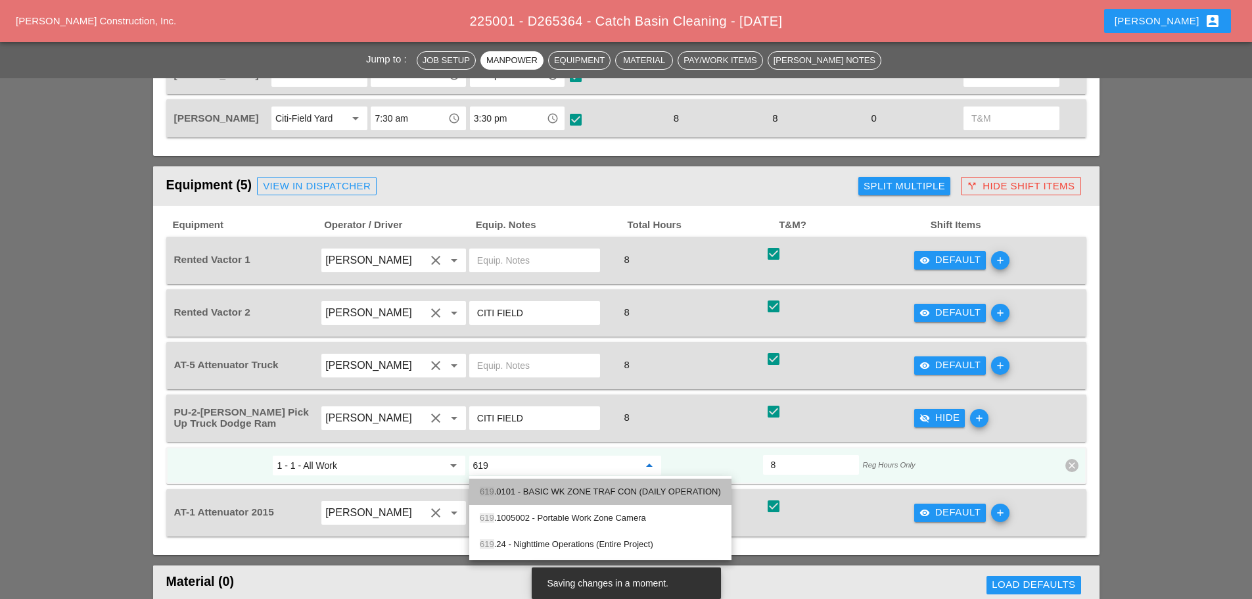
click at [569, 486] on div "619 .0101 - BASIC WK ZONE TRAF CON (DAILY OPERATION)" at bounding box center [600, 492] width 241 height 16
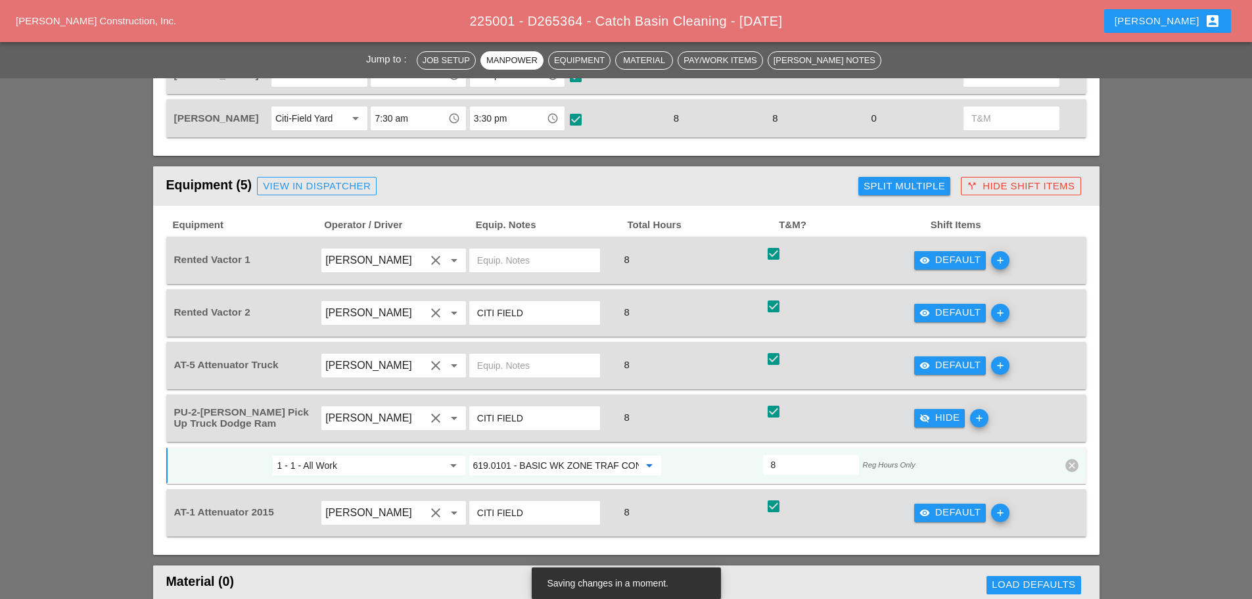
type input "619.0101 - BASIC WK ZONE TRAF CON (DAILY OPERATION)"
click at [939, 417] on div "visibility_off Hide" at bounding box center [939, 417] width 41 height 15
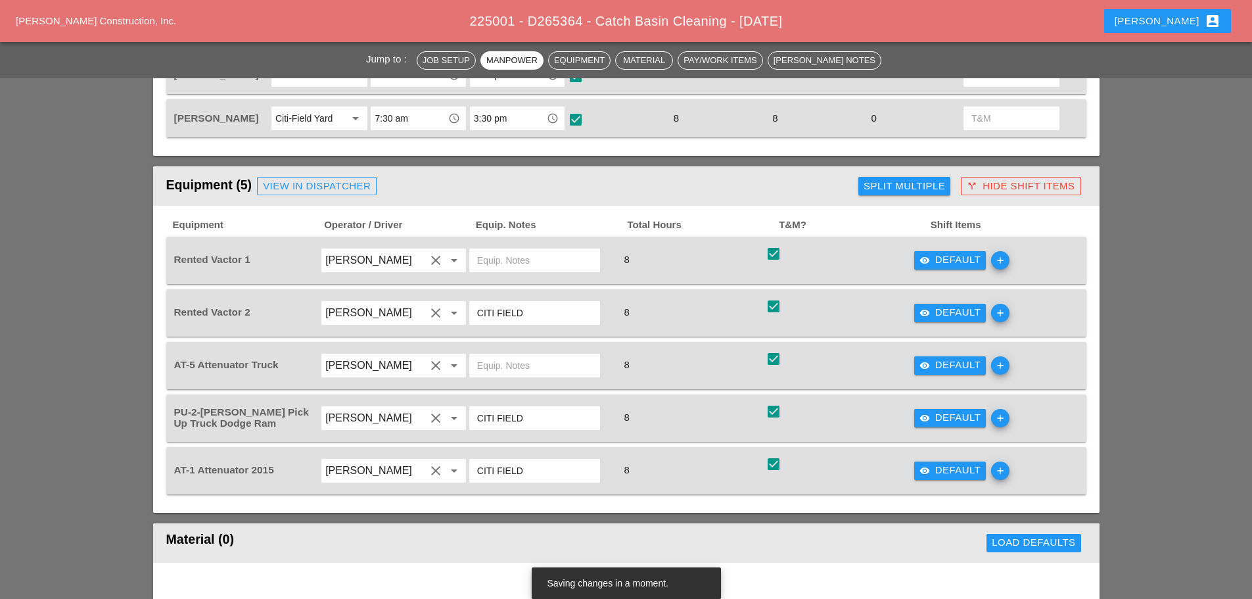
click at [946, 470] on div "visibility Default" at bounding box center [950, 470] width 62 height 15
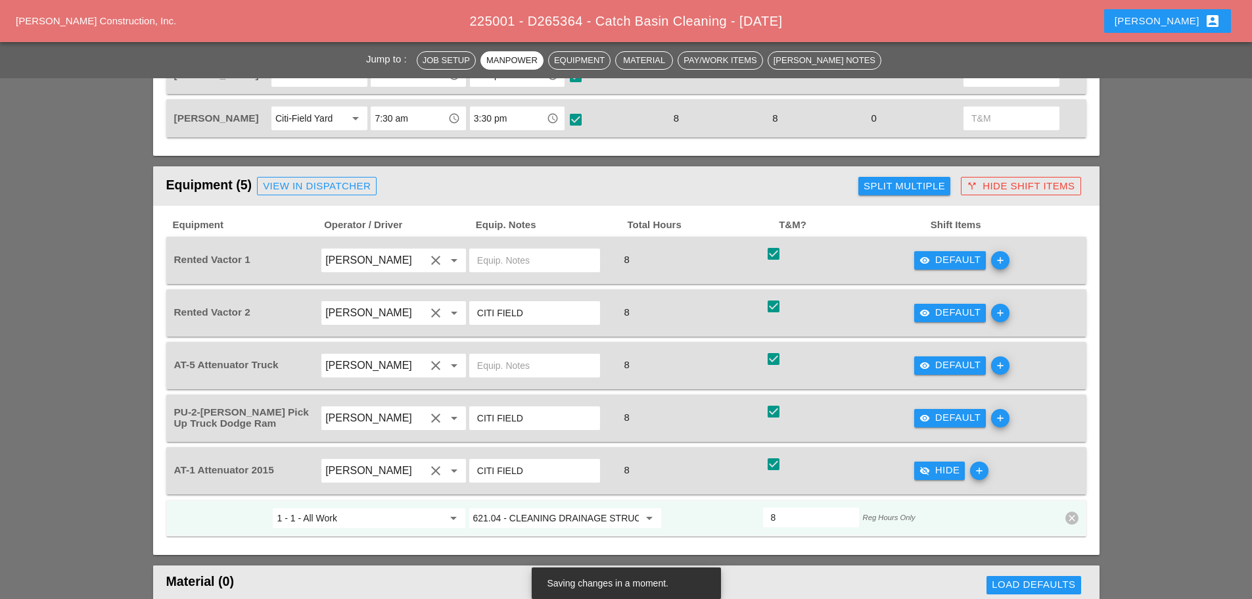
click at [553, 512] on input "621.04 - CLEANING DRAINAGE STRUCTURES" at bounding box center [556, 517] width 166 height 21
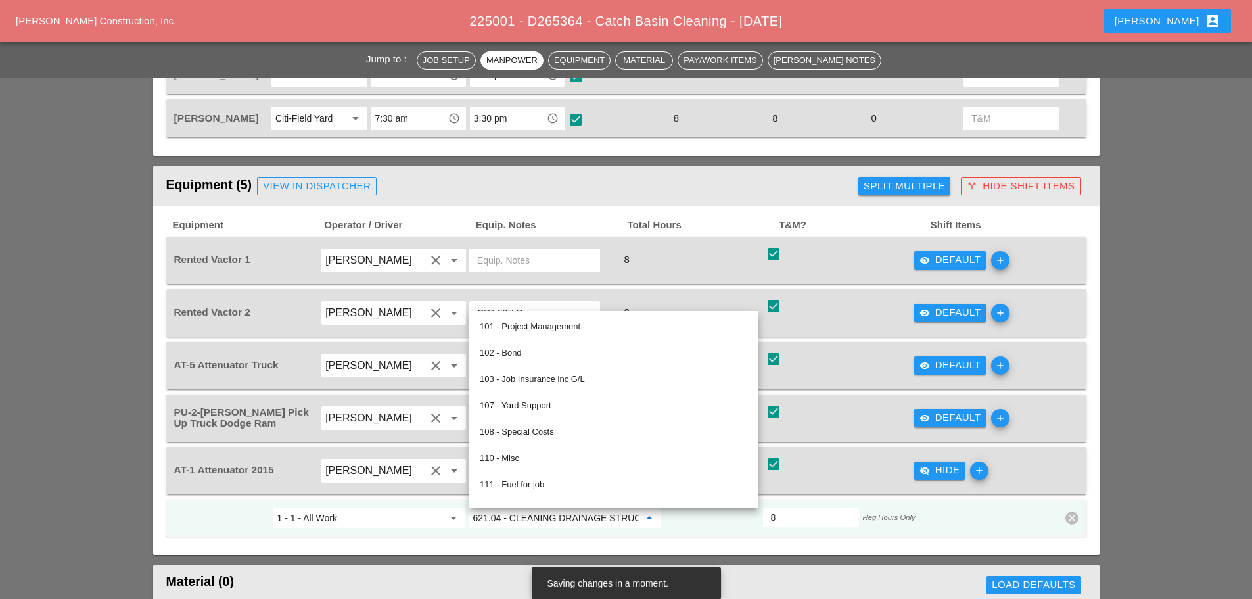
click at [553, 512] on input "621.04 - CLEANING DRAINAGE STRUCTURES" at bounding box center [556, 517] width 166 height 21
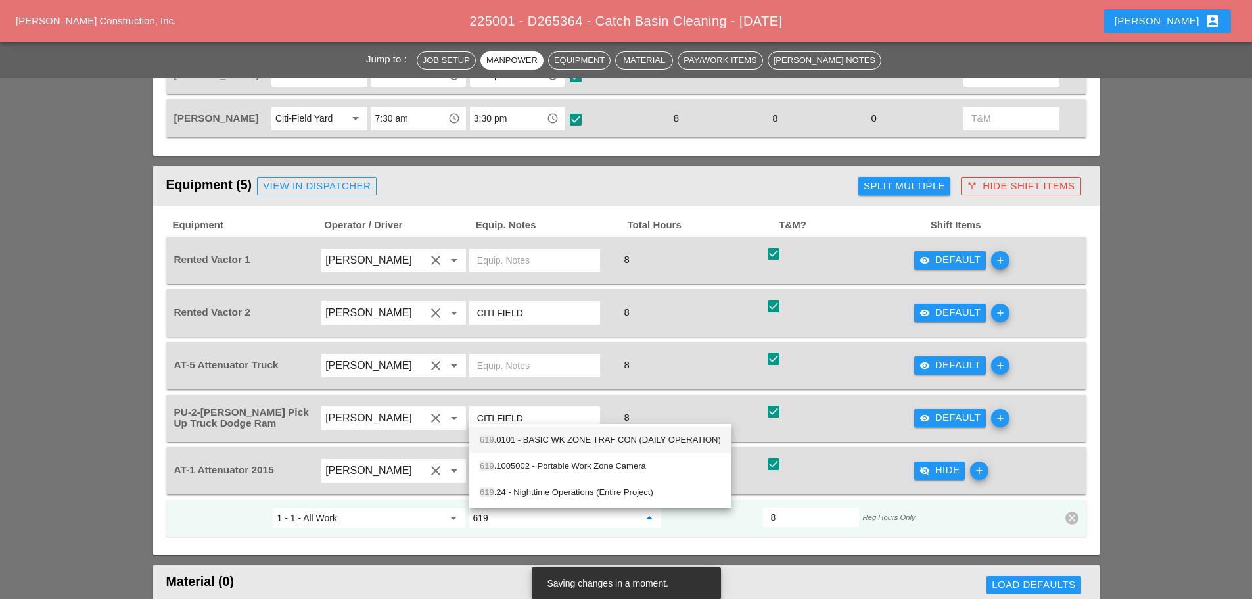
click at [553, 443] on div "619 .0101 - BASIC WK ZONE TRAF CON (DAILY OPERATION)" at bounding box center [600, 440] width 241 height 16
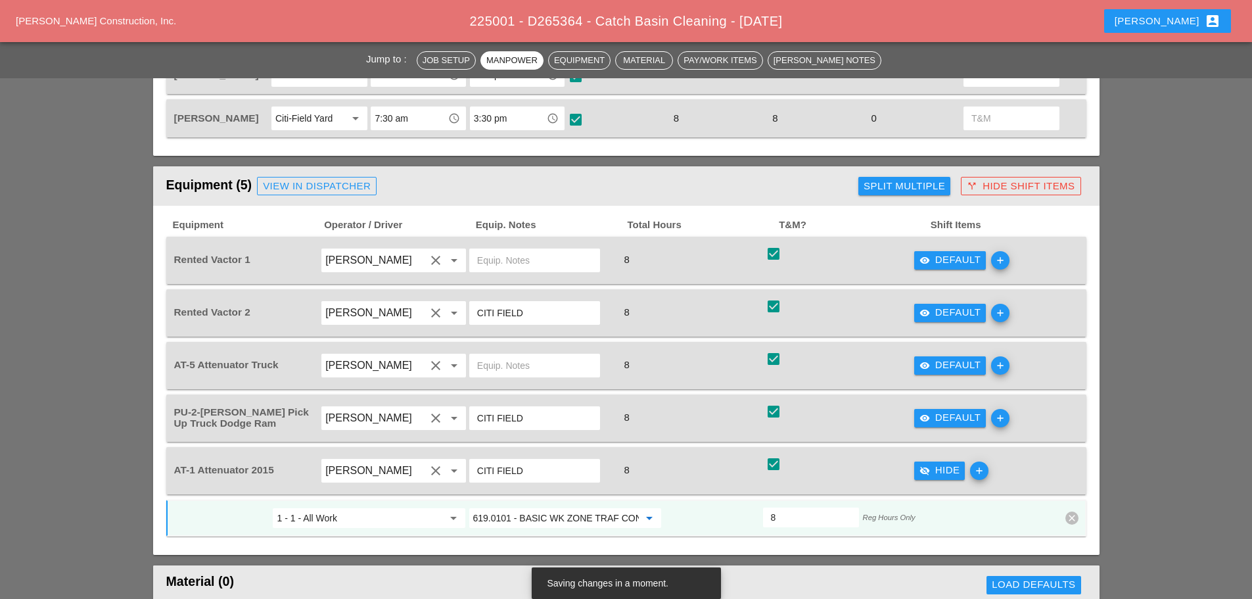
type input "619.0101 - BASIC WK ZONE TRAF CON (DAILY OPERATION)"
click at [1013, 189] on div "call_split Hide Shift Items" at bounding box center [1020, 186] width 108 height 15
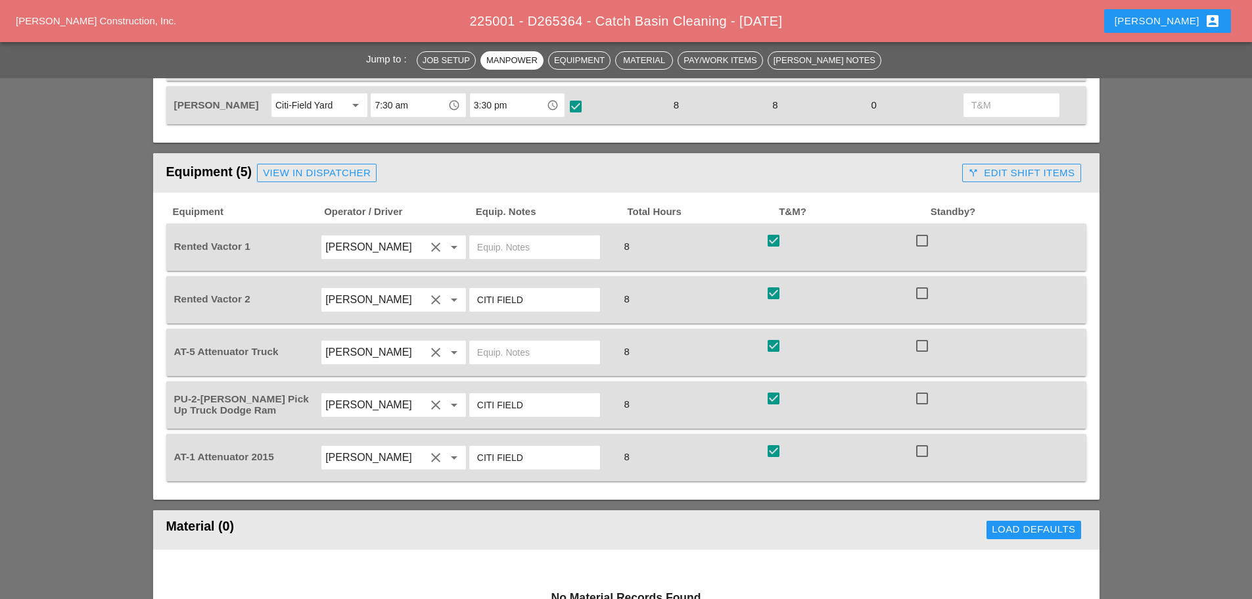
scroll to position [788, 0]
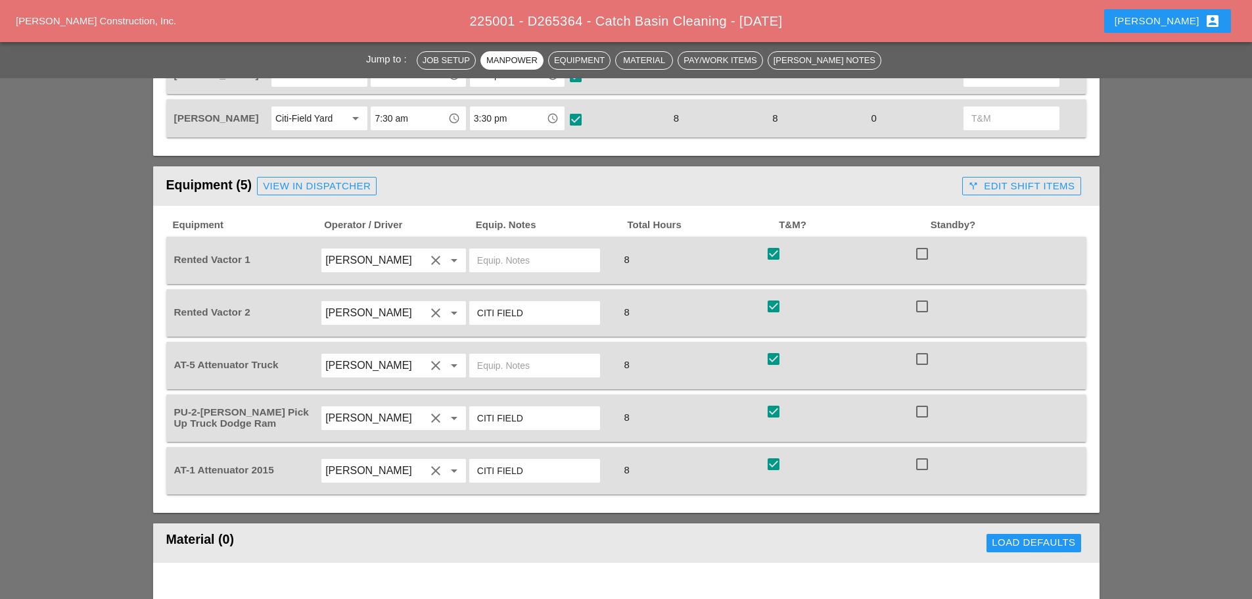
click at [984, 182] on div "call_split Edit Shift Items" at bounding box center [1021, 186] width 106 height 15
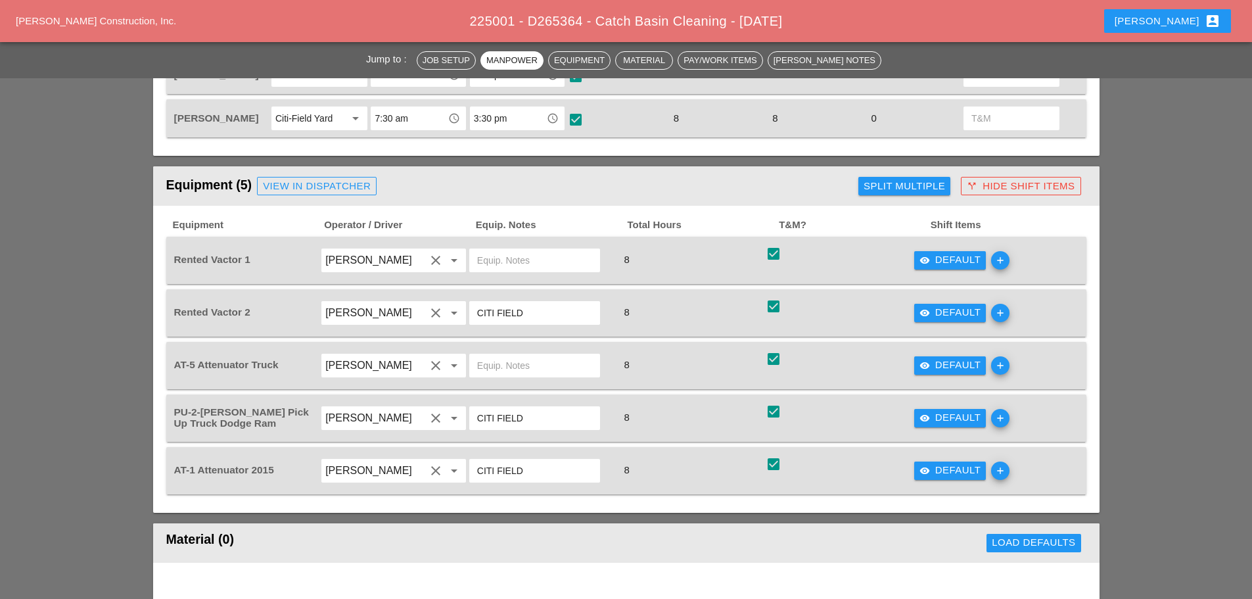
click at [946, 464] on div "visibility Default" at bounding box center [950, 470] width 62 height 15
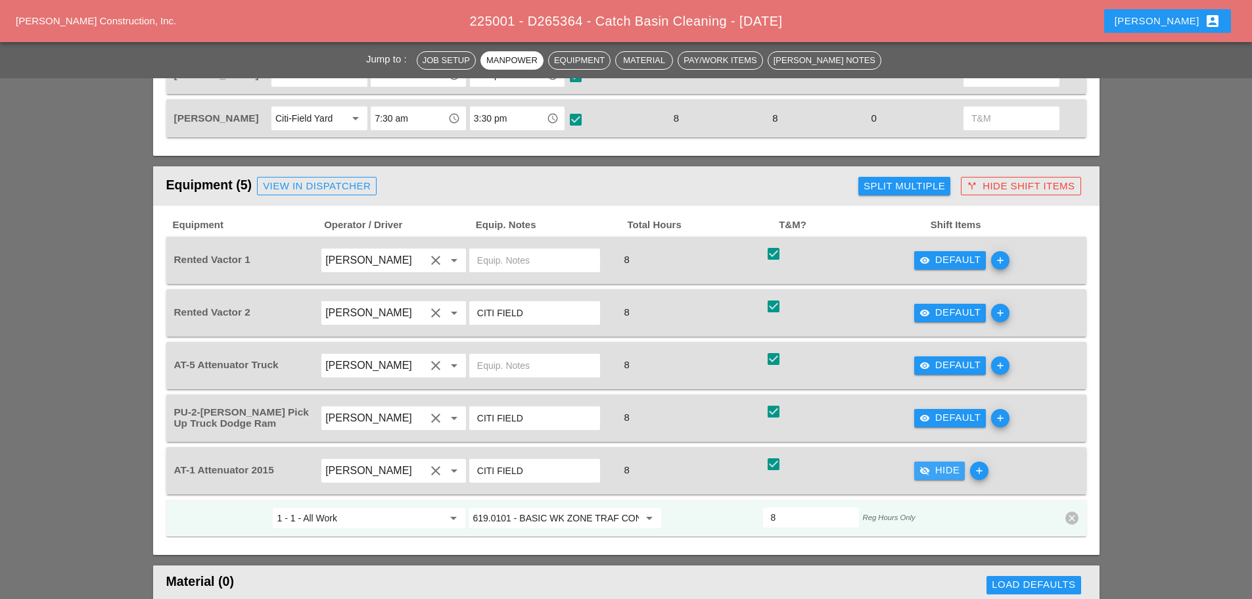
drag, startPoint x: 946, startPoint y: 464, endPoint x: 957, endPoint y: 406, distance: 58.9
click at [946, 464] on div "visibility_off Hide" at bounding box center [939, 470] width 41 height 15
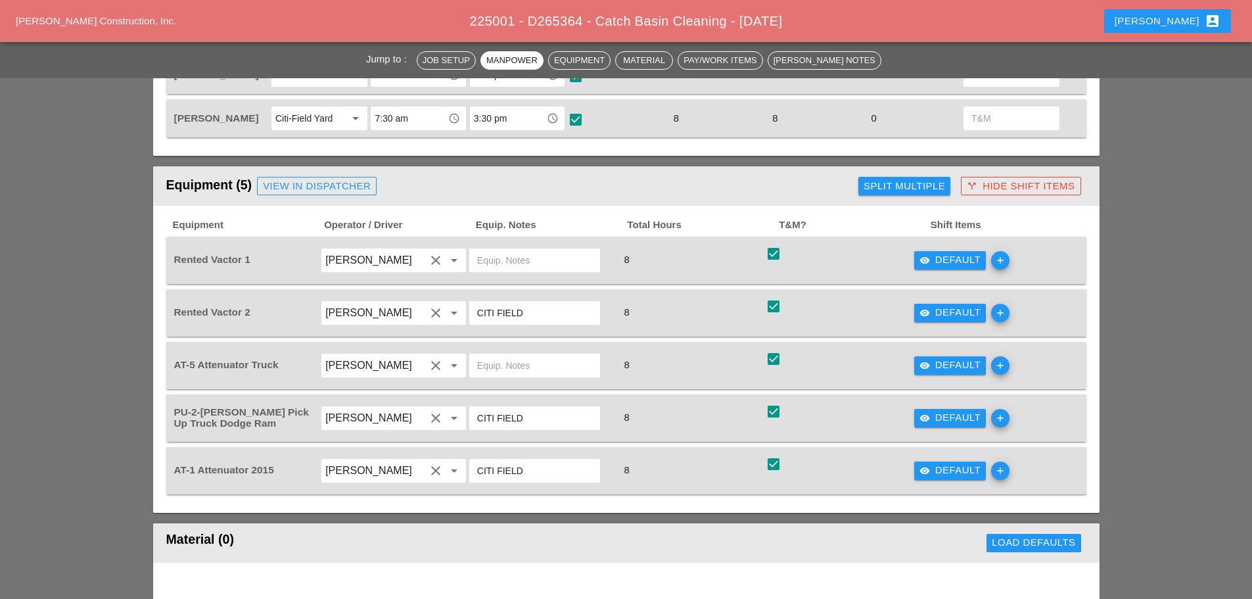
click at [1001, 179] on div "call_split Hide Shift Items" at bounding box center [1020, 186] width 108 height 15
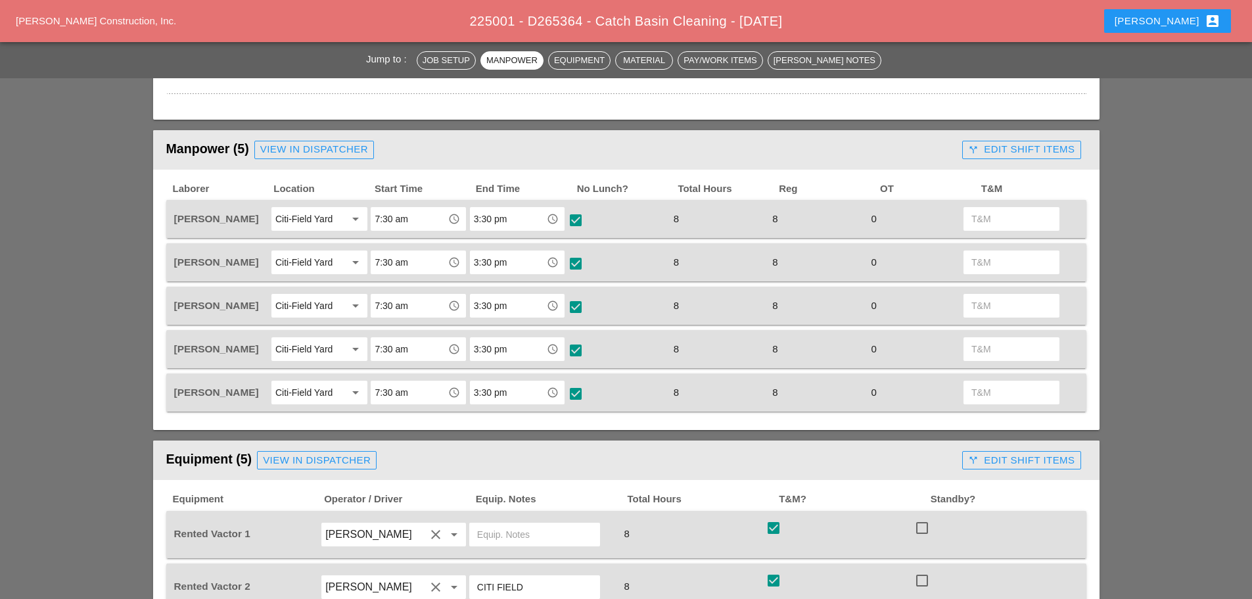
scroll to position [394, 0]
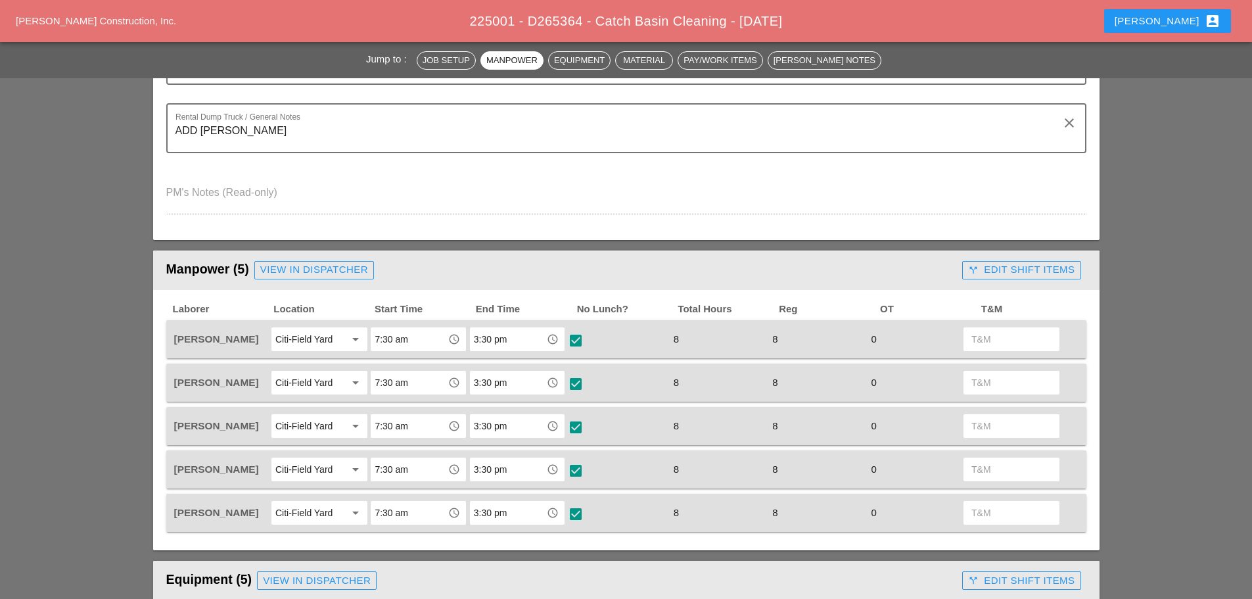
click at [1185, 15] on div "[PERSON_NAME] account_box" at bounding box center [1167, 21] width 106 height 16
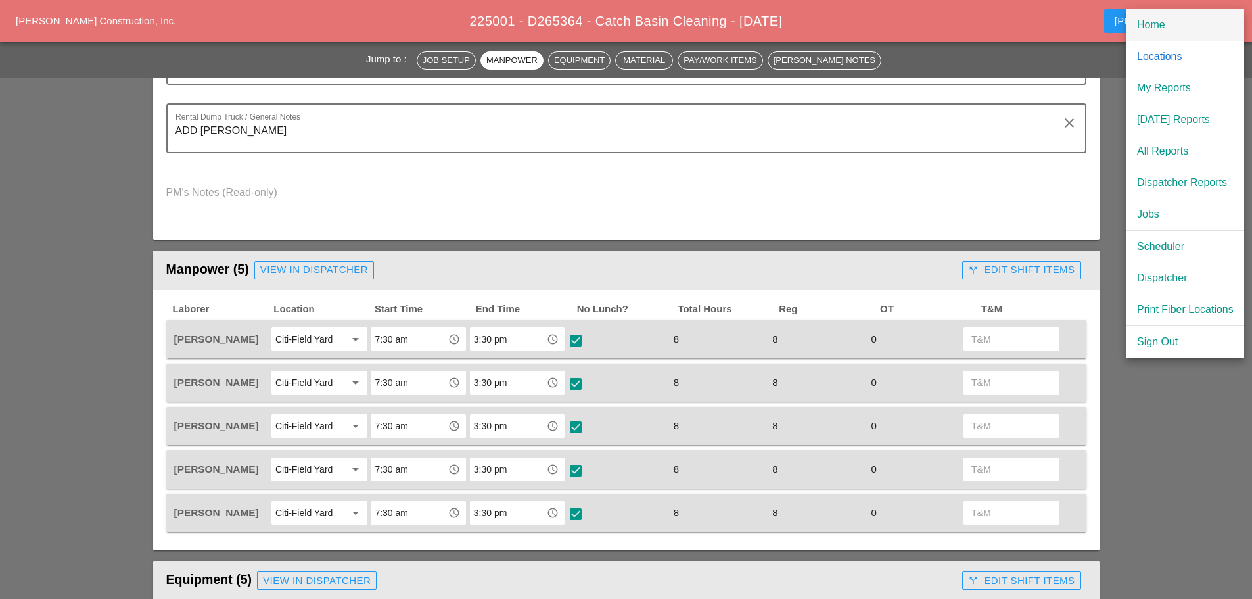
click at [1156, 27] on div "Home" at bounding box center [1185, 25] width 97 height 16
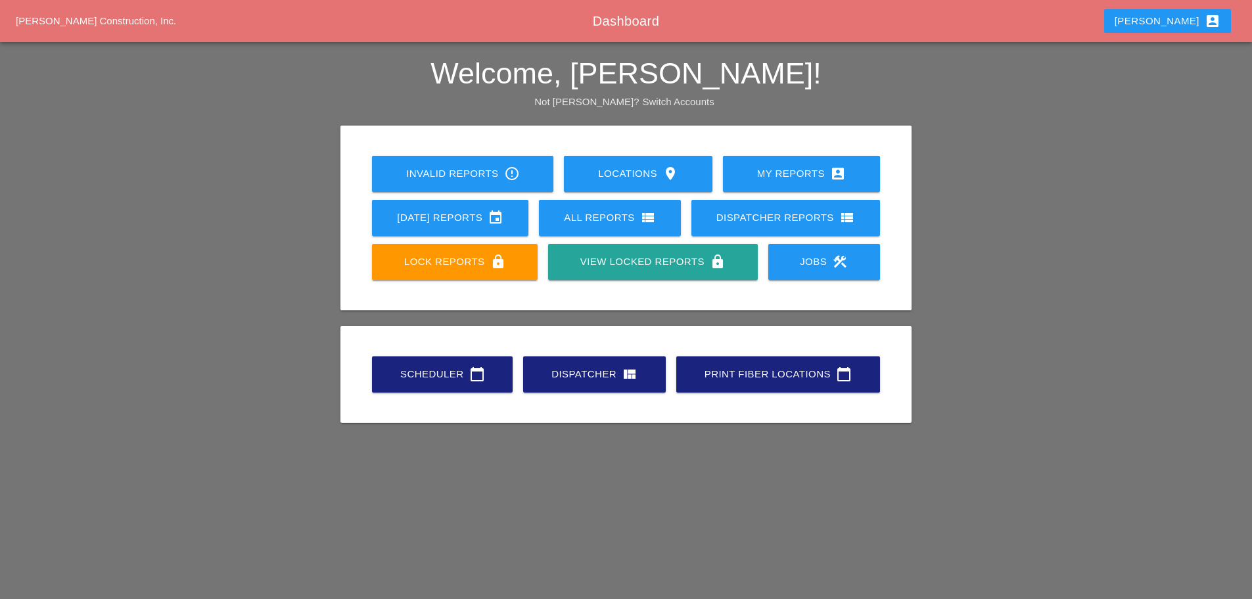
click at [421, 373] on div "Scheduler calendar_today" at bounding box center [442, 374] width 99 height 16
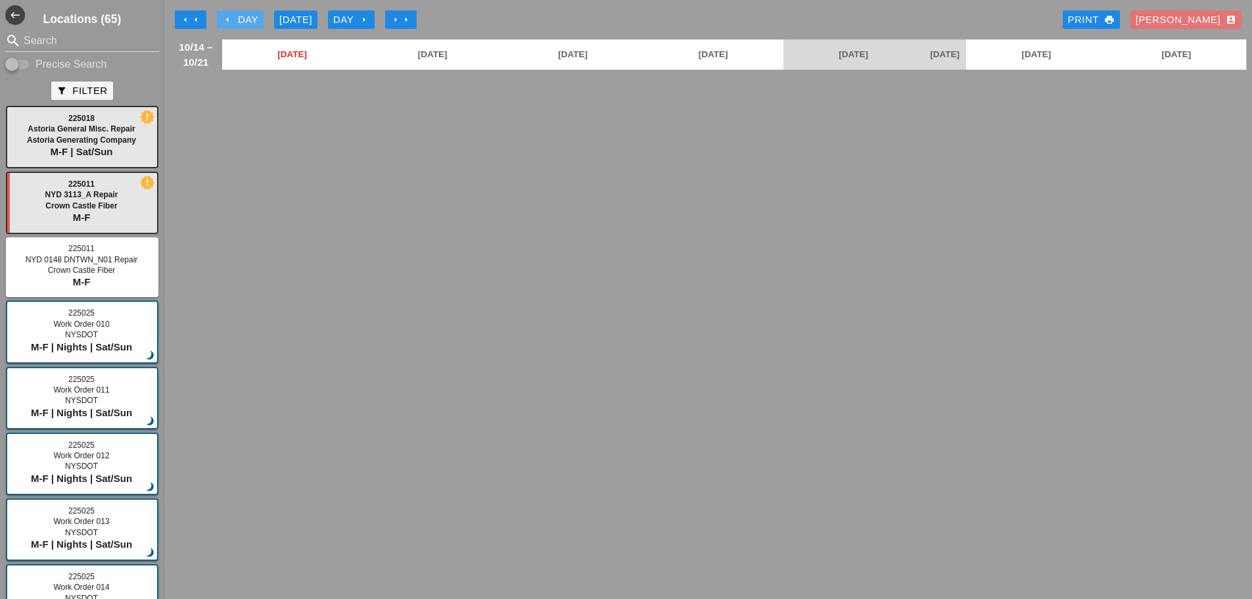
click at [226, 20] on icon "arrow_left" at bounding box center [227, 19] width 11 height 11
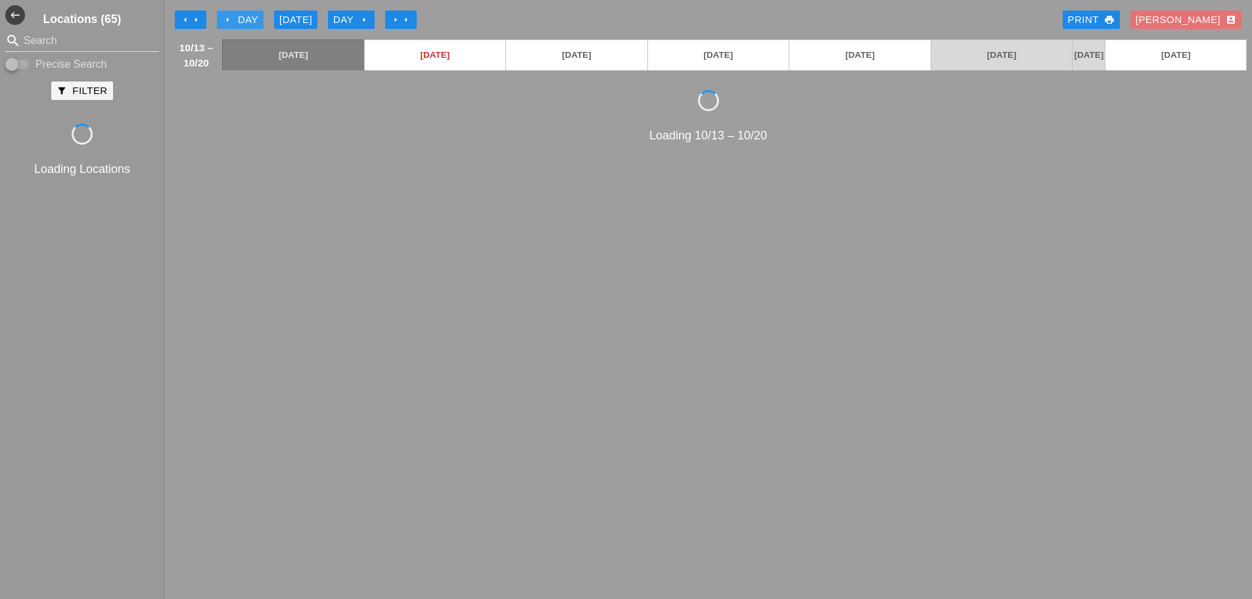
click at [226, 20] on icon "arrow_left" at bounding box center [227, 19] width 11 height 11
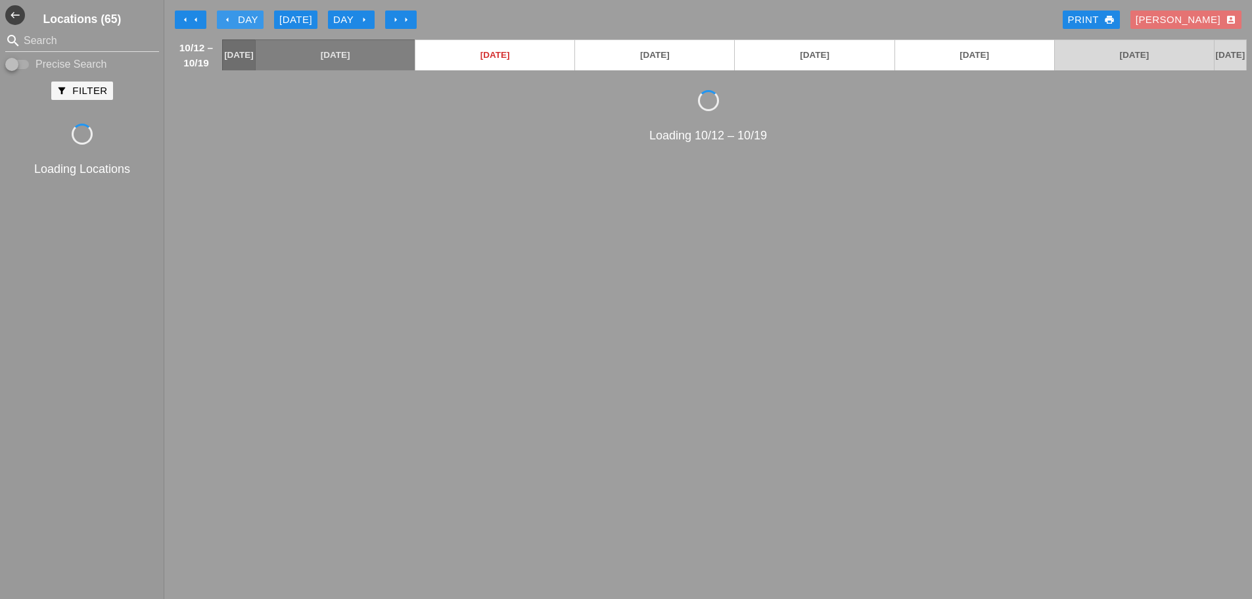
click at [226, 20] on icon "arrow_left" at bounding box center [227, 19] width 11 height 11
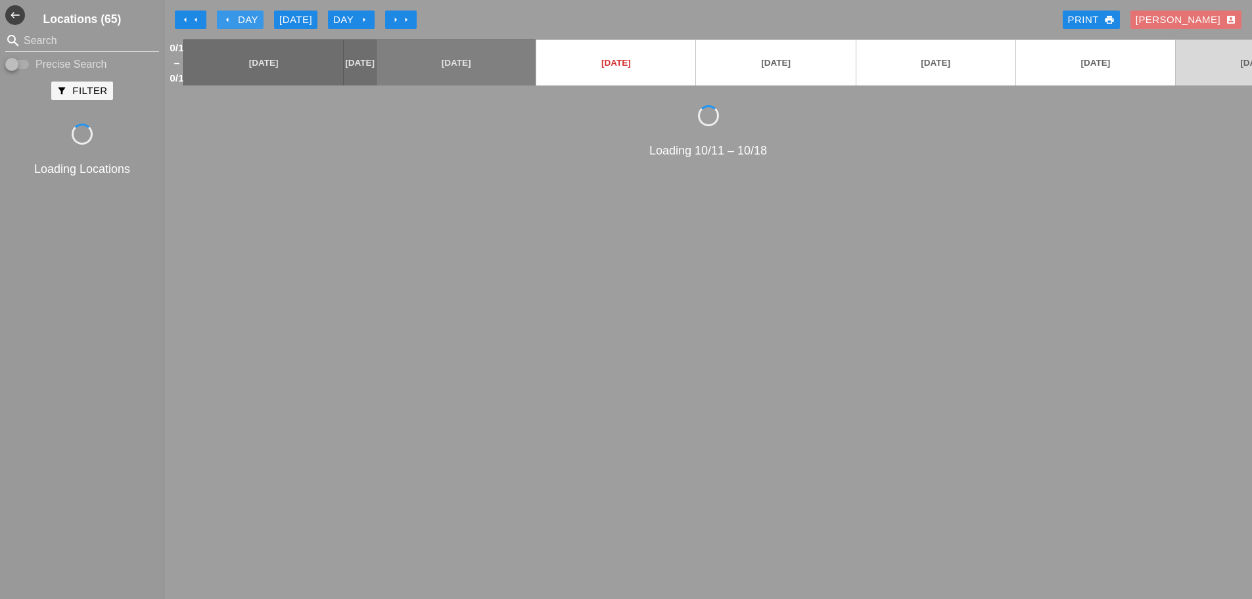
click at [226, 20] on icon "arrow_left" at bounding box center [227, 19] width 11 height 11
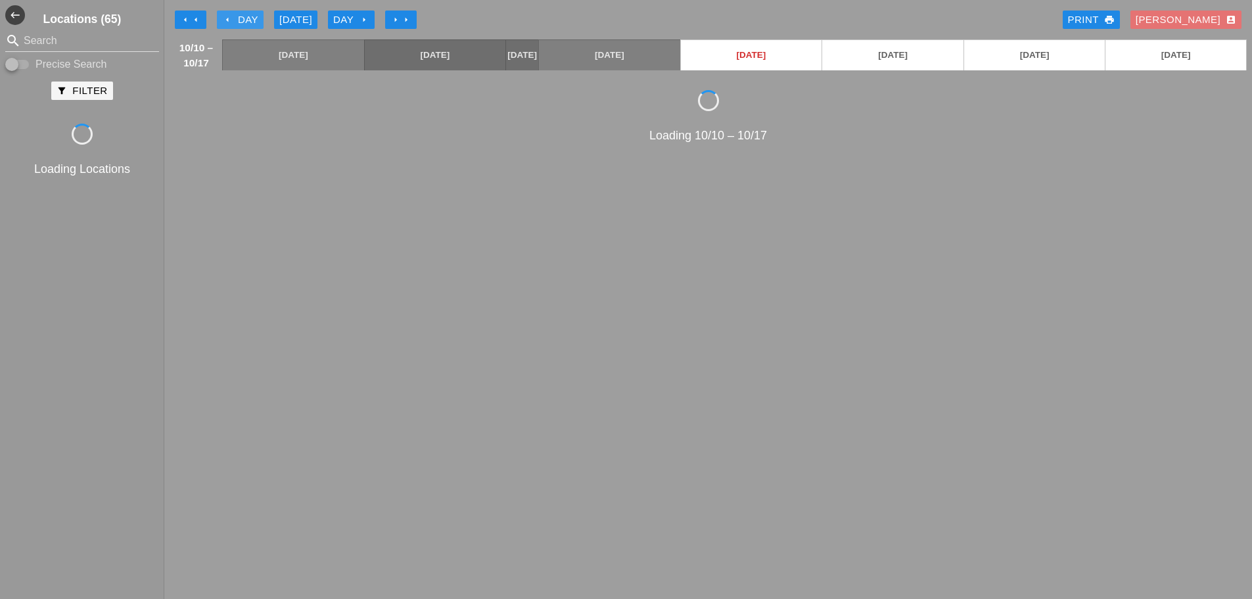
click at [226, 20] on icon "arrow_left" at bounding box center [227, 19] width 11 height 11
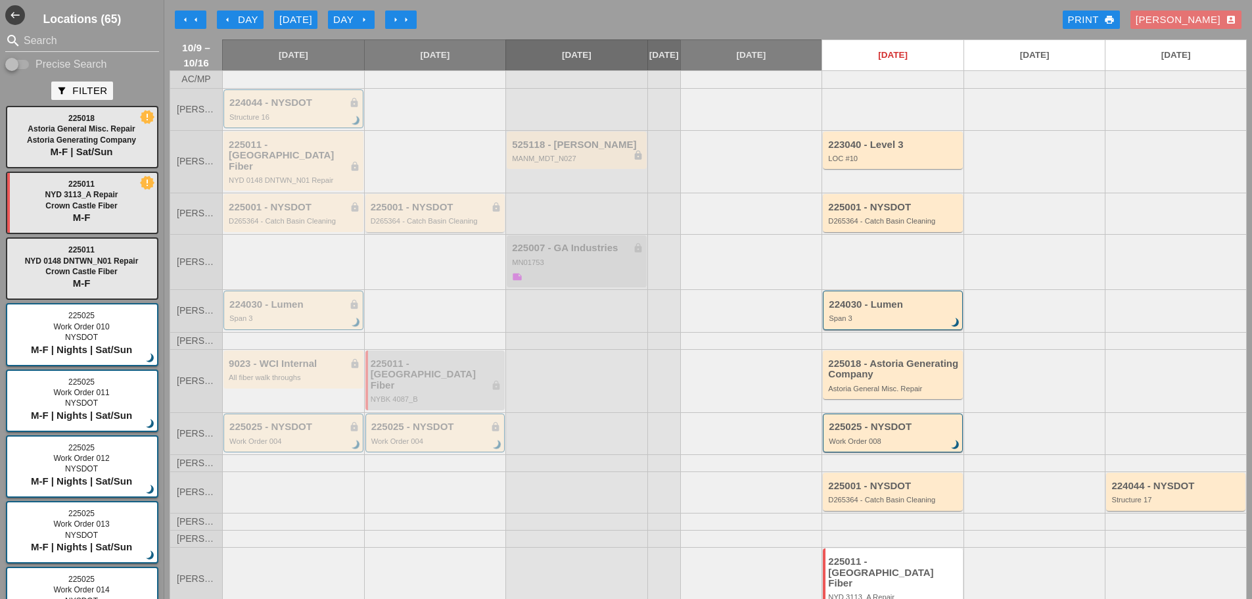
click at [448, 206] on div "225001 - NYSDOT lock" at bounding box center [436, 207] width 131 height 11
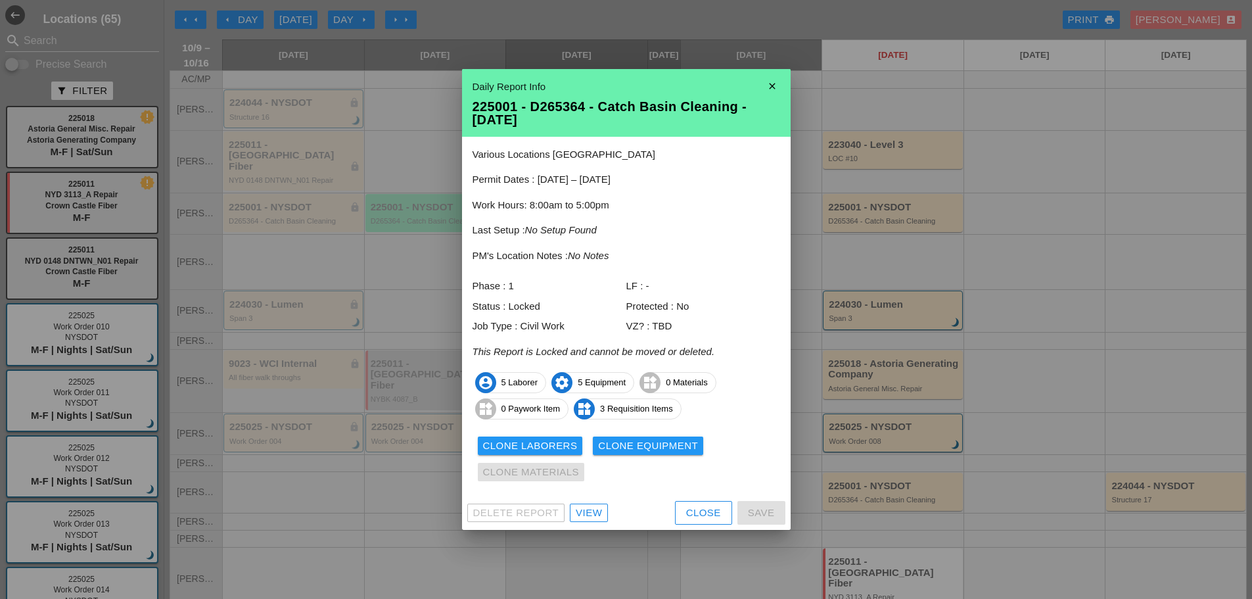
click at [594, 508] on div "View" at bounding box center [589, 512] width 26 height 15
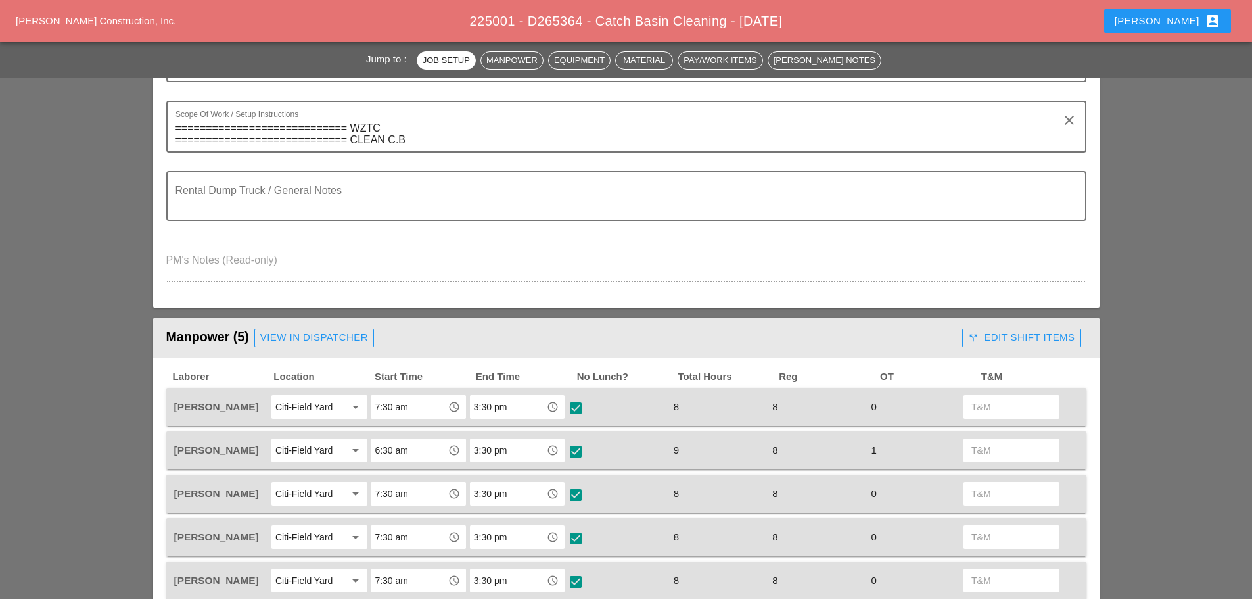
scroll to position [526, 0]
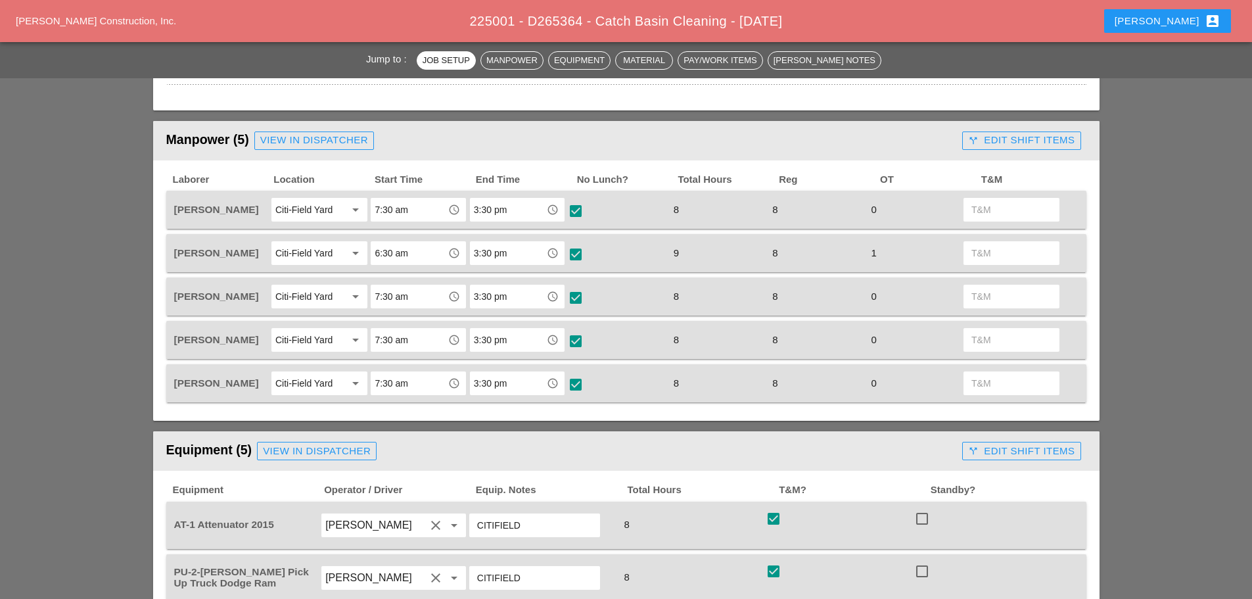
click at [1005, 133] on div "call_split Edit Shift Items" at bounding box center [1021, 140] width 106 height 15
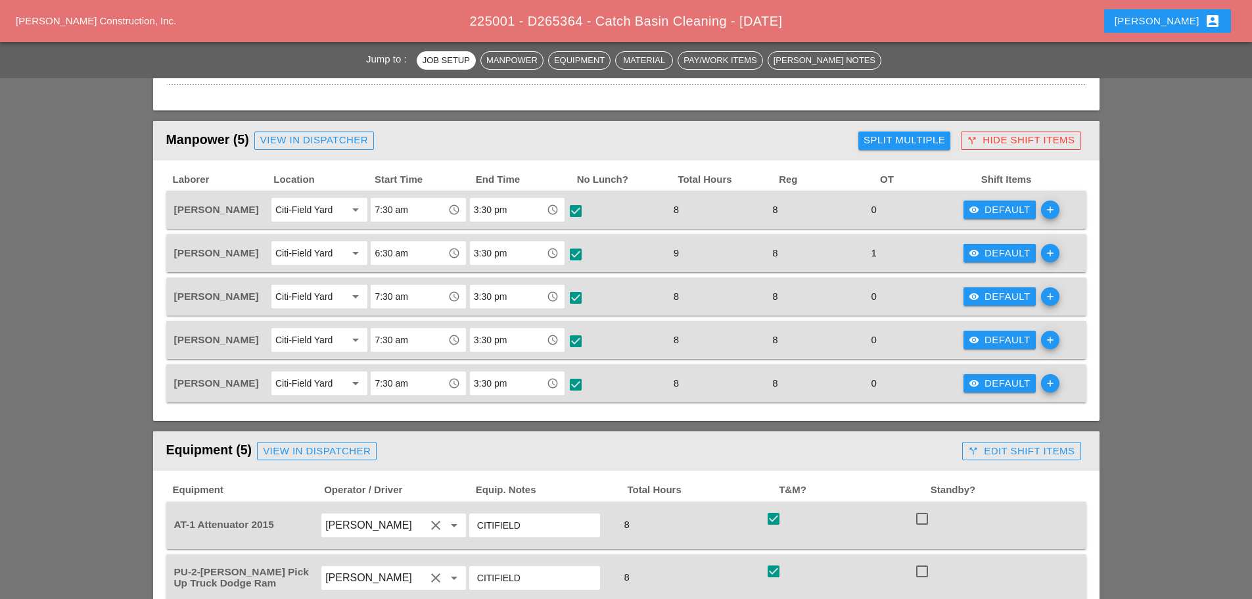
click at [915, 139] on div "Split Multiple" at bounding box center [903, 140] width 81 height 15
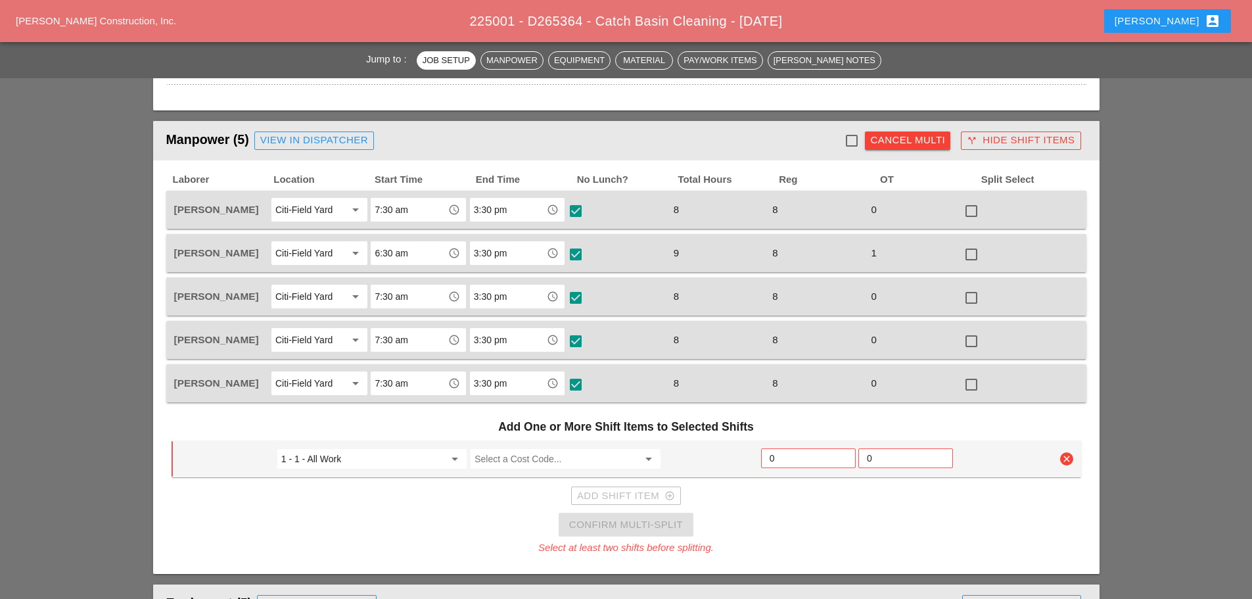
click at [903, 210] on div "0" at bounding box center [913, 210] width 96 height 18
click at [607, 462] on input "Select a Cost Code..." at bounding box center [555, 458] width 163 height 21
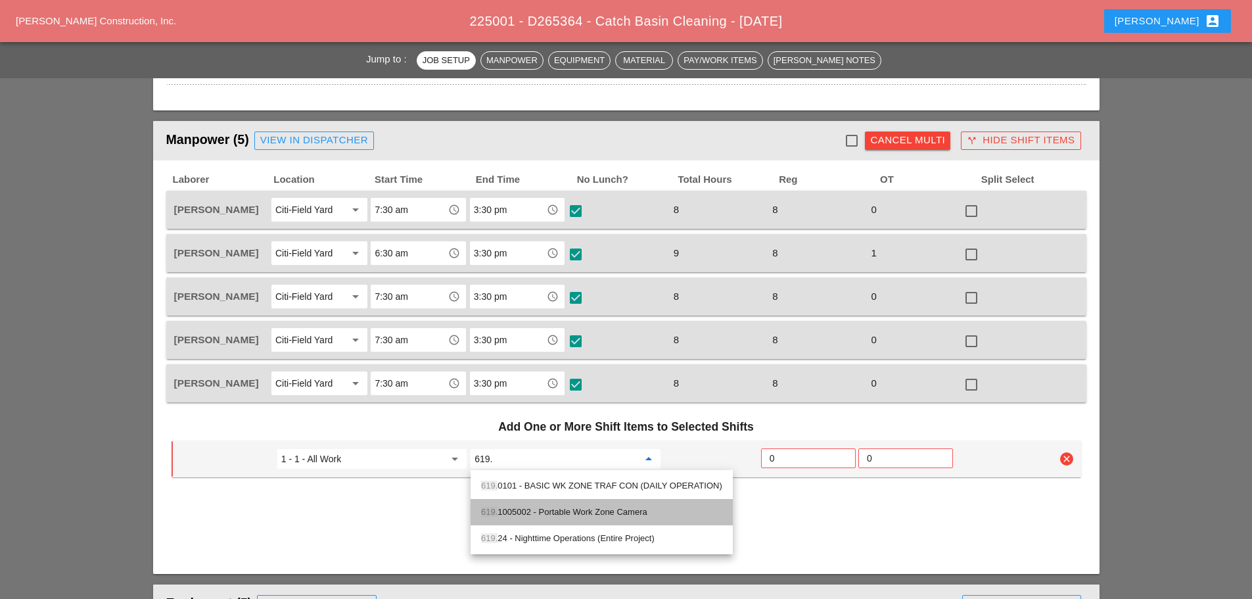
click at [554, 514] on div "619. 1005002 - Portable Work Zone Camera" at bounding box center [601, 512] width 241 height 16
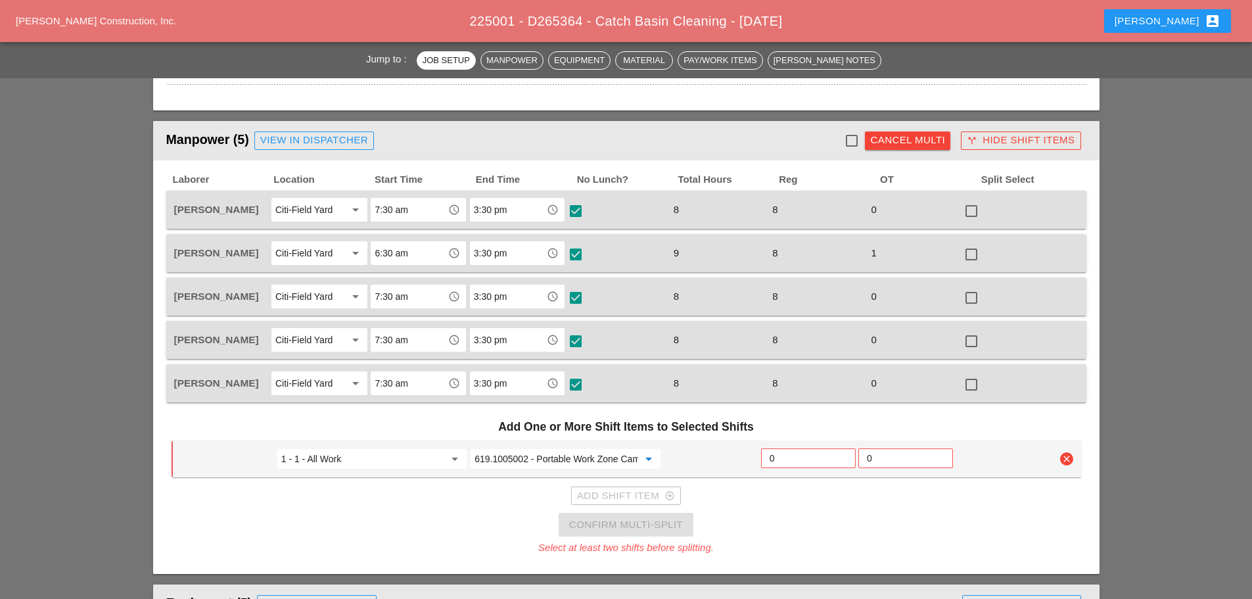
click at [606, 456] on input "619.1005002 - Portable Work Zone Camera" at bounding box center [555, 458] width 163 height 21
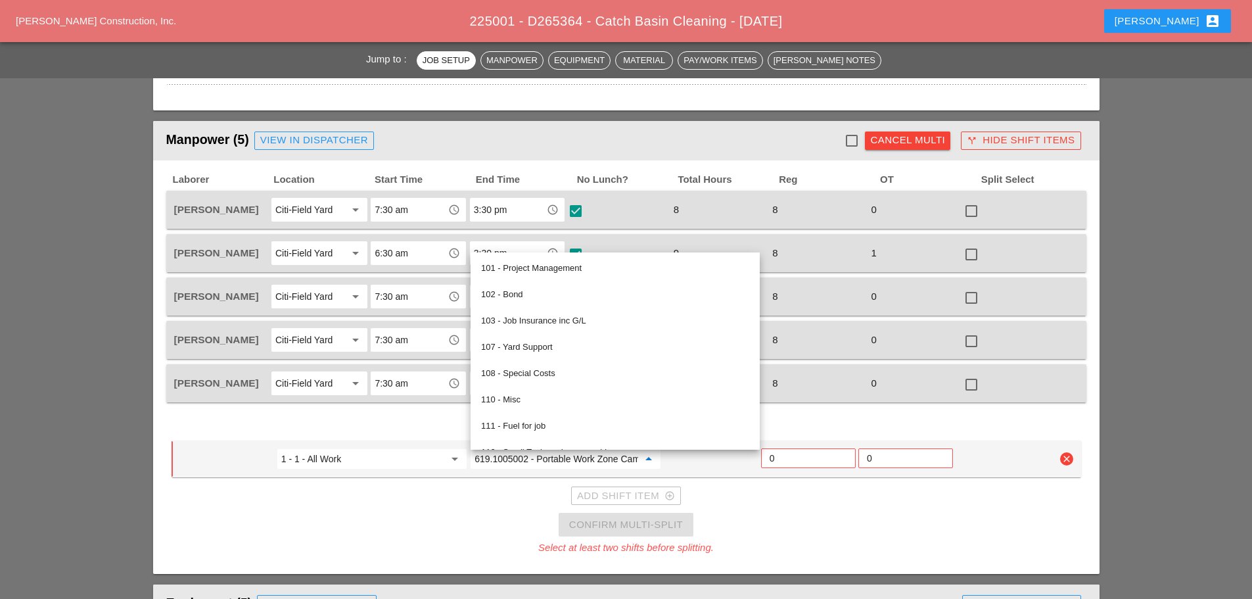
click at [547, 457] on input "619.1005002 - Portable Work Zone Camera" at bounding box center [555, 458] width 163 height 21
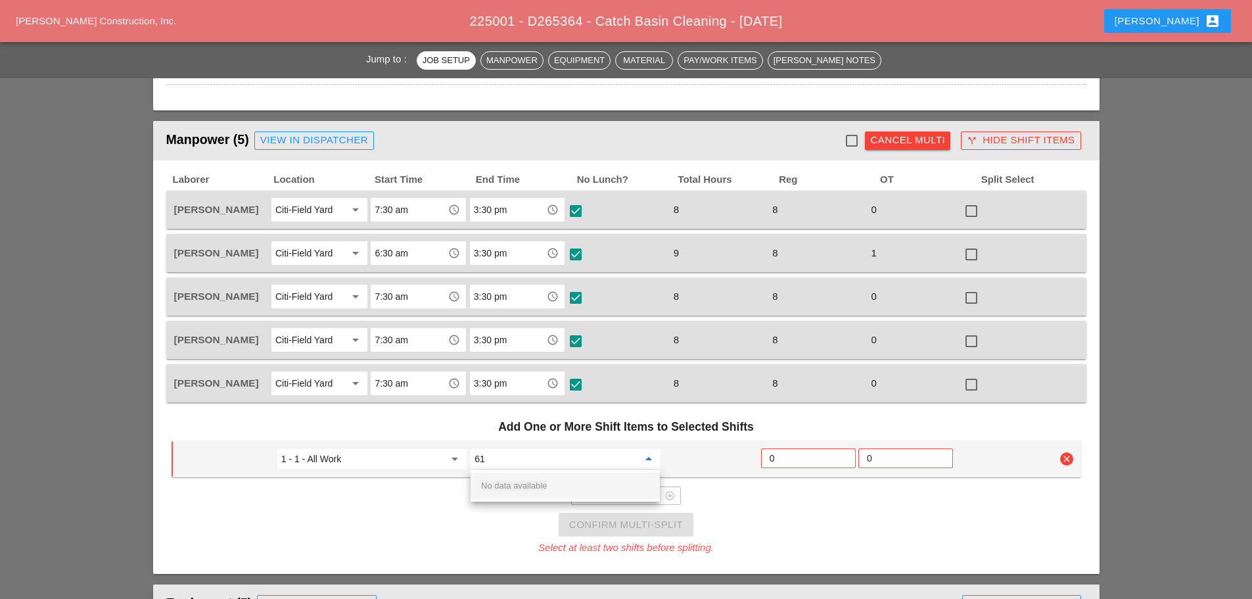
type input "6"
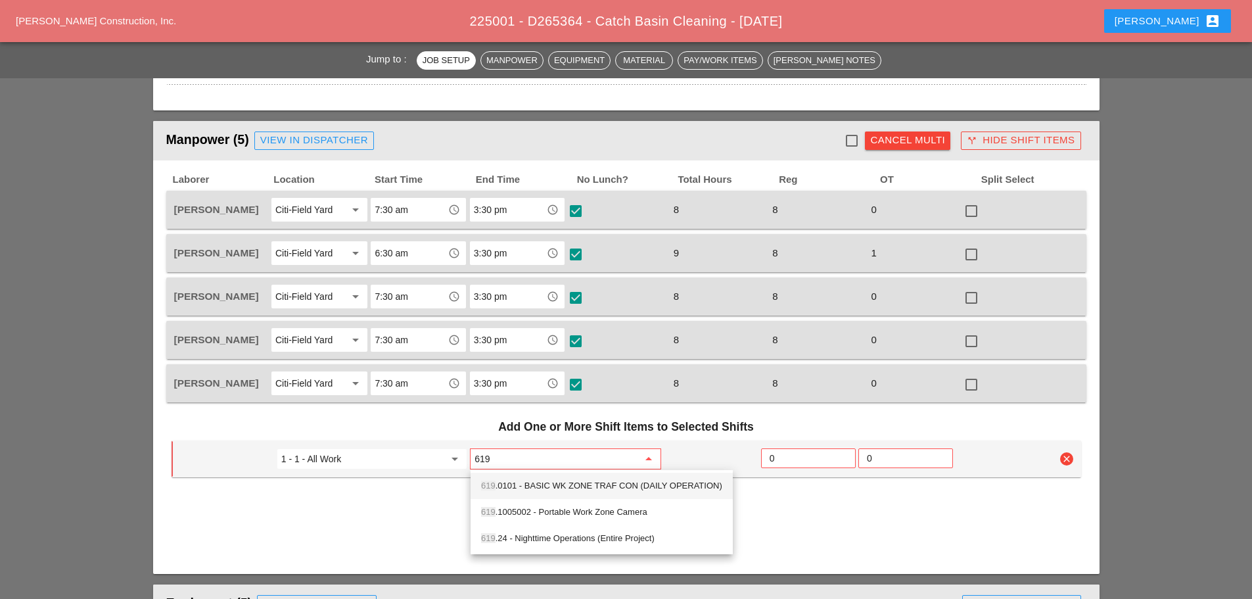
click at [539, 484] on div "619 .0101 - BASIC WK ZONE TRAF CON (DAILY OPERATION)" at bounding box center [601, 486] width 241 height 16
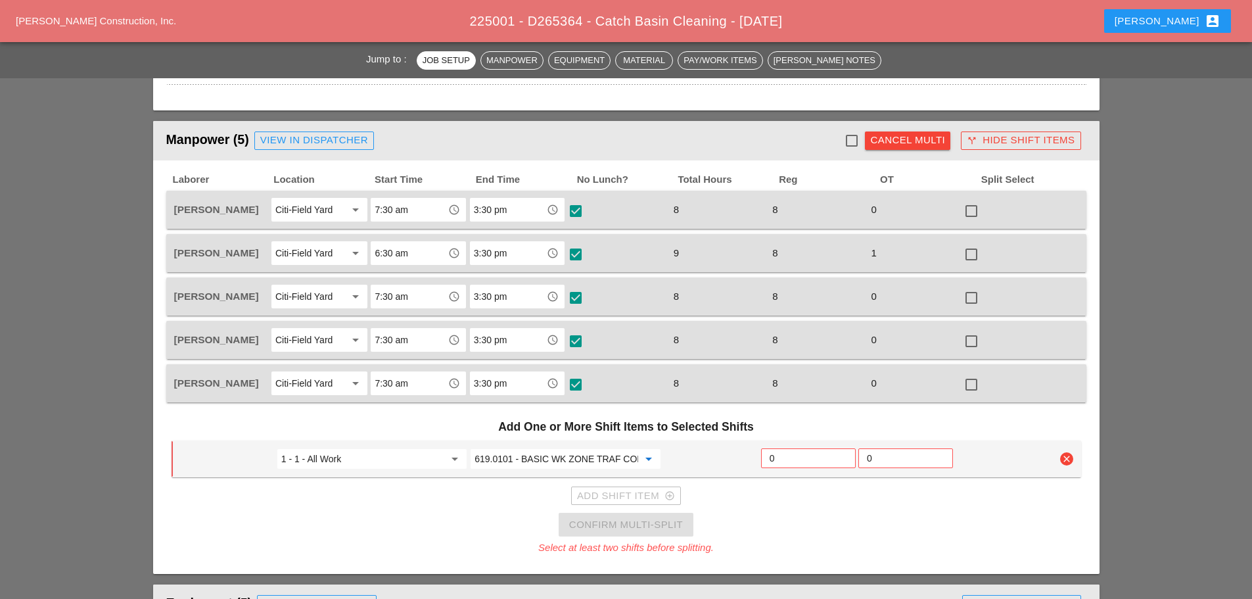
type input "619.0101 - BASIC WK ZONE TRAF CON (DAILY OPERATION)"
click at [792, 461] on input "0" at bounding box center [808, 457] width 78 height 21
type input "2"
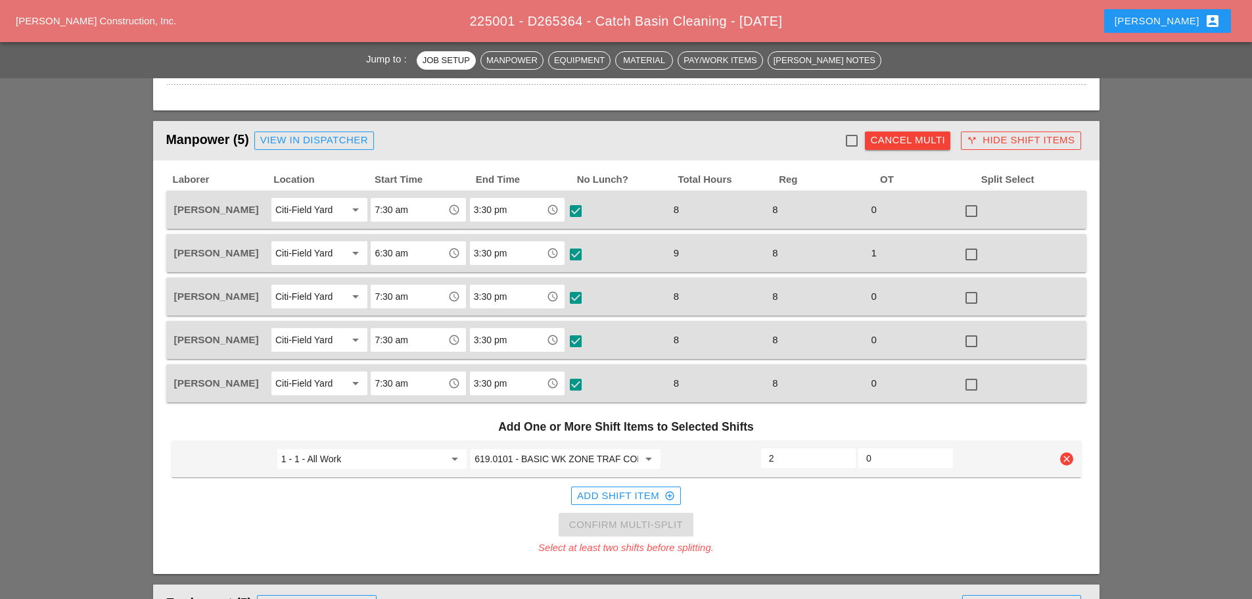
click at [850, 142] on div at bounding box center [851, 140] width 22 height 22
checkbox input "true"
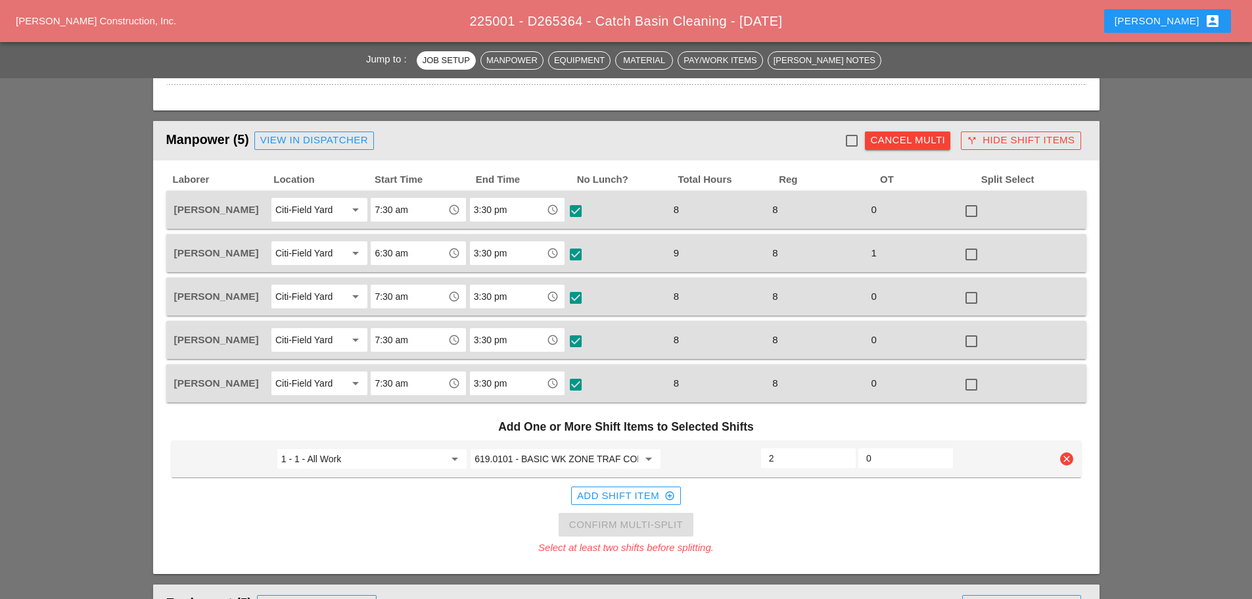
checkbox input "true"
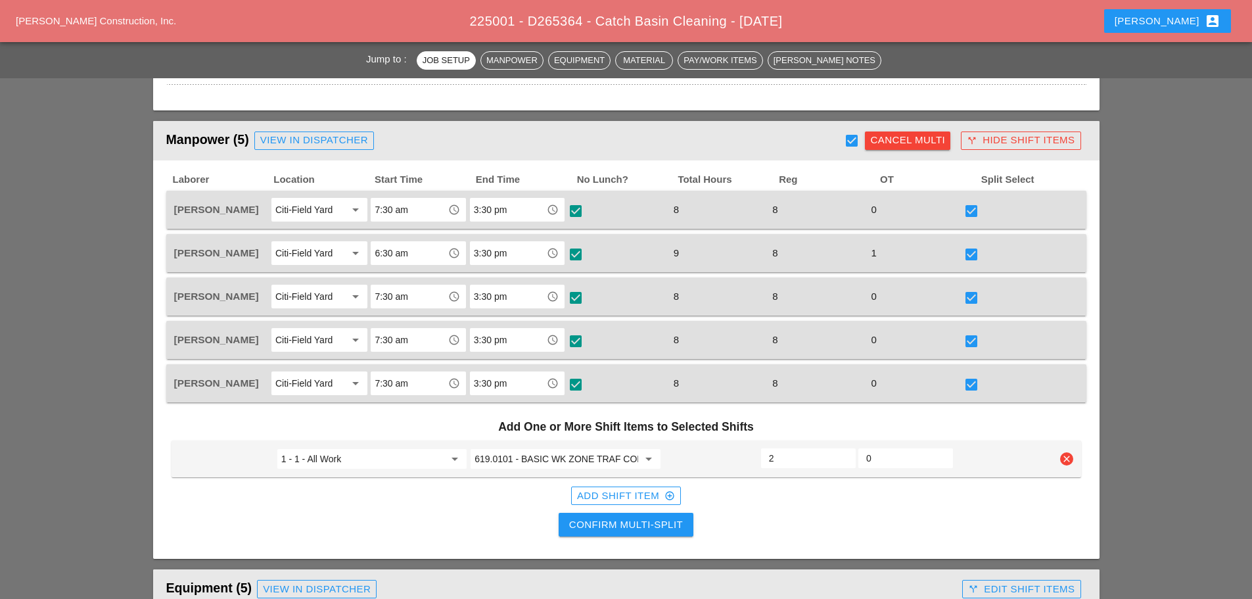
click at [647, 524] on div "Confirm Multi-Split" at bounding box center [626, 524] width 114 height 15
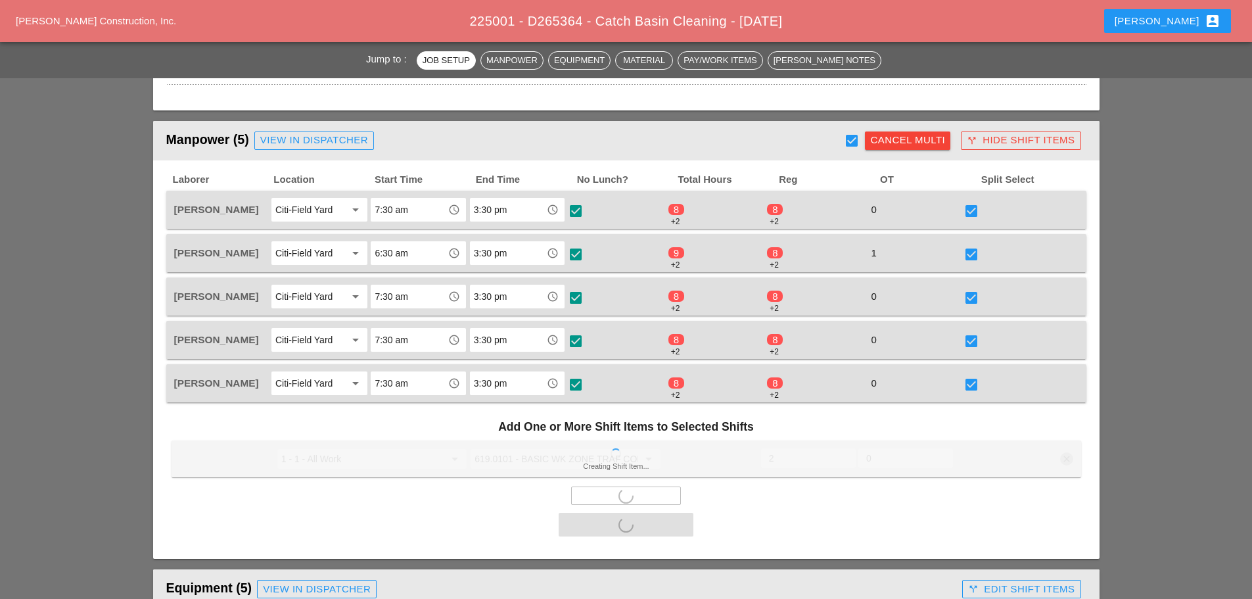
checkbox input "false"
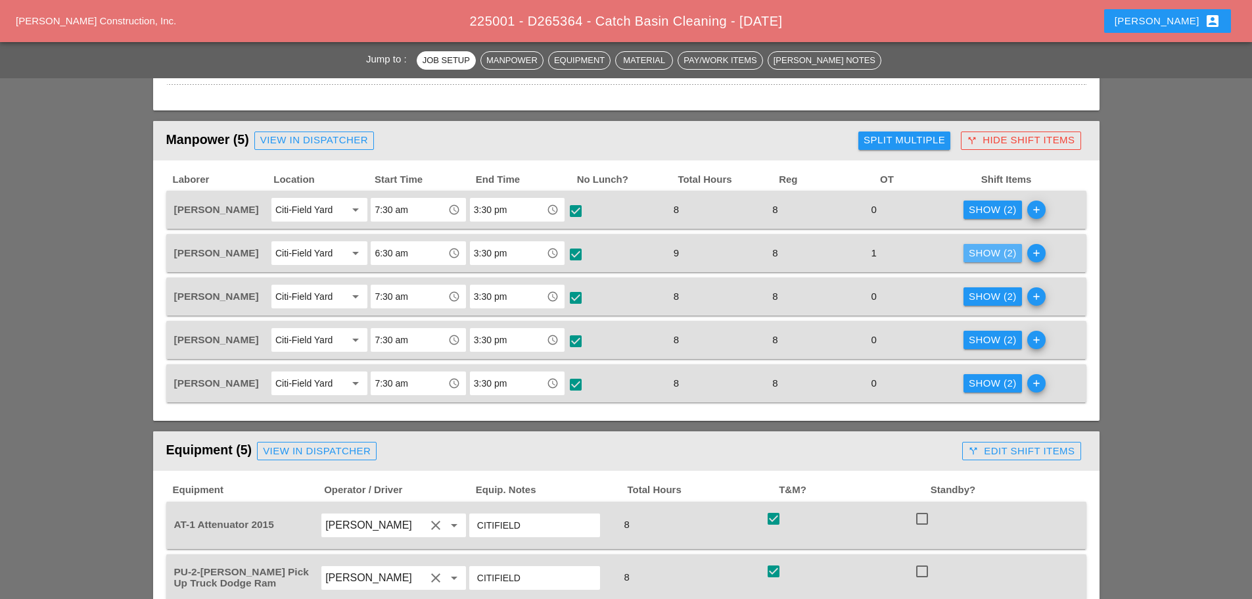
click at [994, 254] on div "Show (2)" at bounding box center [992, 253] width 48 height 15
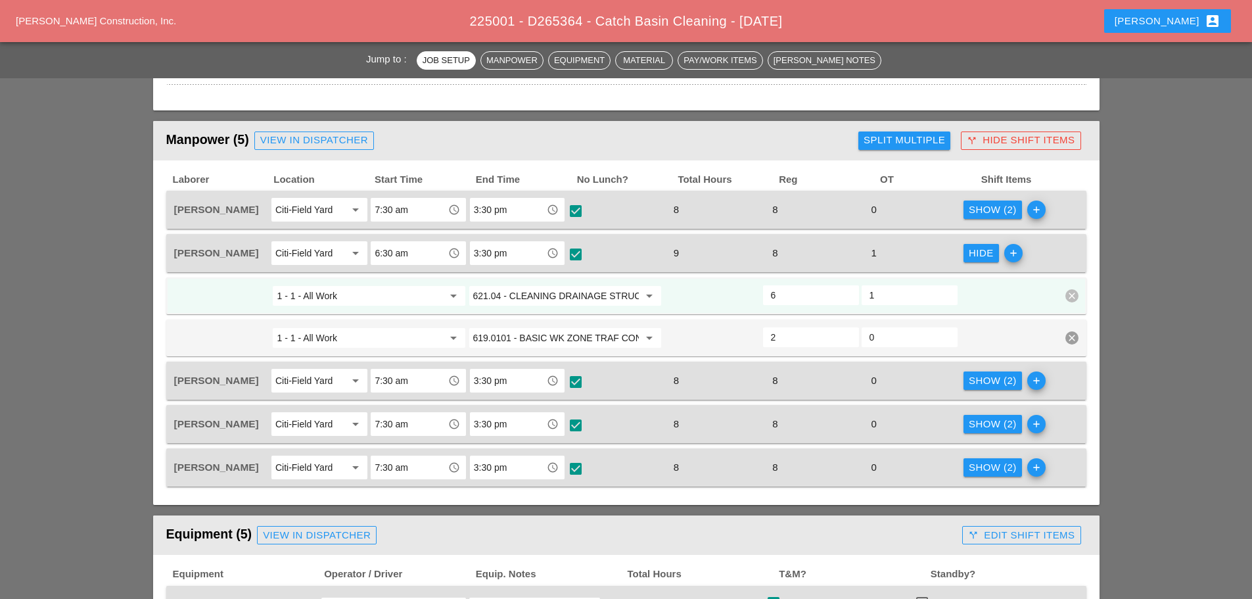
click at [781, 298] on input "6" at bounding box center [811, 294] width 80 height 21
click at [988, 298] on div at bounding box center [1008, 296] width 99 height 24
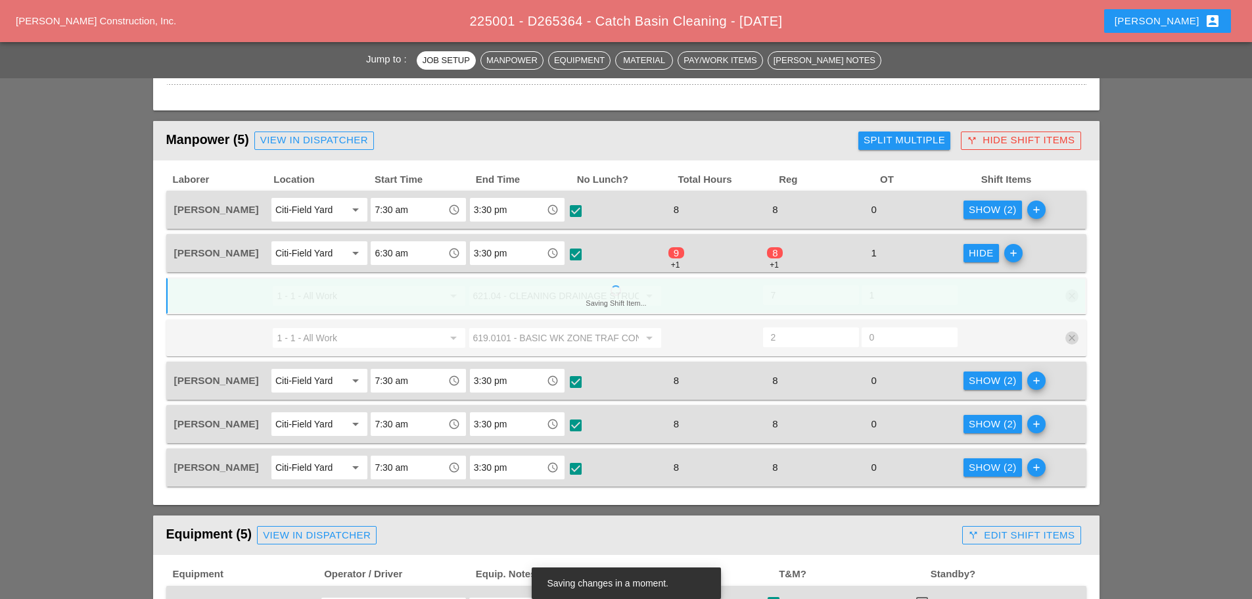
click at [971, 302] on div at bounding box center [1008, 296] width 99 height 24
click at [972, 302] on div at bounding box center [1008, 296] width 99 height 24
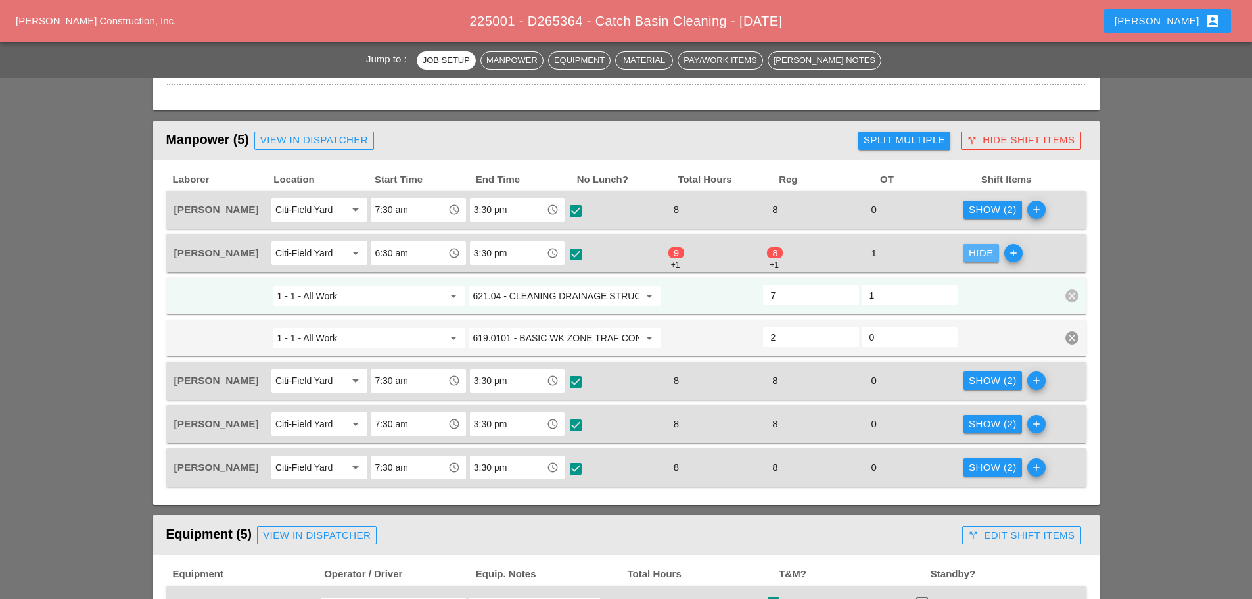
click at [980, 251] on div "Hide" at bounding box center [980, 253] width 25 height 15
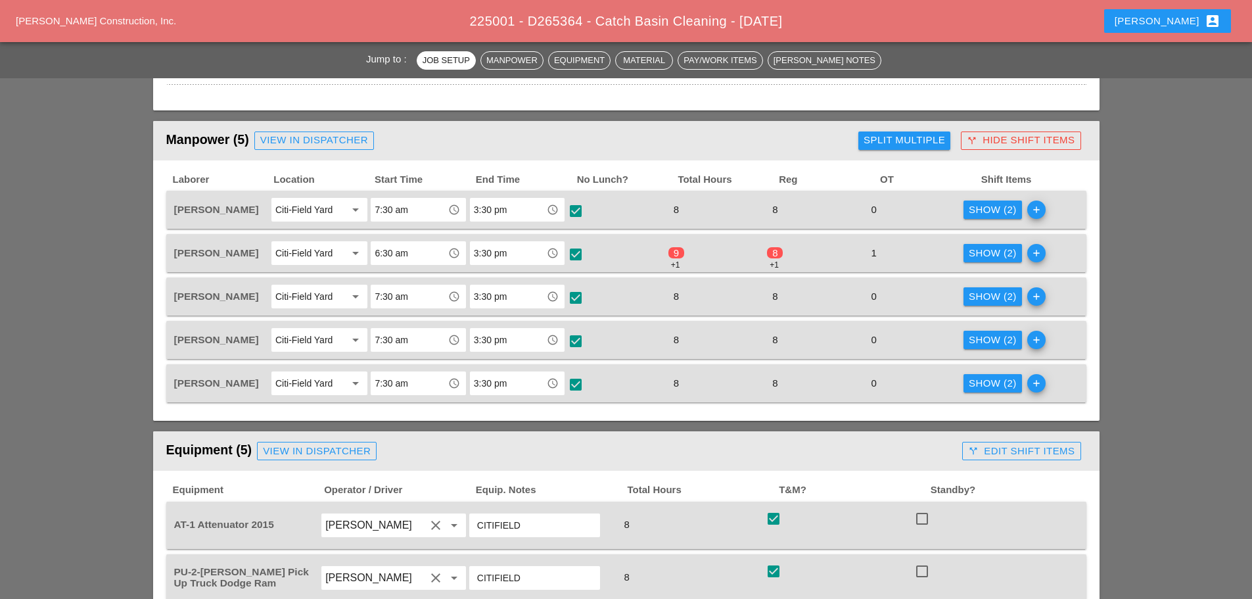
click at [980, 251] on div "Show (2)" at bounding box center [992, 253] width 48 height 15
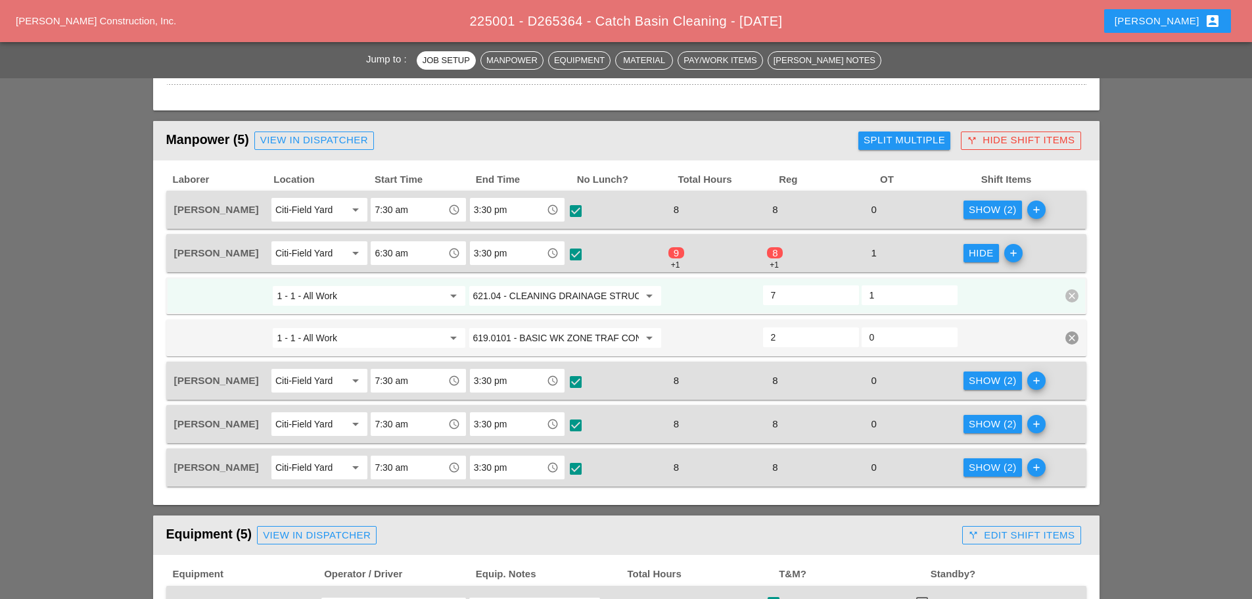
click at [805, 293] on input "7" at bounding box center [811, 294] width 80 height 21
type input "6"
drag, startPoint x: 790, startPoint y: 282, endPoint x: 998, endPoint y: 305, distance: 208.9
click at [998, 305] on div at bounding box center [1008, 296] width 99 height 24
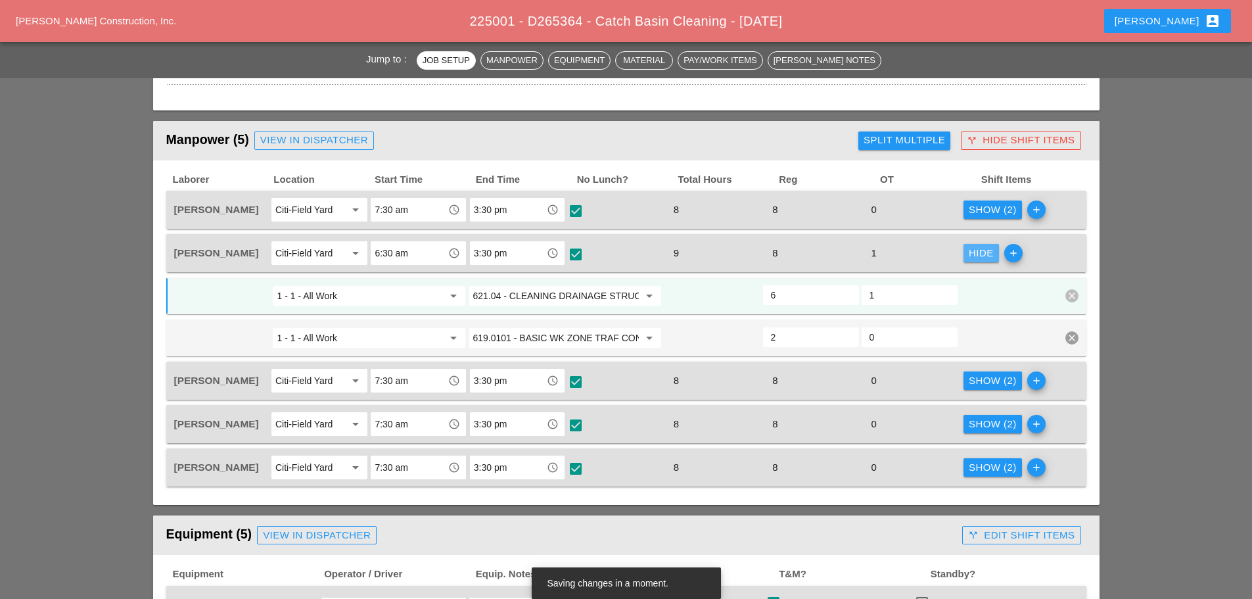
click at [982, 257] on div "Hide" at bounding box center [980, 253] width 25 height 15
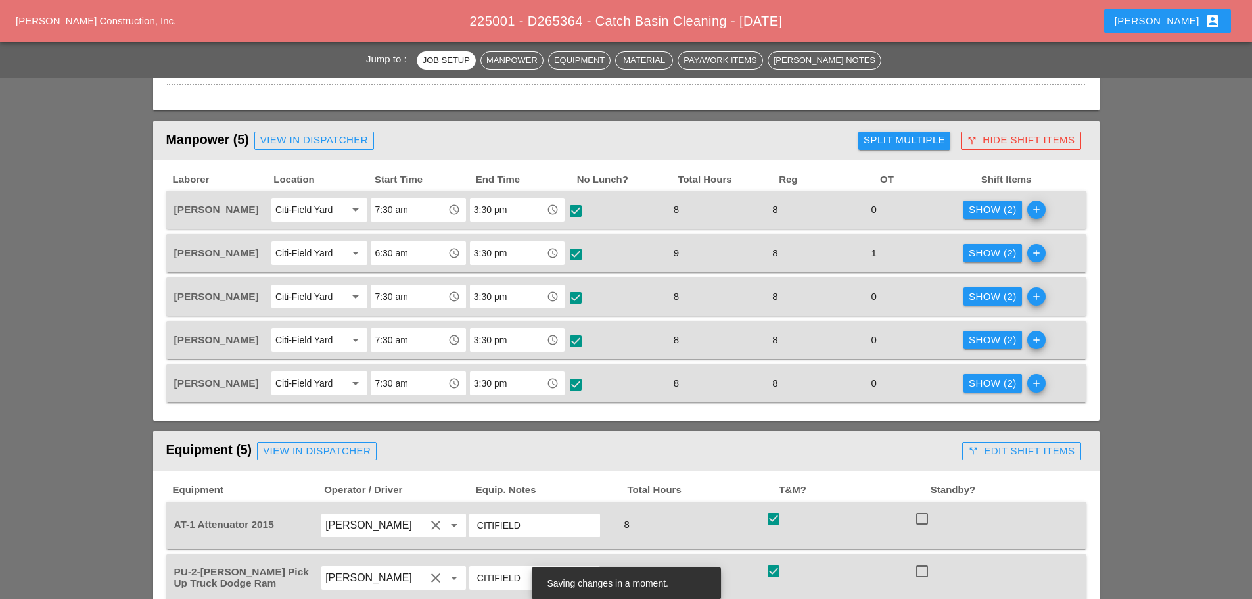
click at [989, 143] on div "call_split Hide Shift Items" at bounding box center [1020, 140] width 108 height 15
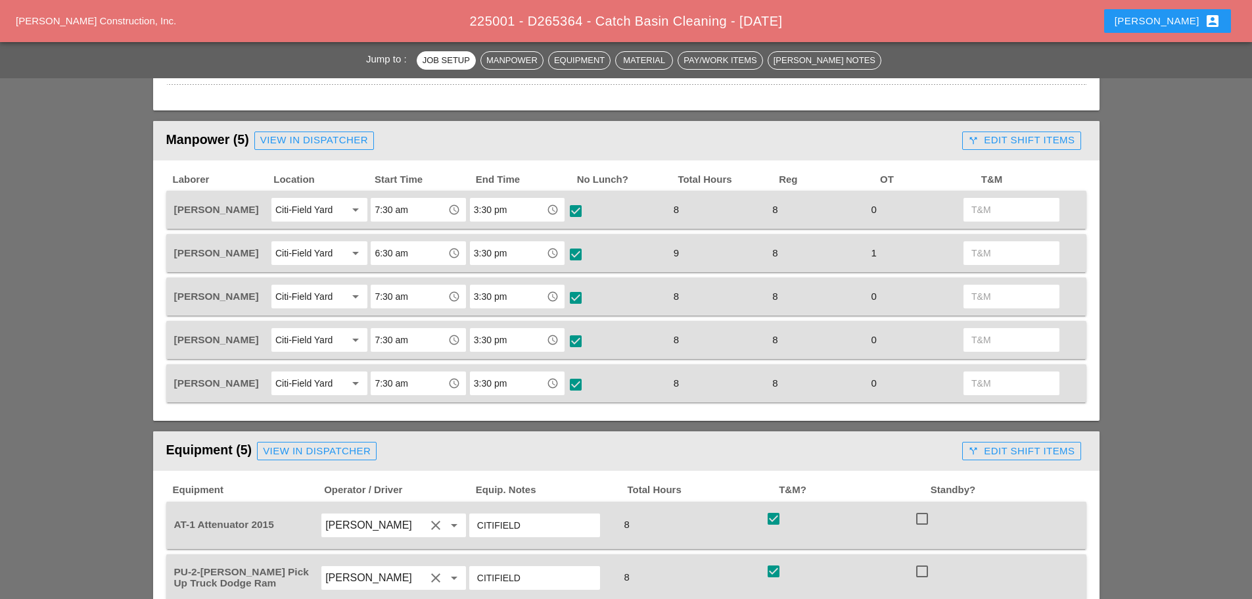
click at [999, 147] on div "call_split Edit Shift Items" at bounding box center [1021, 140] width 106 height 15
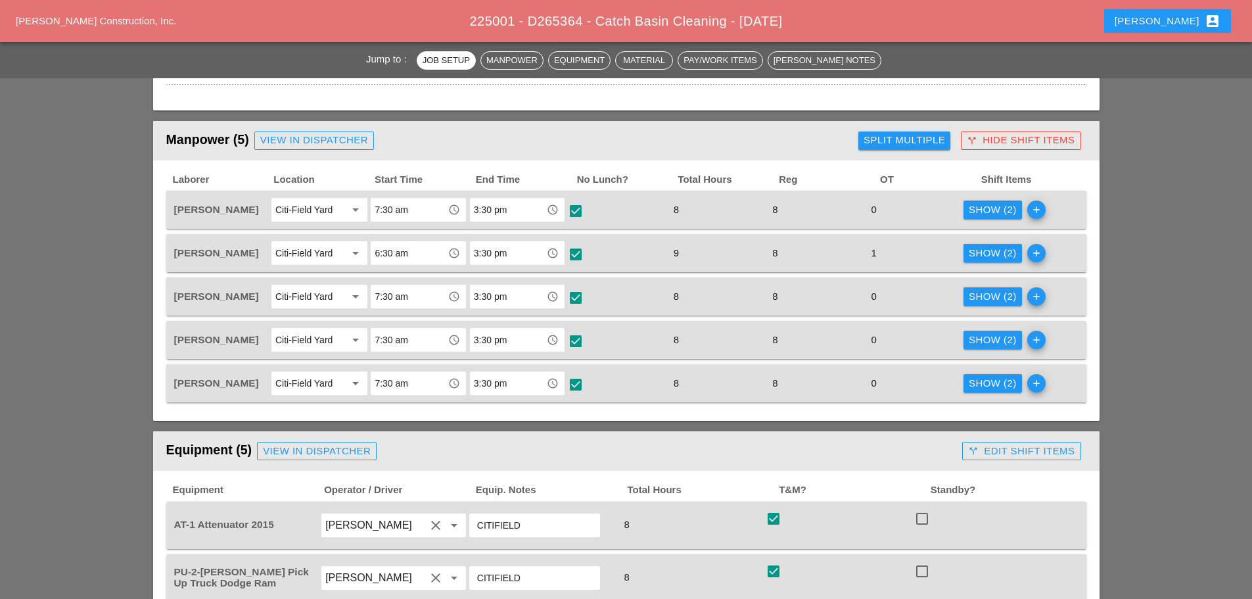
click at [999, 145] on div "call_split Hide Shift Items" at bounding box center [1020, 140] width 108 height 15
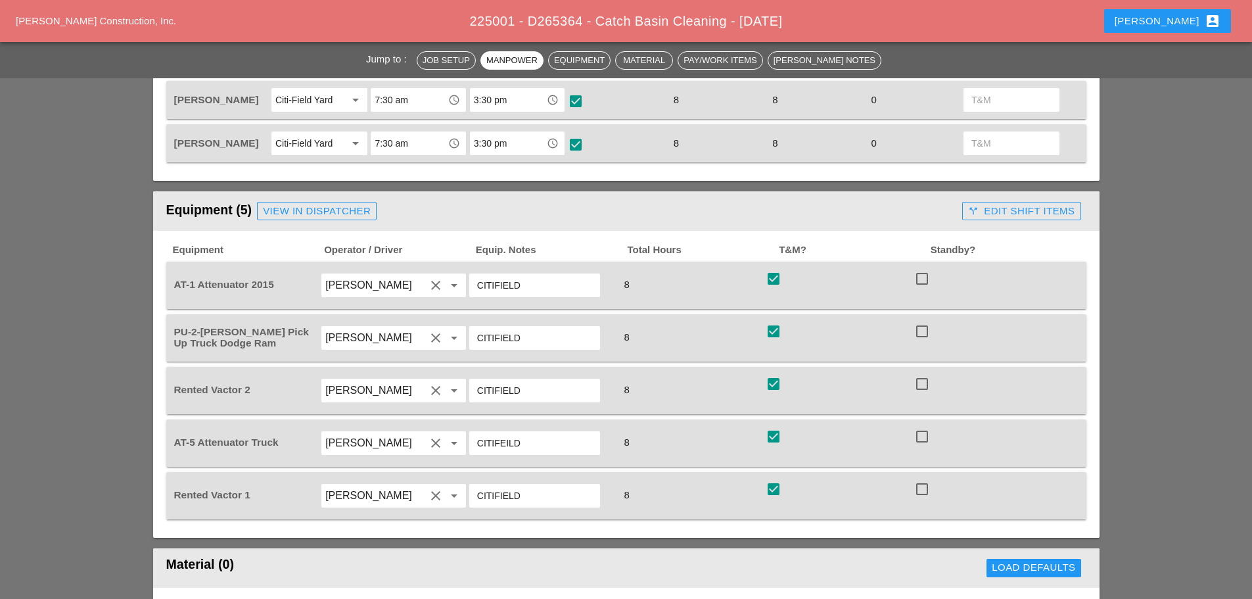
scroll to position [788, 0]
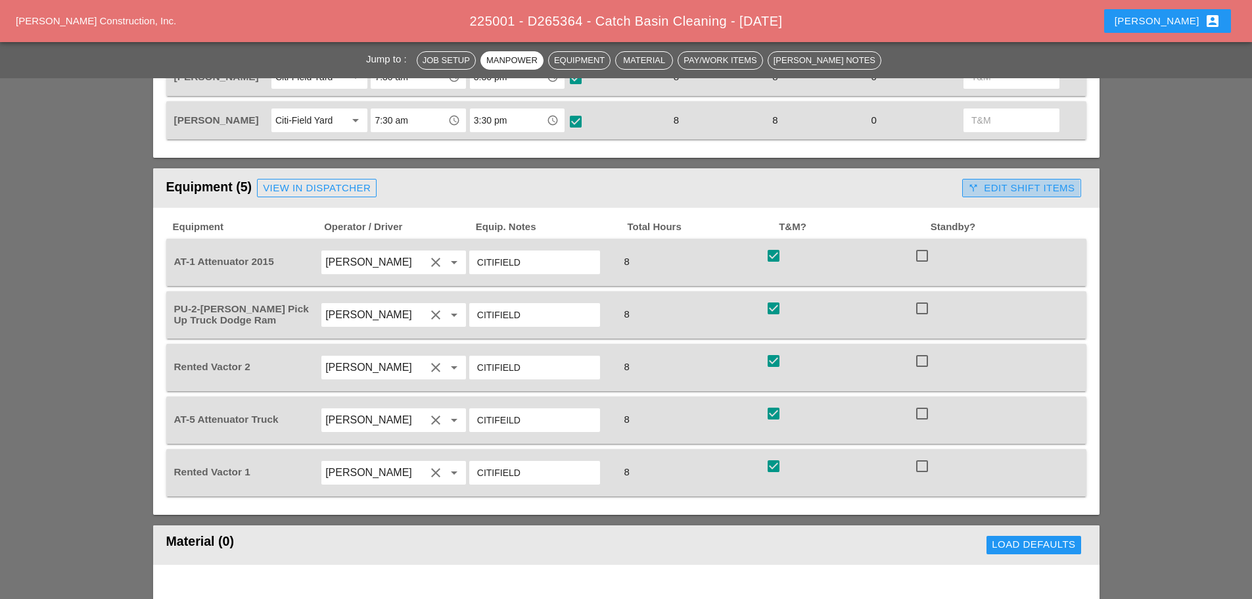
click at [1017, 187] on div "call_split Edit Shift Items" at bounding box center [1021, 188] width 106 height 15
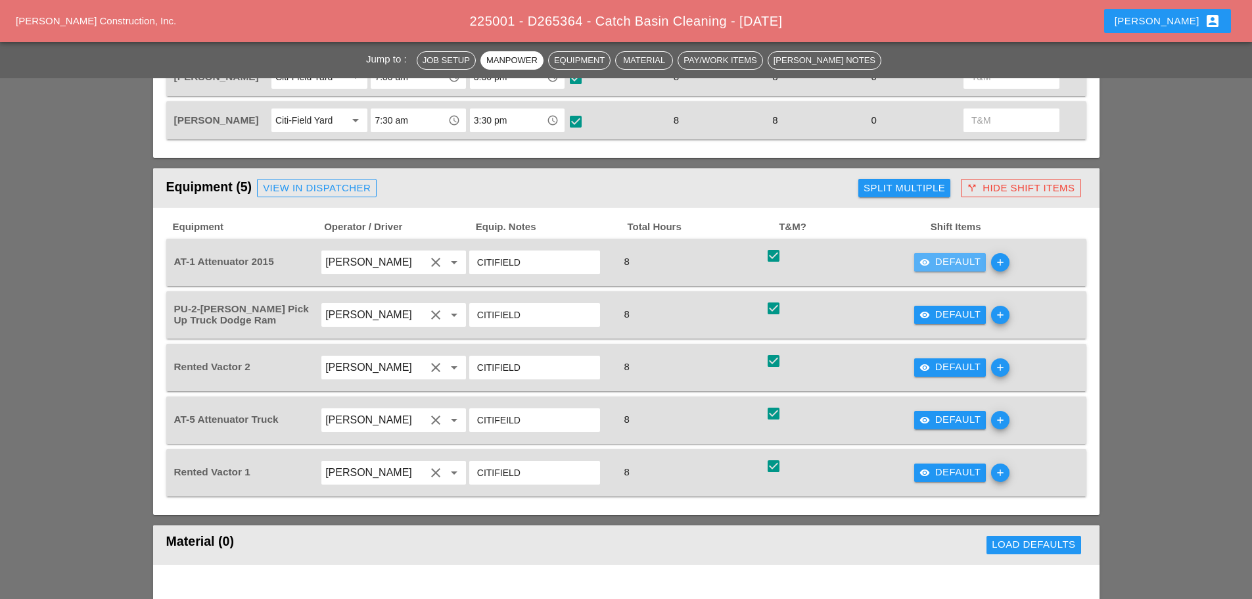
click at [924, 258] on icon "visibility" at bounding box center [924, 262] width 11 height 11
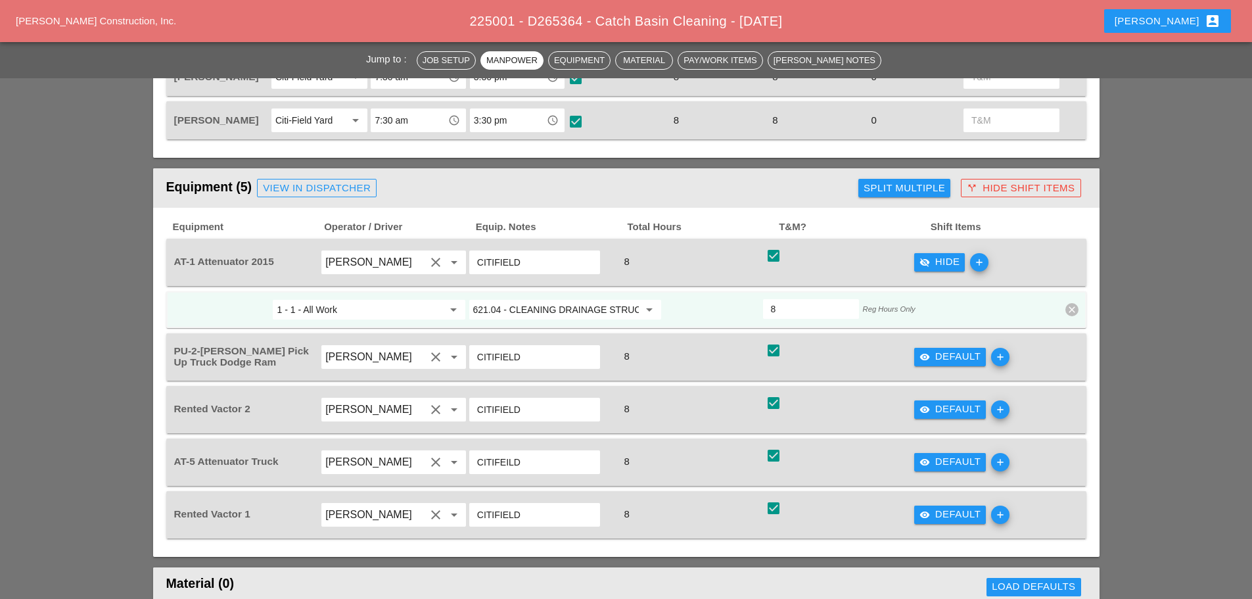
click at [924, 258] on icon "visibility_off" at bounding box center [924, 262] width 11 height 11
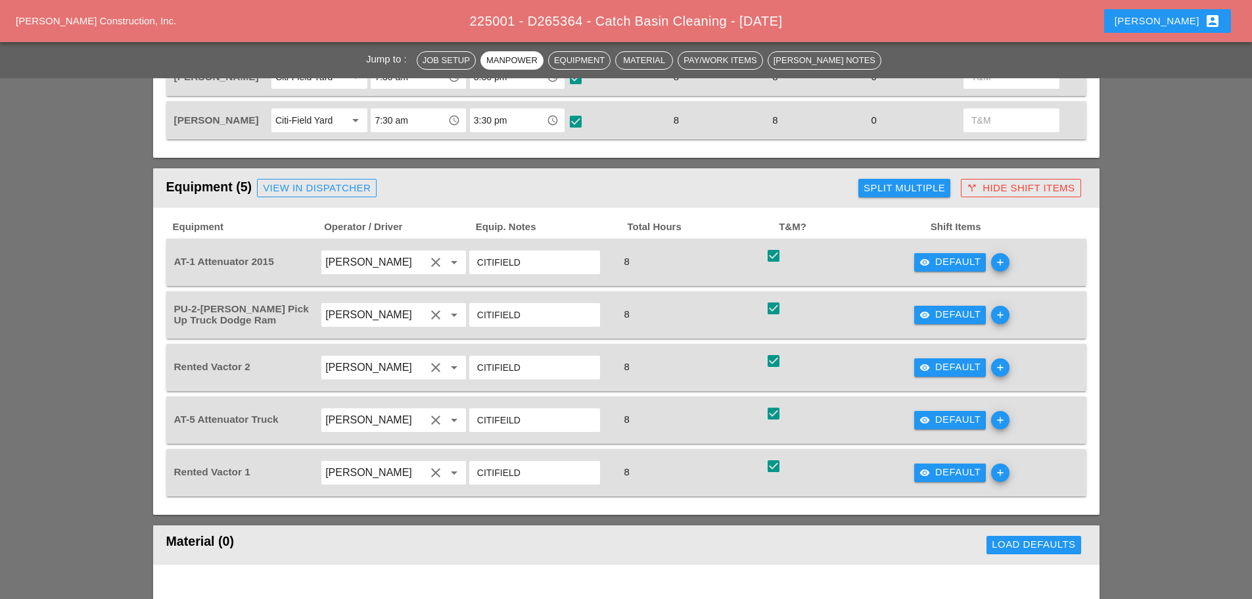
click at [924, 258] on icon "visibility" at bounding box center [924, 262] width 11 height 11
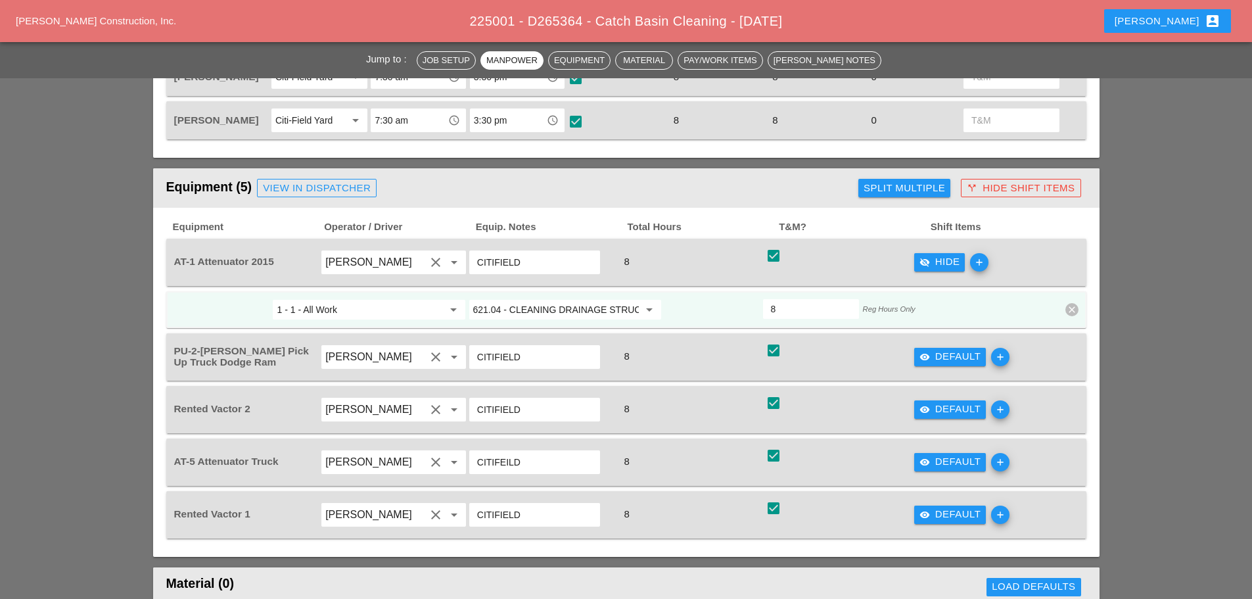
click at [512, 313] on input "621.04 - CLEANING DRAINAGE STRUCTURES" at bounding box center [556, 309] width 166 height 21
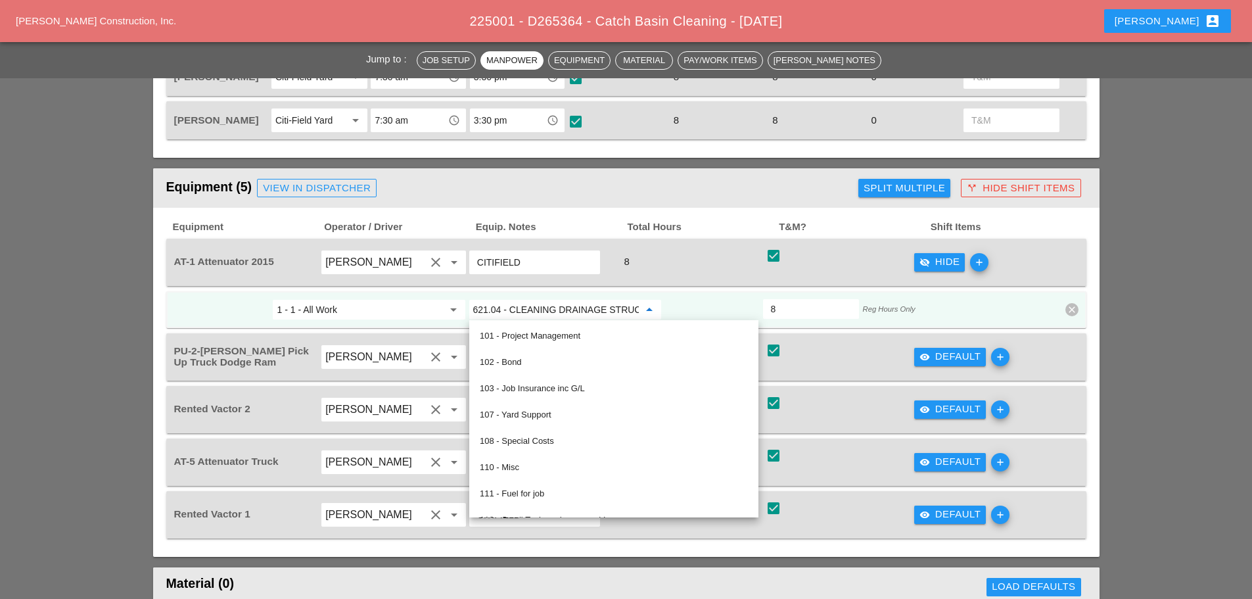
click at [512, 313] on input "621.04 - CLEANING DRAINAGE STRUCTURES" at bounding box center [556, 309] width 166 height 21
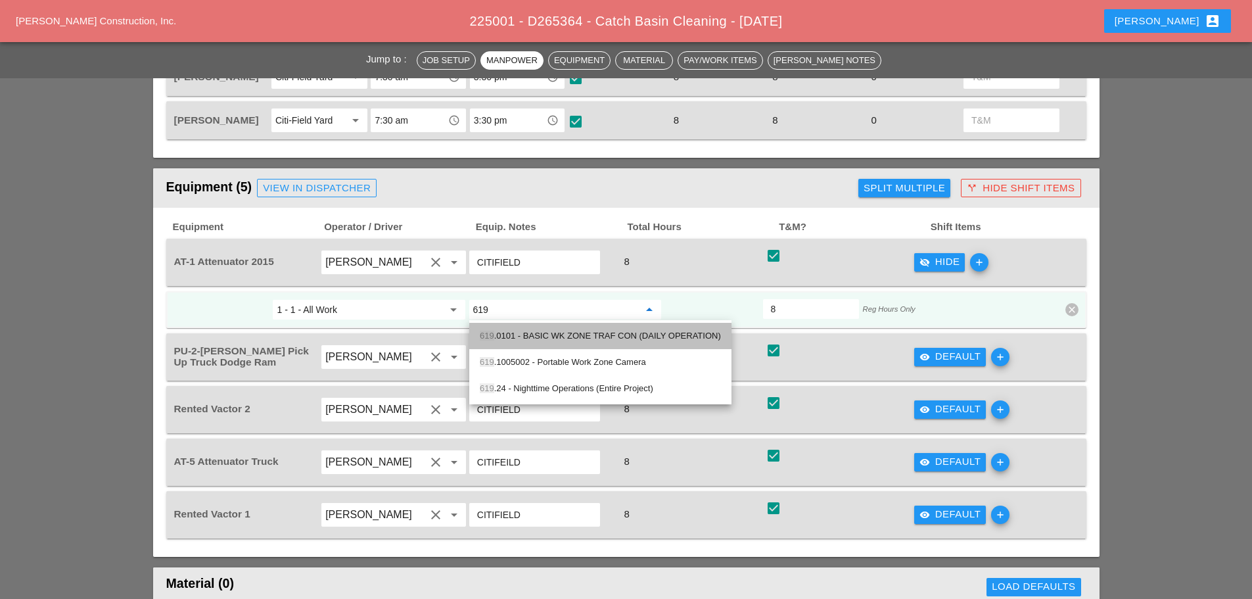
click at [517, 340] on div "619 .0101 - BASIC WK ZONE TRAF CON (DAILY OPERATION)" at bounding box center [600, 336] width 241 height 16
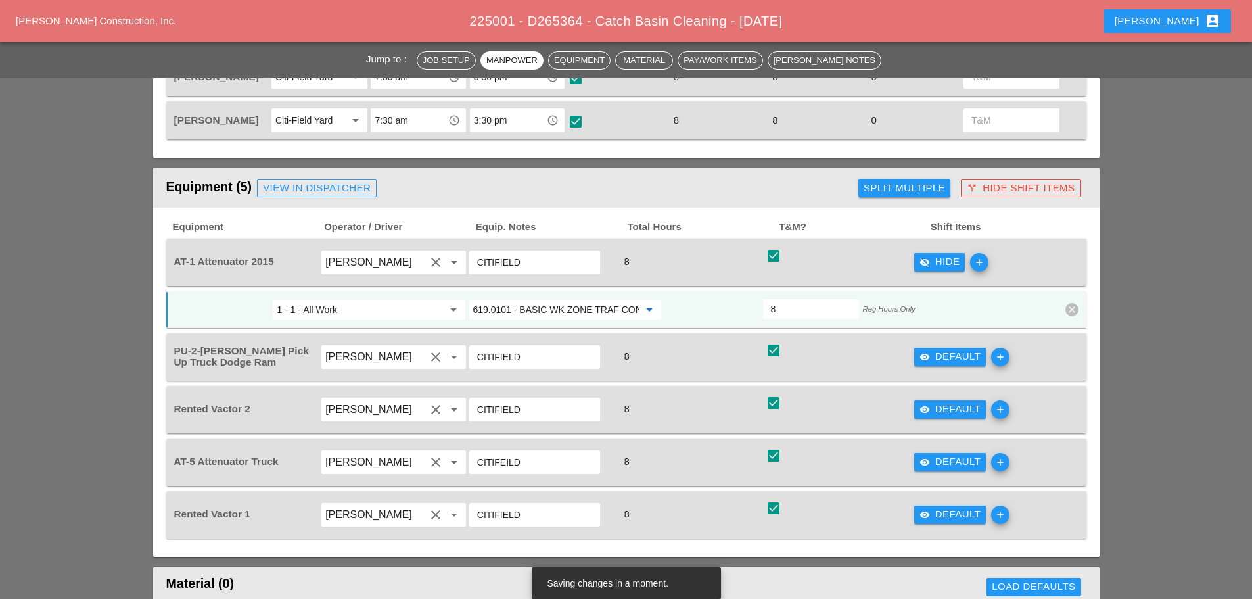
type input "619.0101 - BASIC WK ZONE TRAF CON (DAILY OPERATION)"
click at [943, 269] on div "visibility_off Hide" at bounding box center [939, 261] width 41 height 15
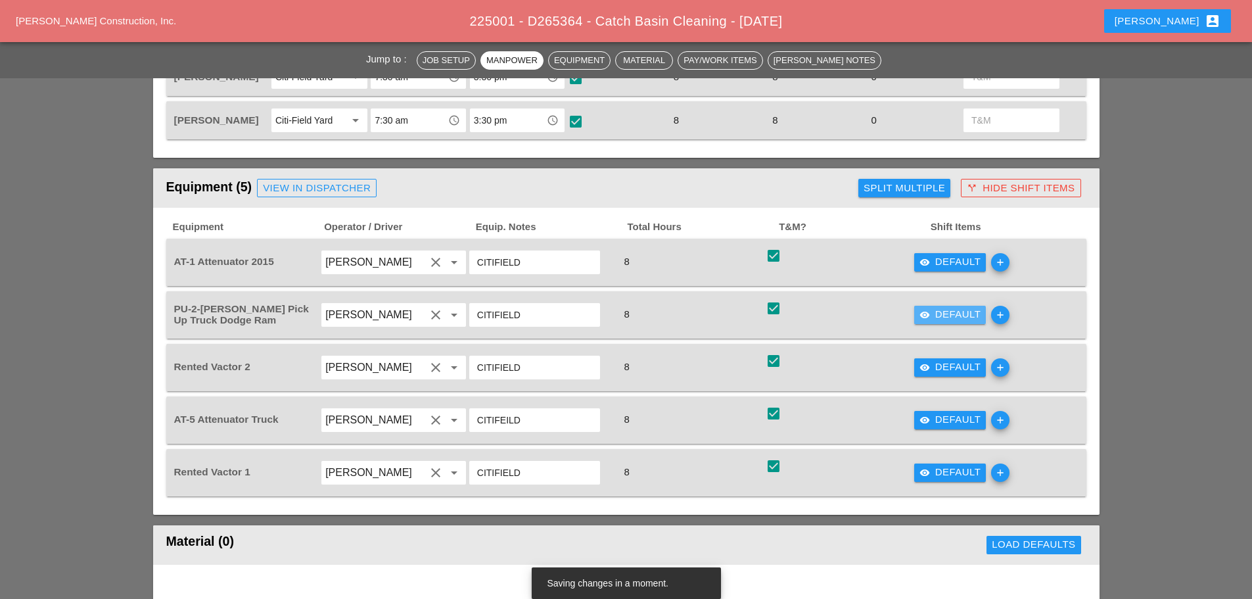
click at [937, 316] on div "visibility Default" at bounding box center [950, 314] width 62 height 15
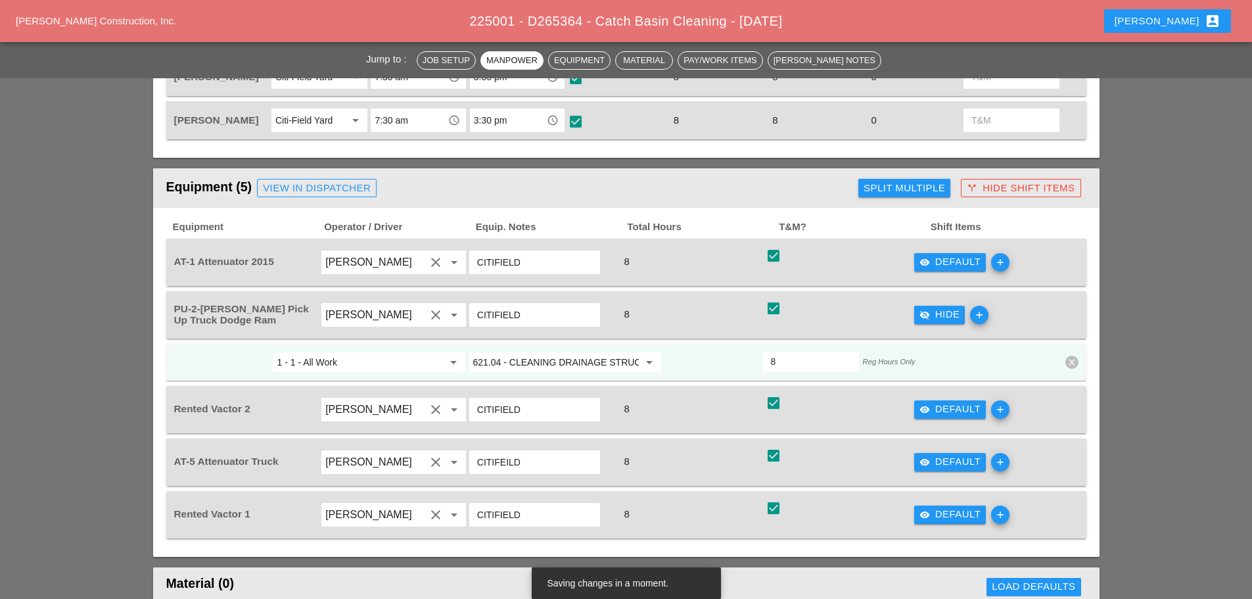
click at [541, 359] on input "621.04 - CLEANING DRAINAGE STRUCTURES" at bounding box center [556, 361] width 166 height 21
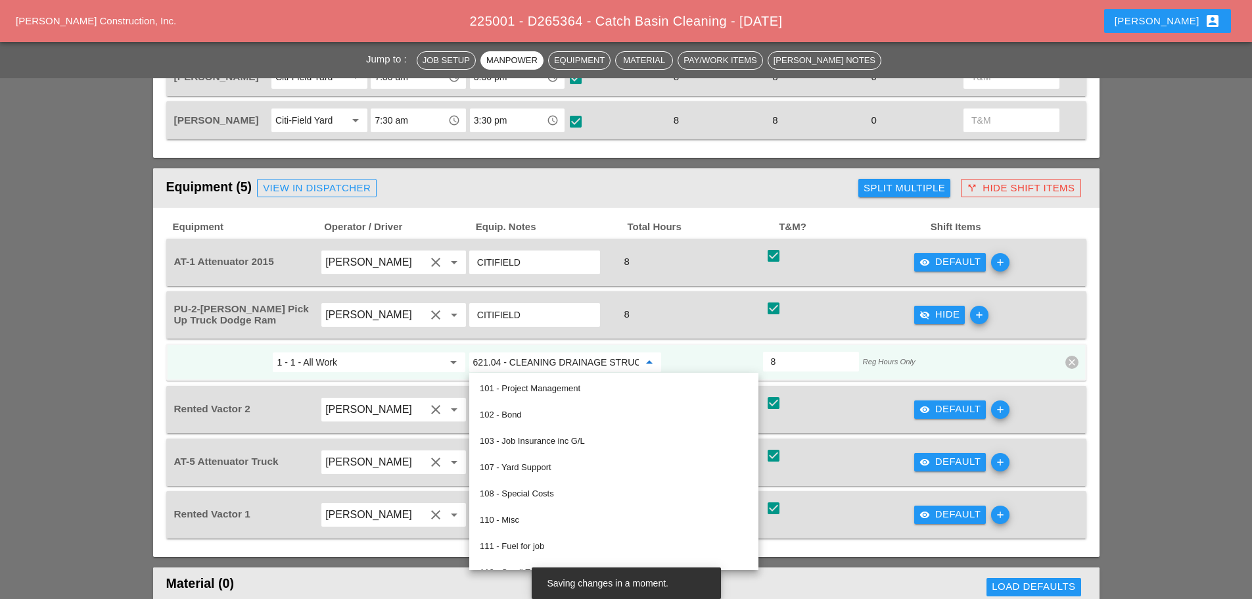
click at [541, 358] on input "621.04 - CLEANING DRAINAGE STRUCTURES" at bounding box center [556, 361] width 166 height 21
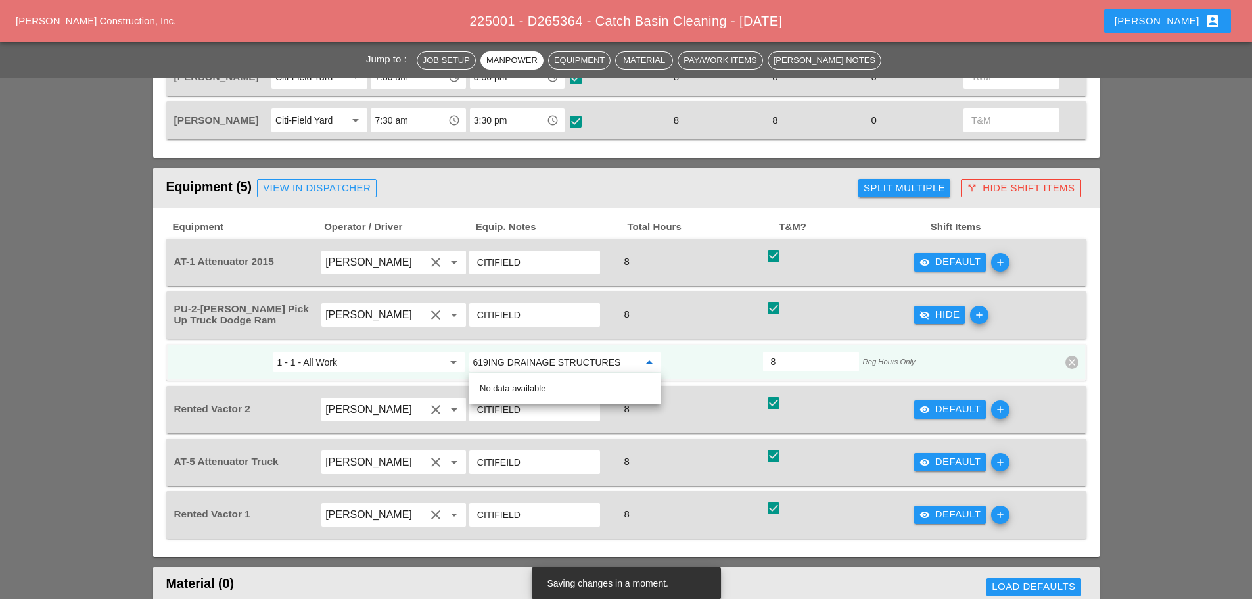
click at [543, 357] on input "619ING DRAINAGE STRUCTURES" at bounding box center [556, 361] width 166 height 21
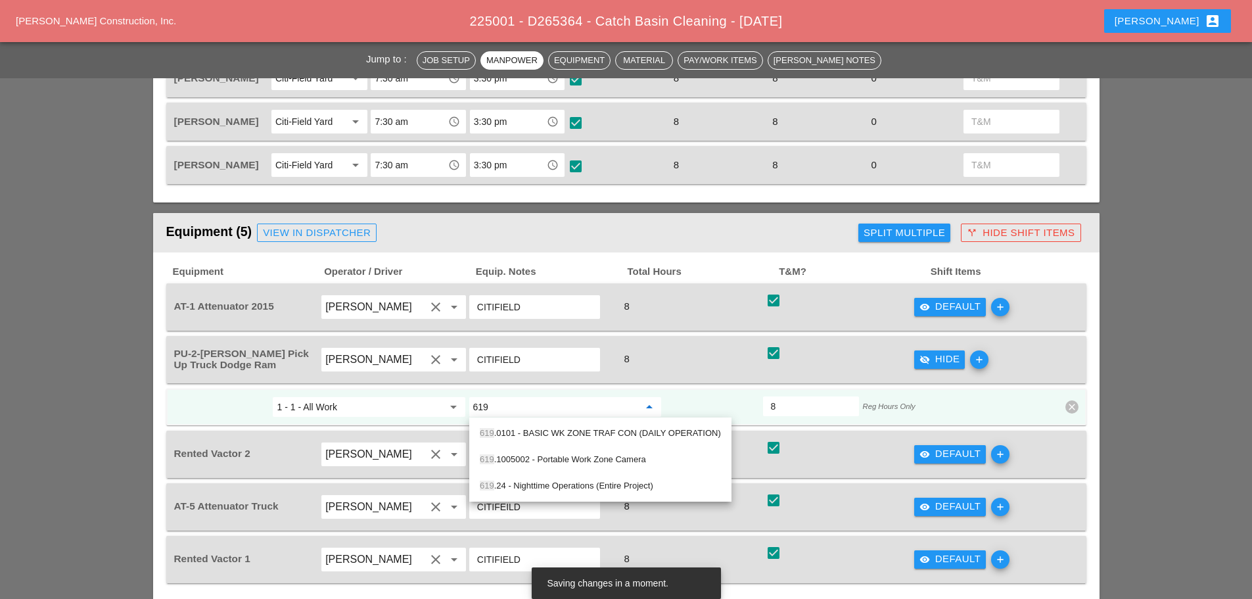
scroll to position [723, 0]
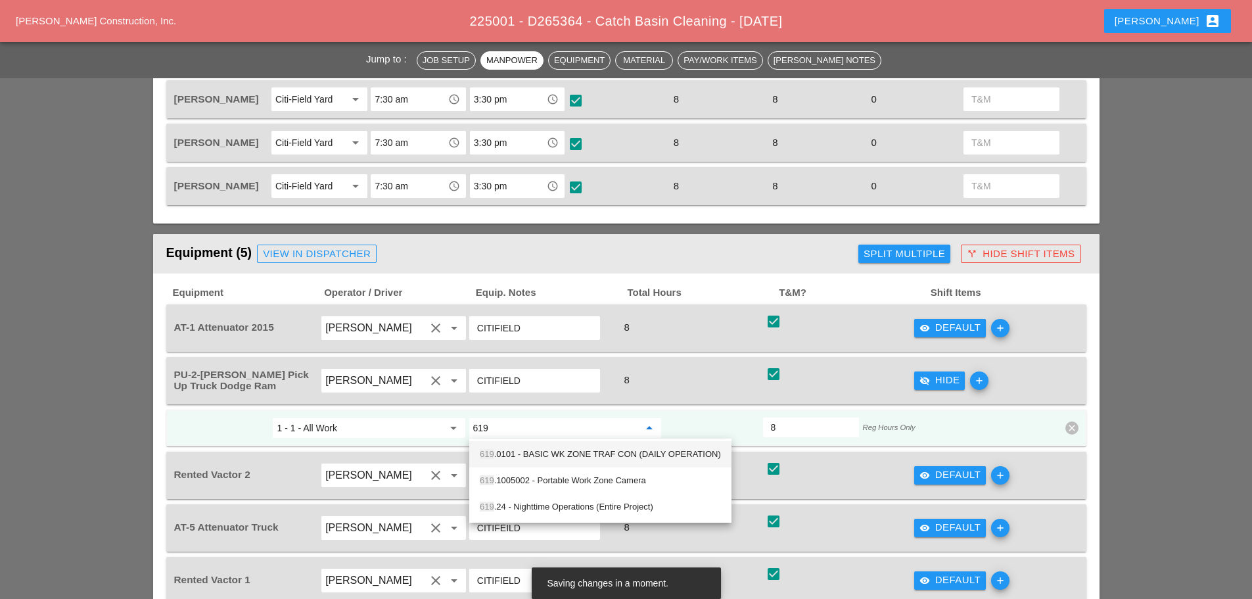
click at [598, 450] on div "619 .0101 - BASIC WK ZONE TRAF CON (DAILY OPERATION)" at bounding box center [600, 454] width 241 height 16
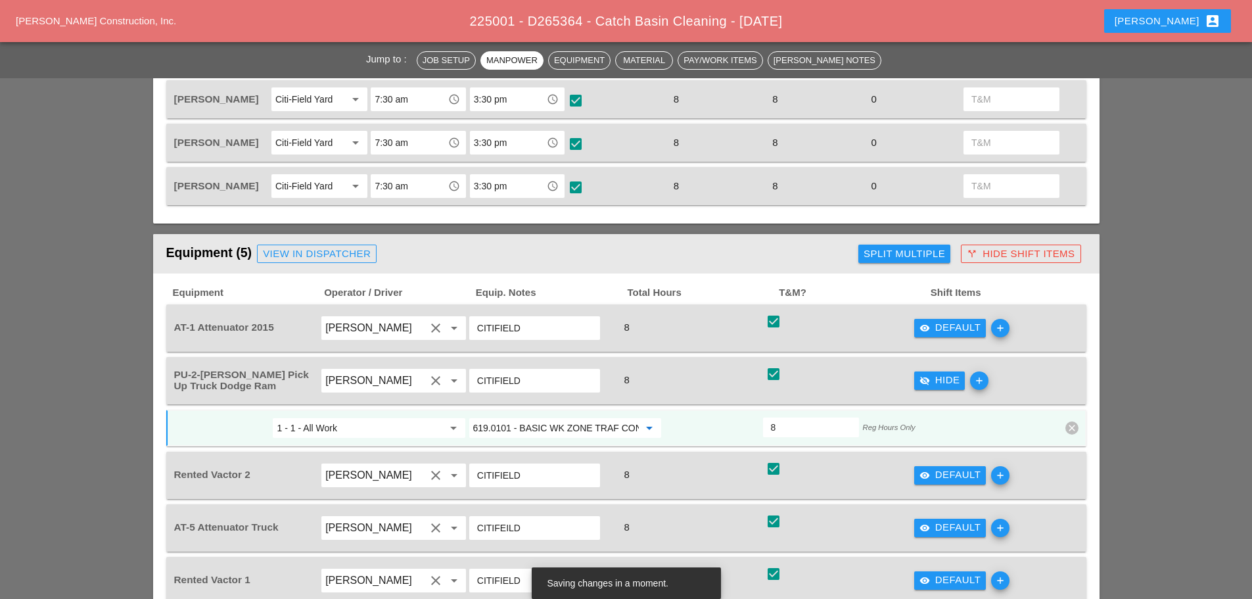
type input "619.0101 - BASIC WK ZONE TRAF CON (DAILY OPERATION)"
click at [935, 382] on div "visibility_off Hide" at bounding box center [939, 380] width 41 height 15
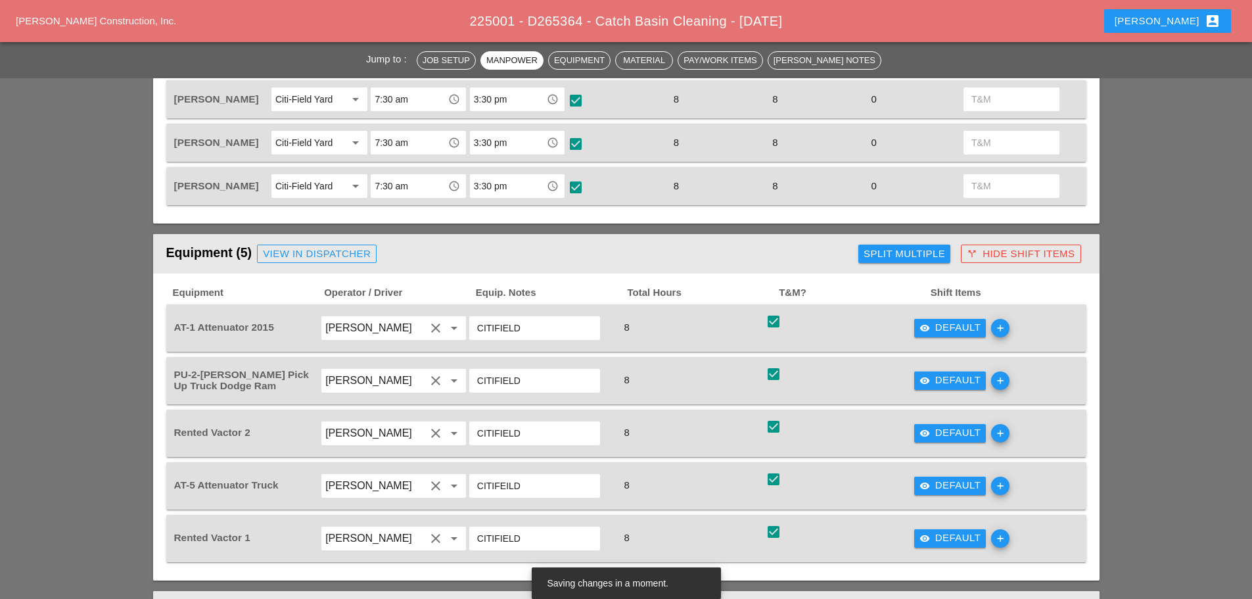
scroll to position [854, 0]
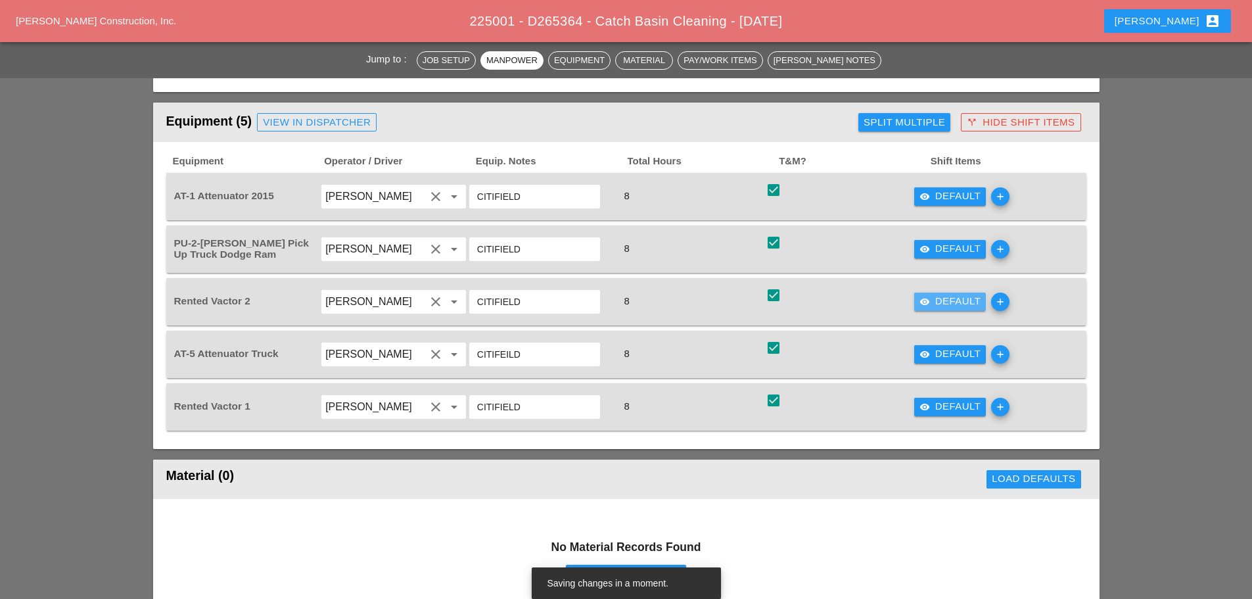
click at [951, 302] on div "visibility Default" at bounding box center [950, 301] width 62 height 15
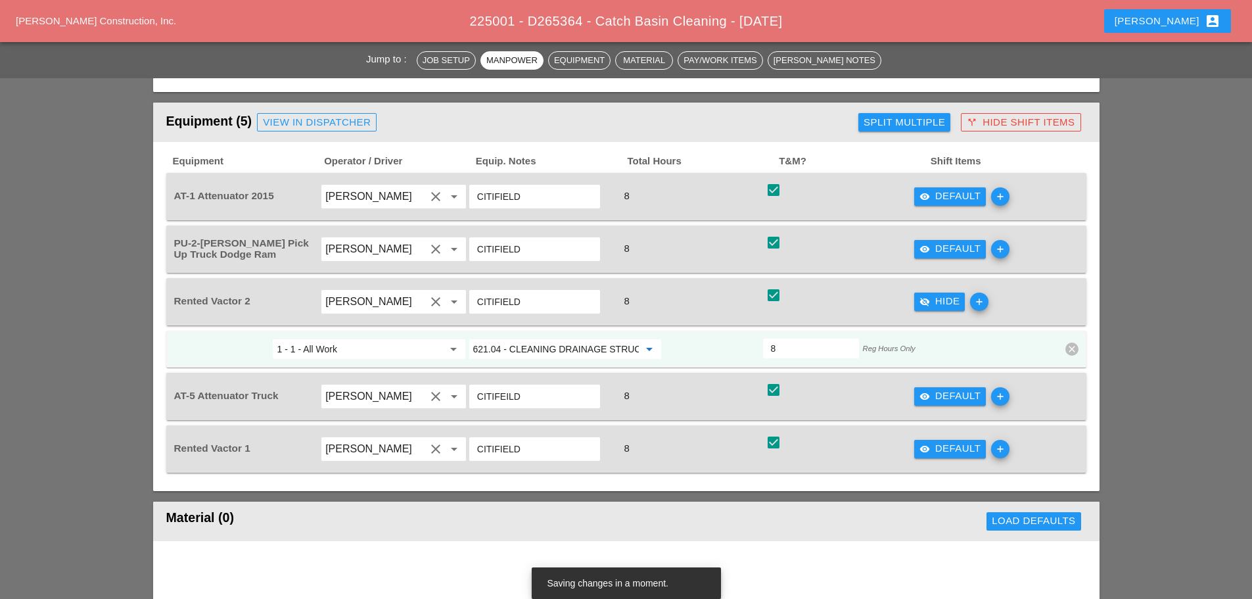
click at [537, 341] on input "621.04 - CLEANING DRAINAGE STRUCTURES" at bounding box center [556, 348] width 166 height 21
click at [535, 341] on input "621.04 - CLEANING DRAINAGE STRUCTURES" at bounding box center [556, 348] width 166 height 21
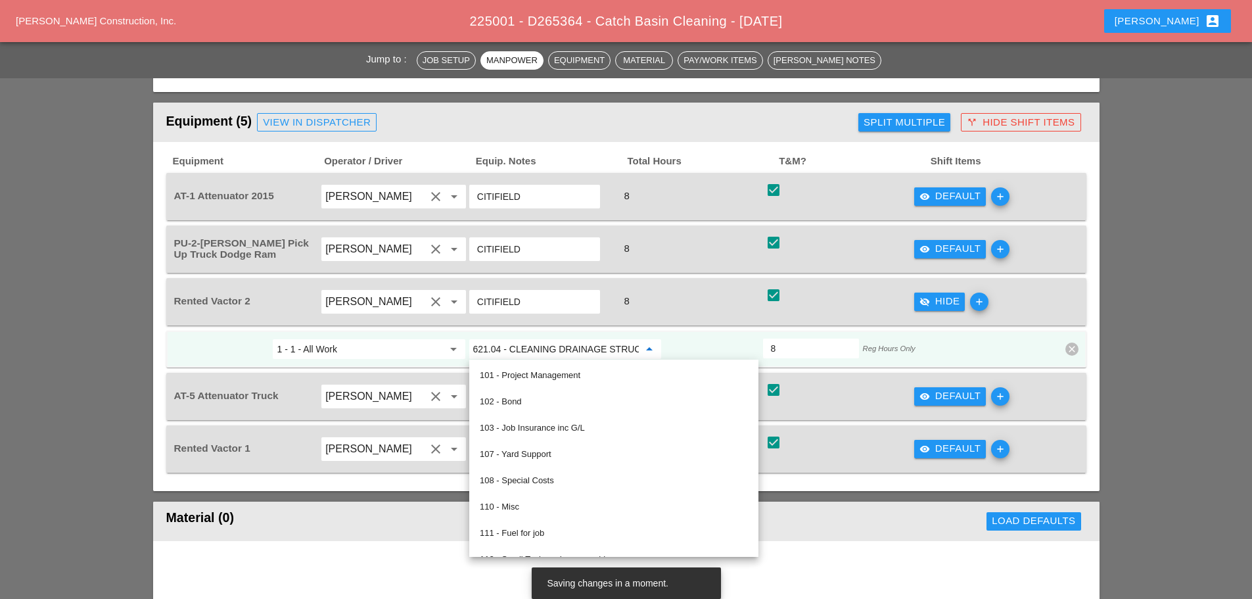
click at [922, 298] on icon "visibility_off" at bounding box center [924, 301] width 11 height 11
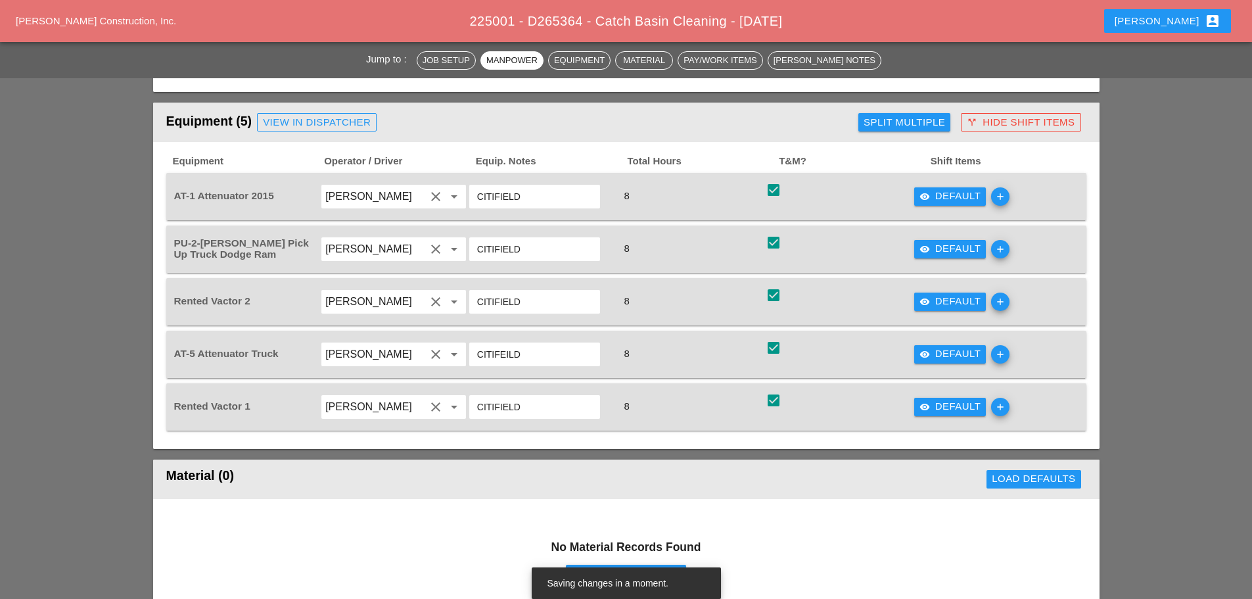
click at [947, 360] on div "visibility Default" at bounding box center [950, 353] width 62 height 15
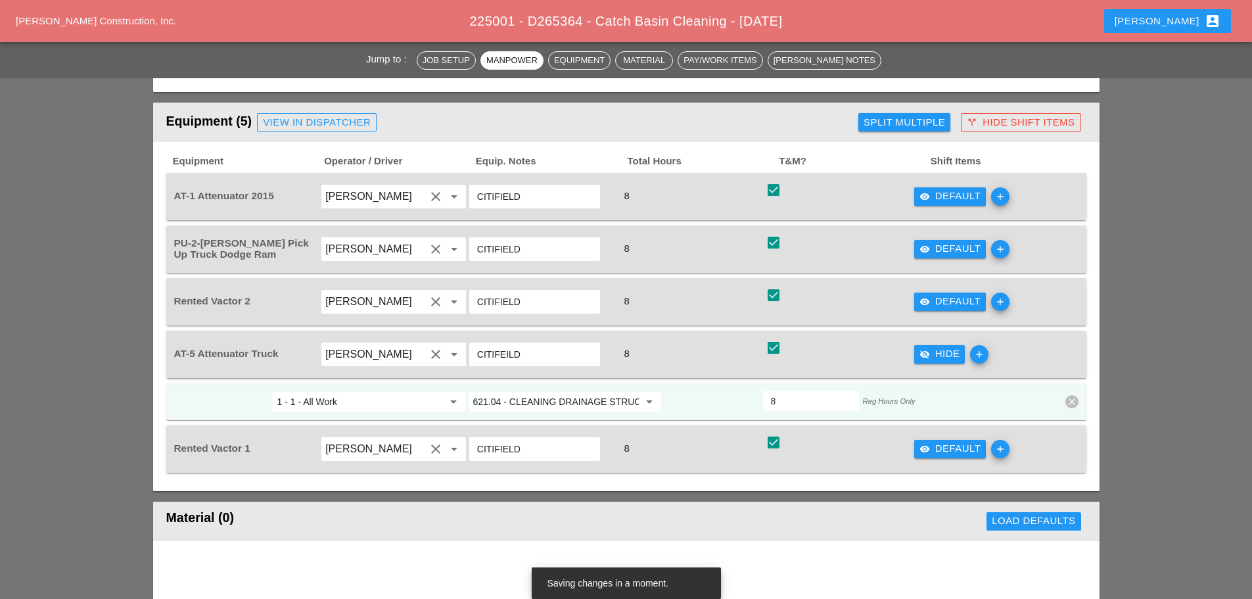
click at [517, 409] on input "621.04 - CLEANING DRAINAGE STRUCTURES" at bounding box center [556, 401] width 166 height 21
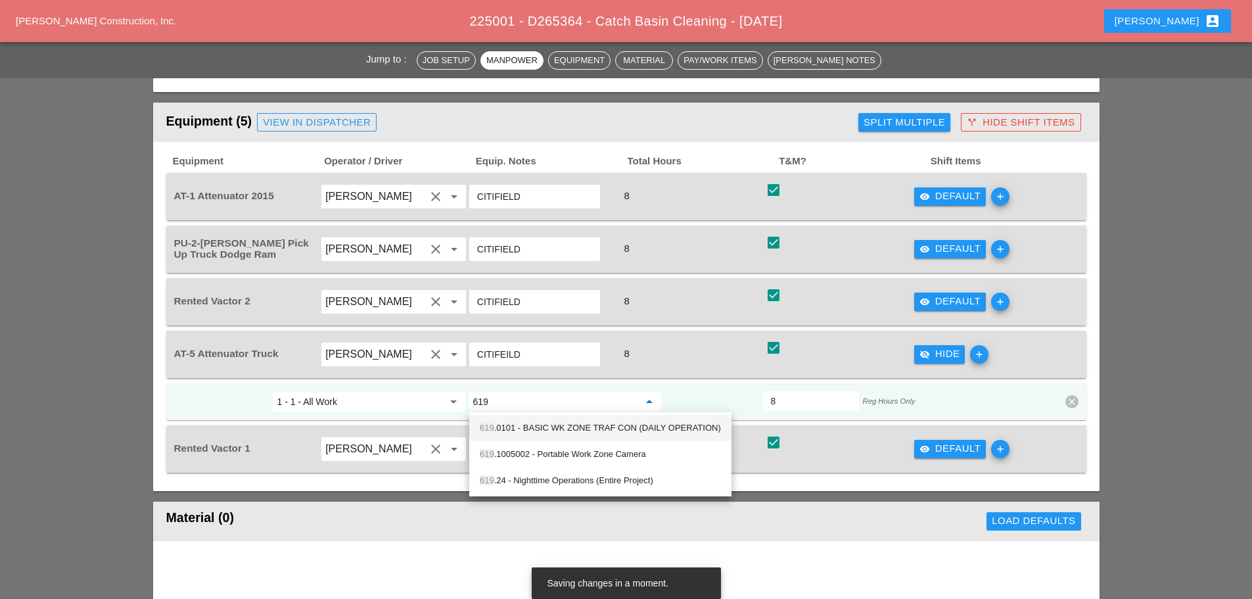
click at [532, 425] on div "619 .0101 - BASIC WK ZONE TRAF CON (DAILY OPERATION)" at bounding box center [600, 428] width 241 height 16
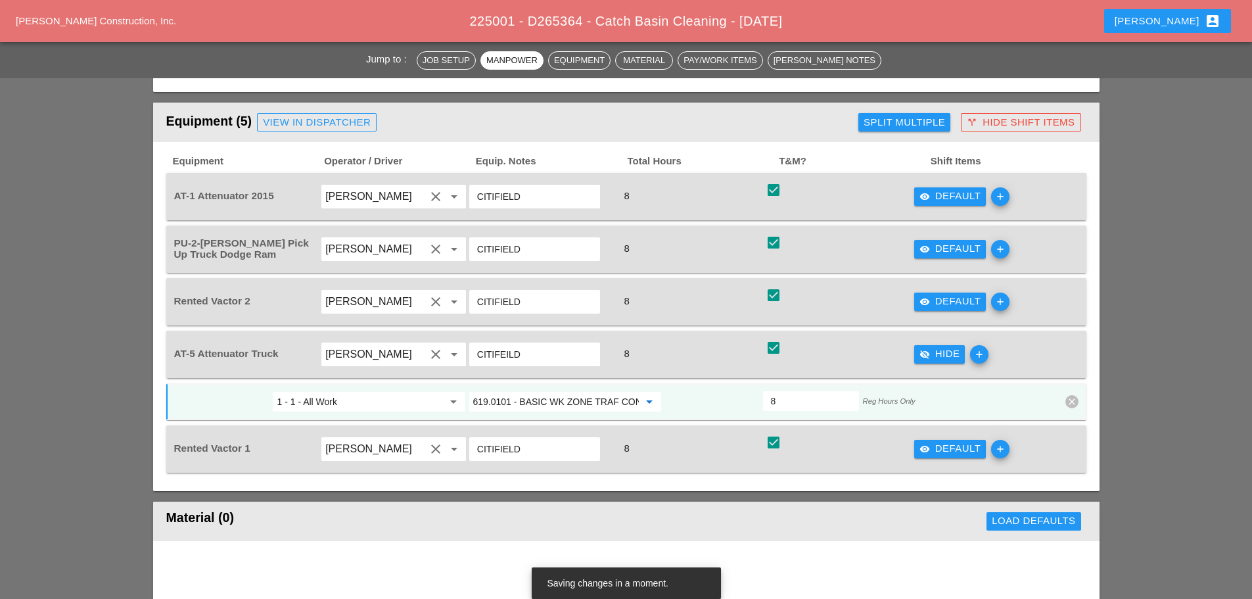
type input "619.0101 - BASIC WK ZONE TRAF CON (DAILY OPERATION)"
click at [930, 361] on div "visibility_off Hide" at bounding box center [939, 353] width 41 height 15
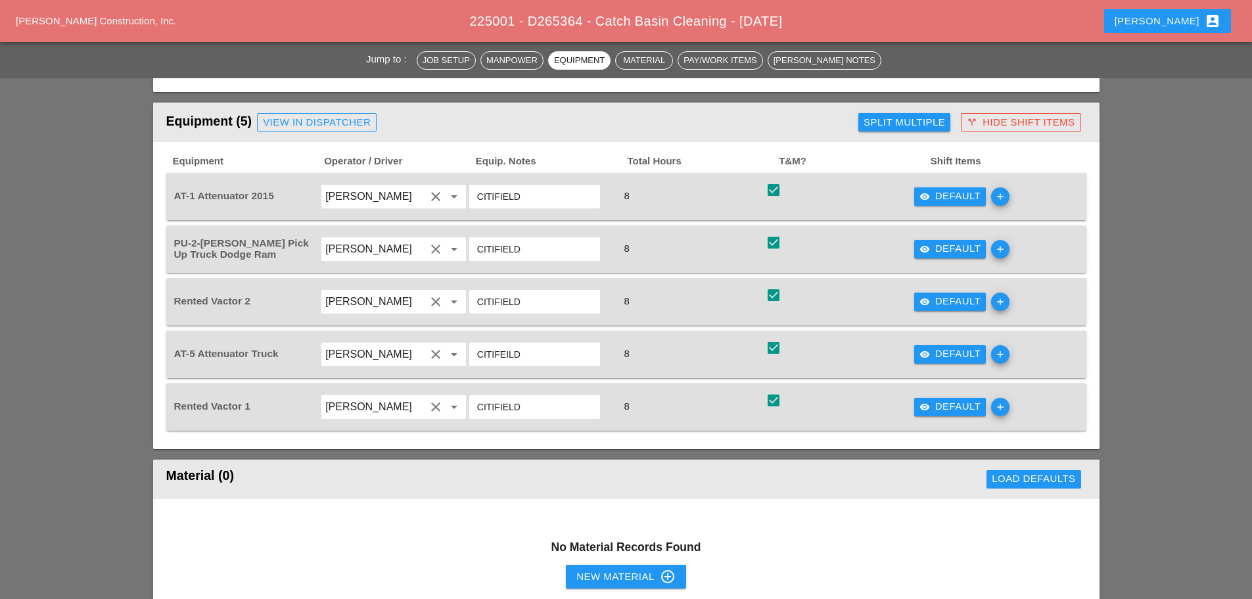
click at [1198, 22] on div "[PERSON_NAME] account_box" at bounding box center [1167, 21] width 106 height 16
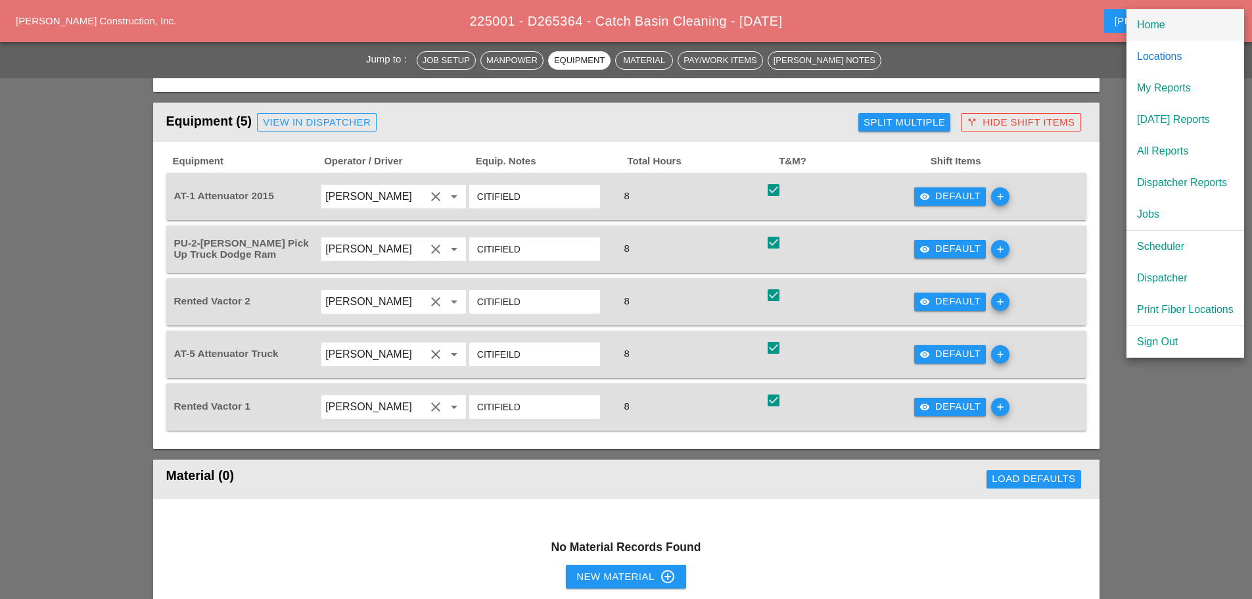
click at [1160, 31] on div "Home" at bounding box center [1185, 25] width 97 height 16
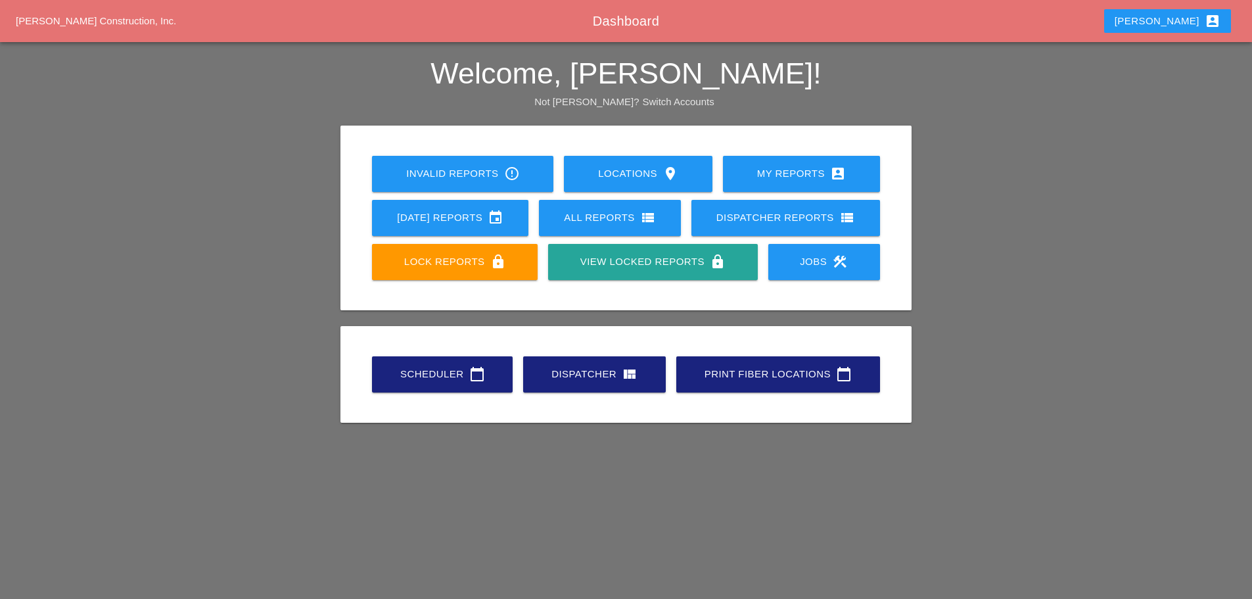
click at [431, 359] on link "Scheduler calendar_today" at bounding box center [442, 374] width 141 height 36
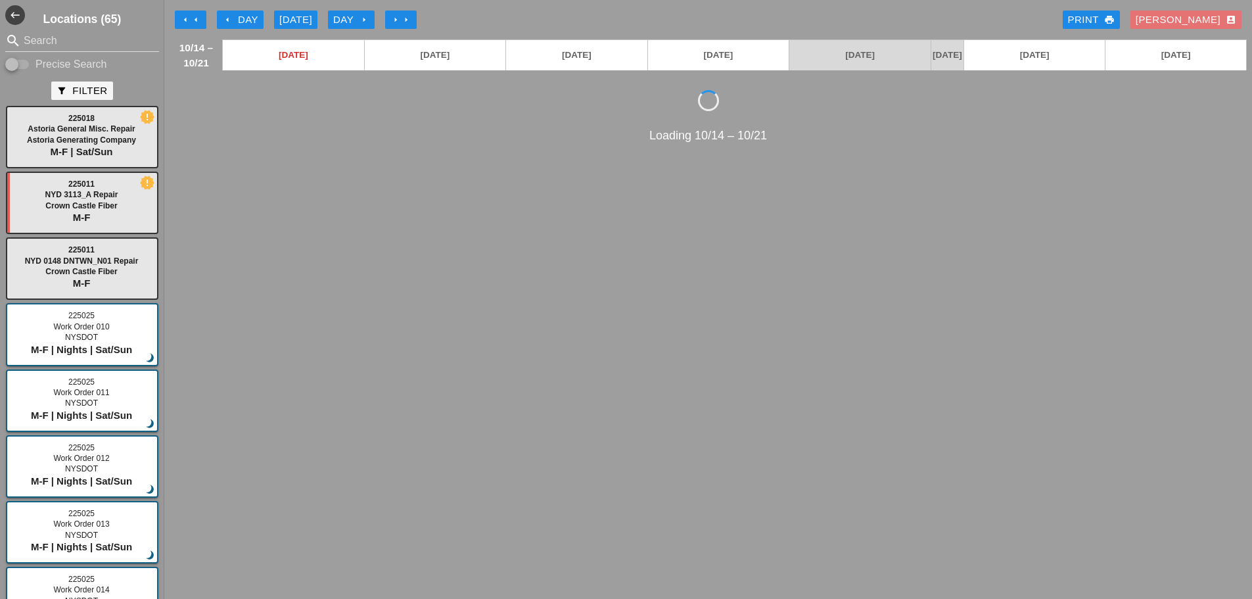
click at [223, 17] on icon "arrow_left" at bounding box center [227, 19] width 11 height 11
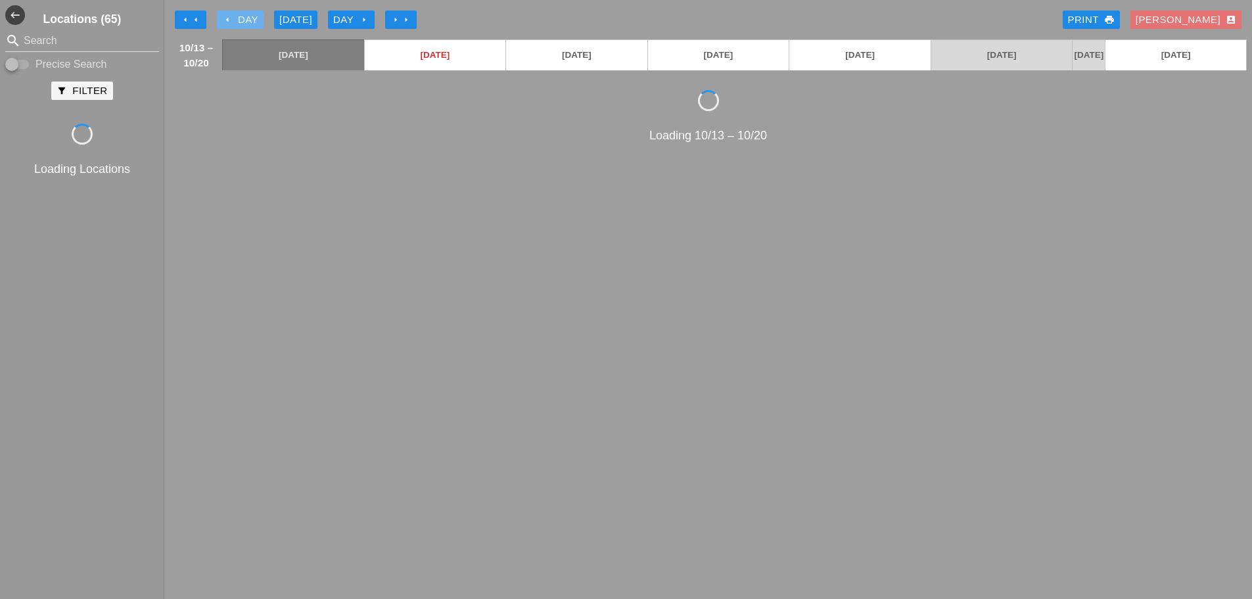
click at [223, 17] on icon "arrow_left" at bounding box center [227, 19] width 11 height 11
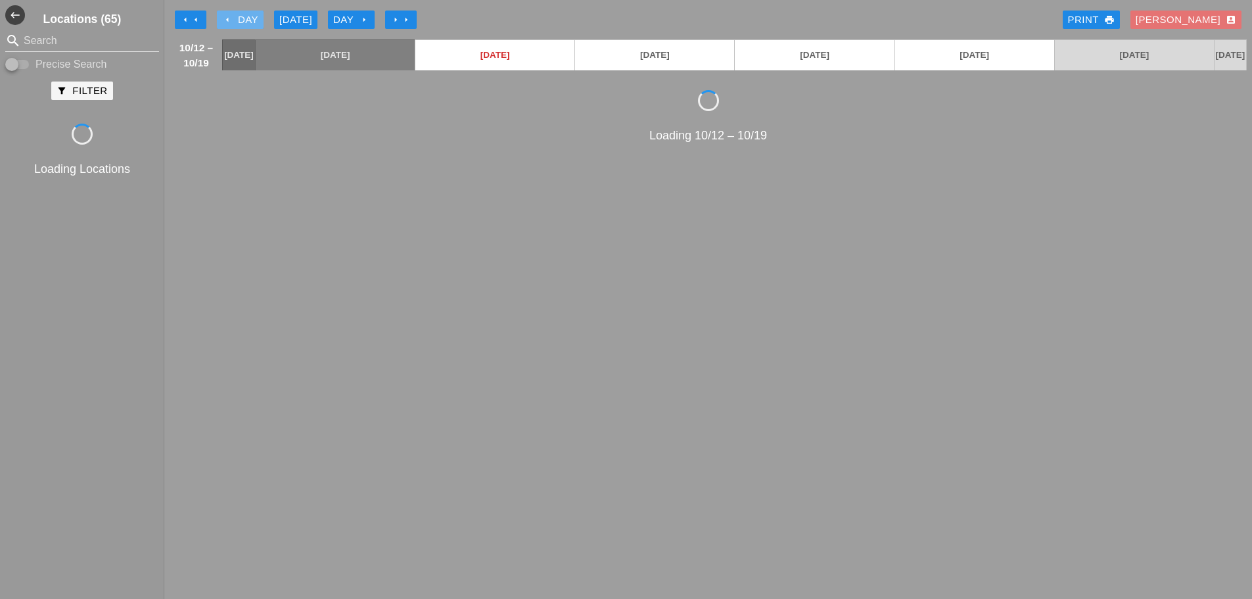
click at [223, 17] on icon "arrow_left" at bounding box center [227, 19] width 11 height 11
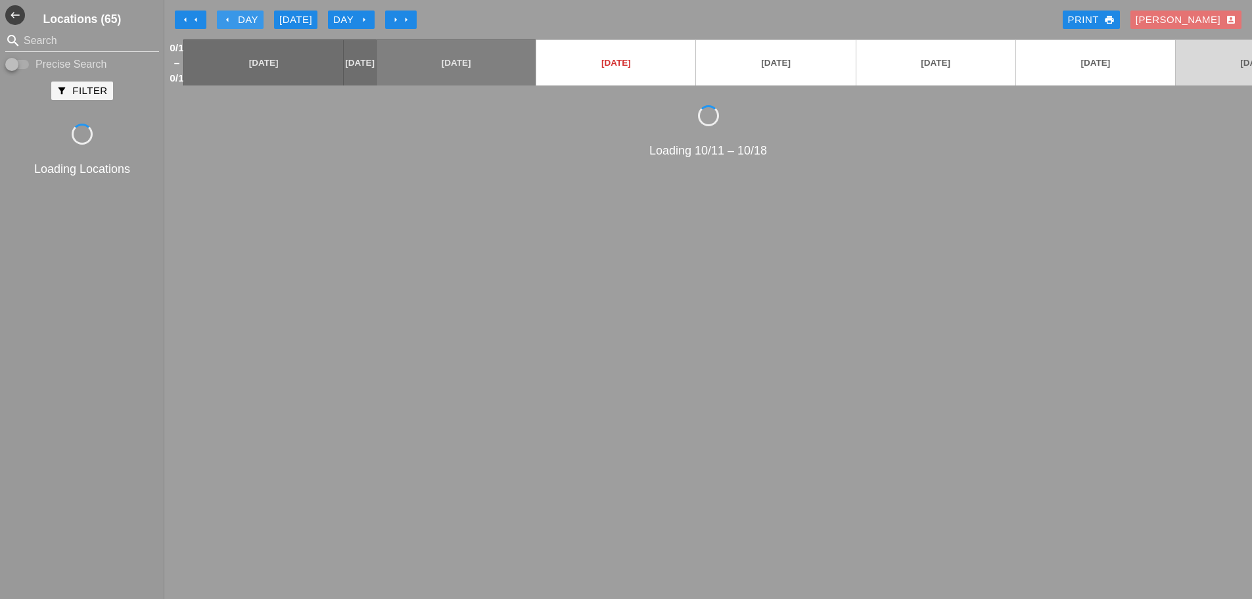
click at [223, 17] on icon "arrow_left" at bounding box center [227, 19] width 11 height 11
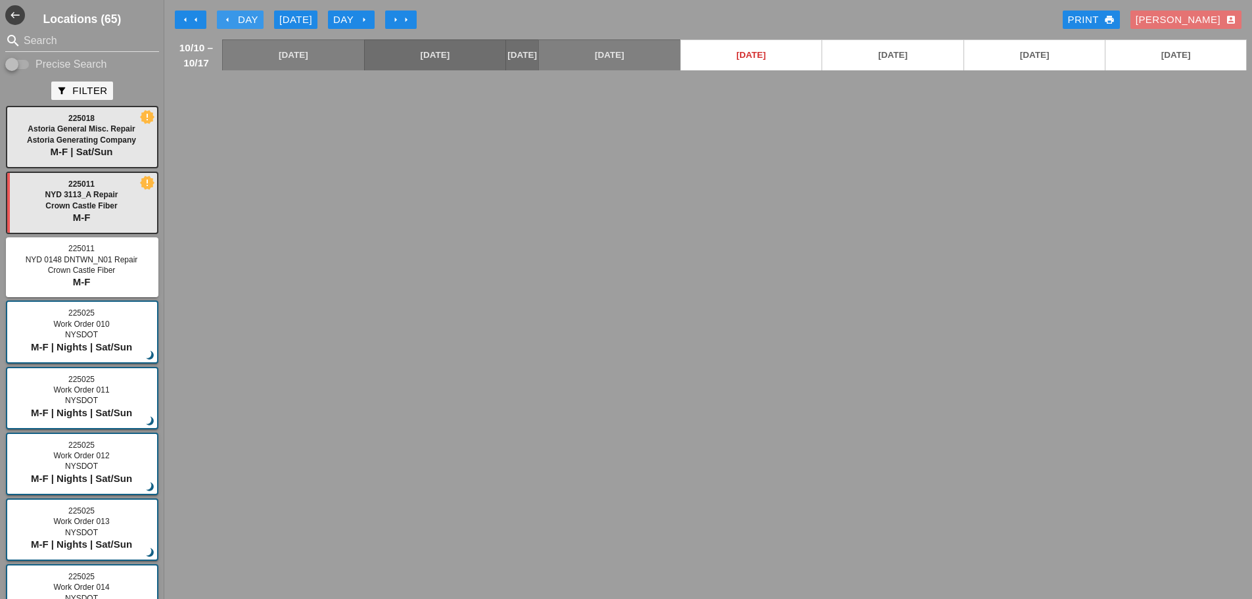
click at [223, 17] on icon "arrow_left" at bounding box center [227, 19] width 11 height 11
